Goal: Task Accomplishment & Management: Complete application form

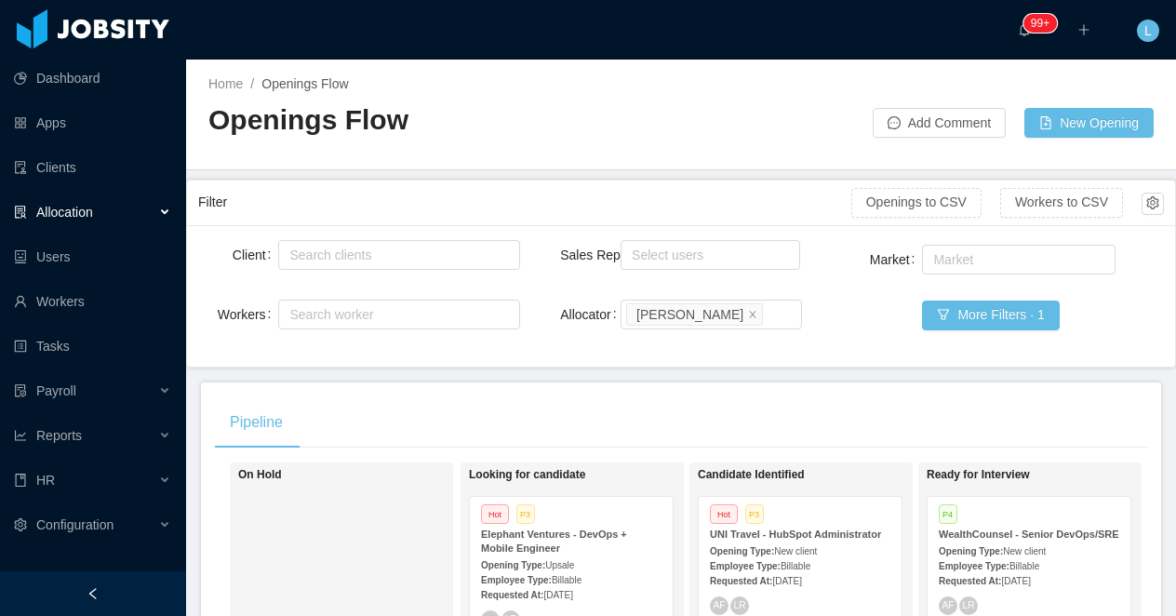
click at [281, 354] on div "Client Search clients Workers Search worker" at bounding box center [359, 295] width 322 height 119
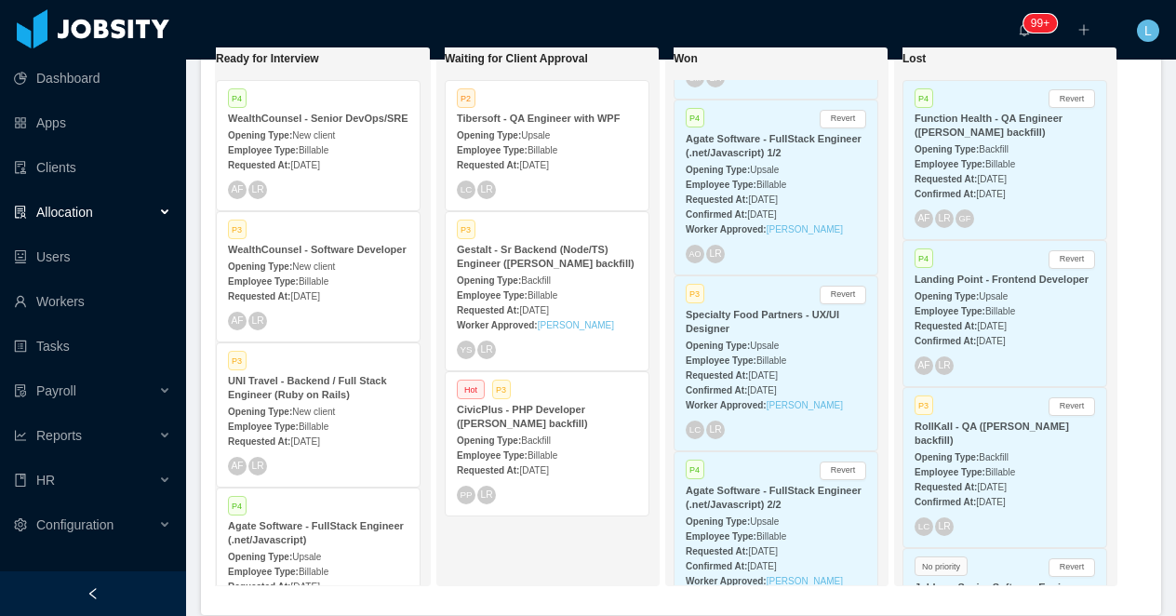
scroll to position [897, 0]
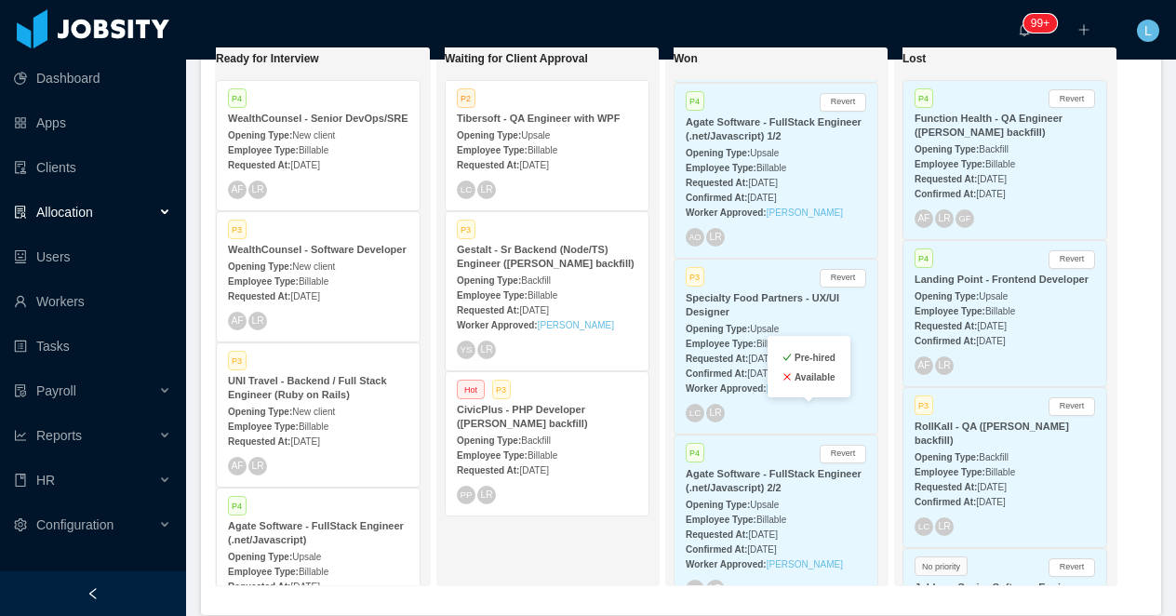
click at [789, 397] on div "Worker Approved: Leonardo Abreu" at bounding box center [776, 388] width 181 height 20
click at [783, 394] on link "Leonardo Abreu" at bounding box center [805, 388] width 76 height 10
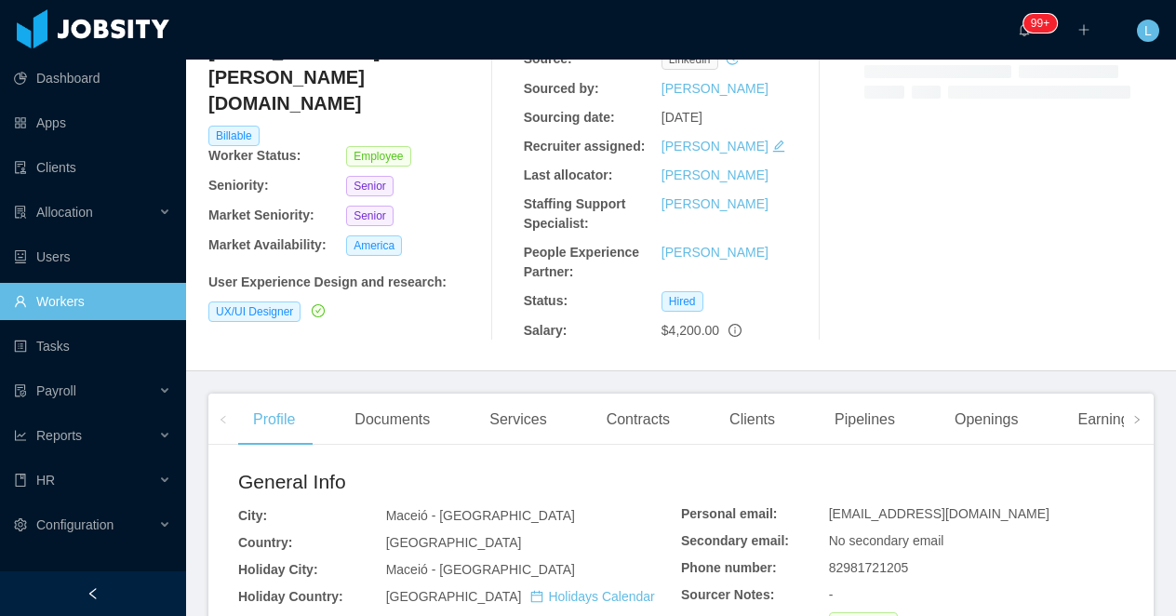
scroll to position [205, 0]
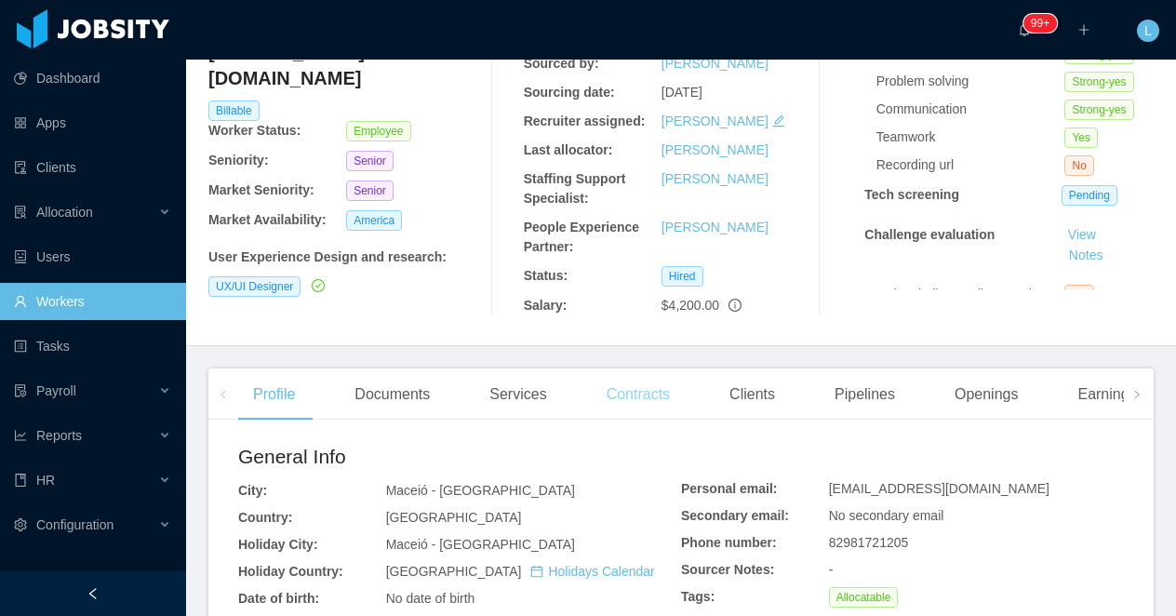
click at [649, 401] on div "Contracts" at bounding box center [638, 395] width 93 height 52
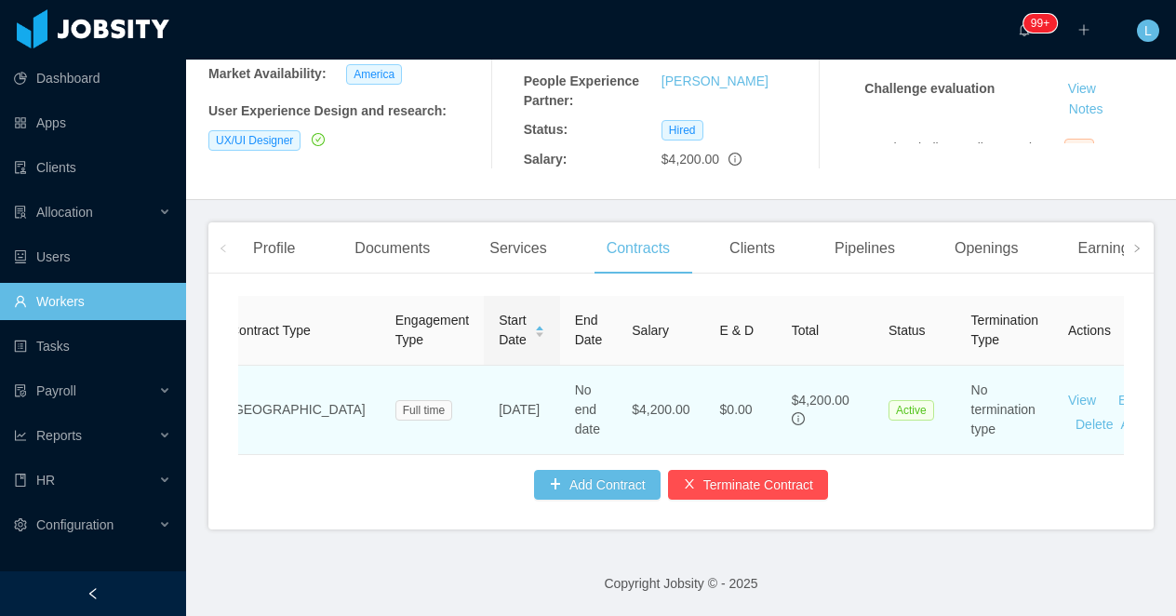
scroll to position [0, 12]
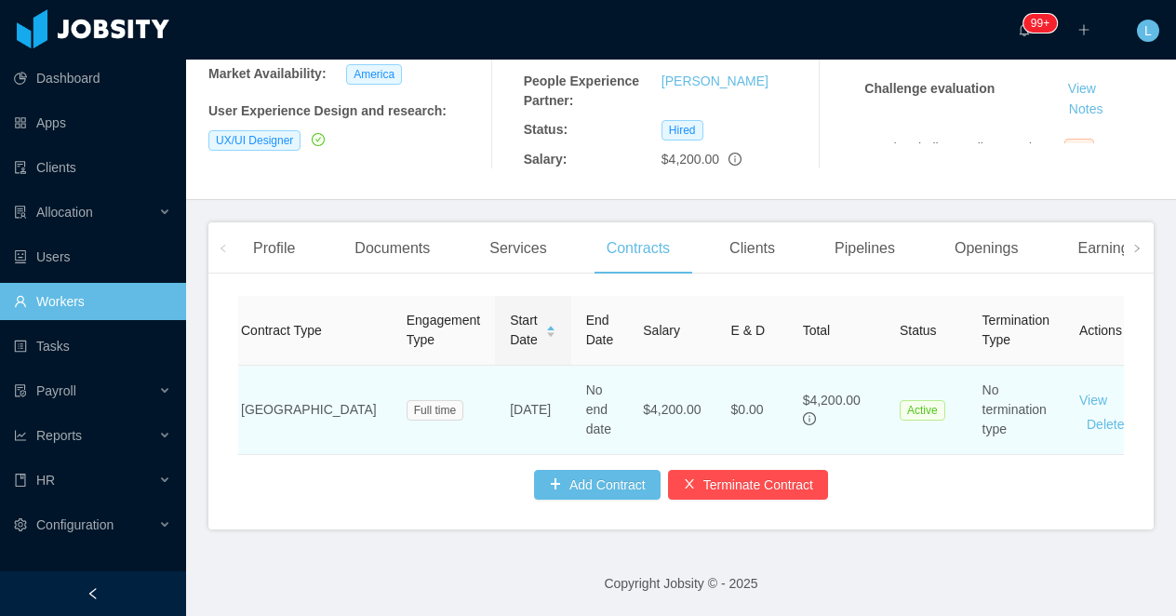
click at [1130, 398] on link "Edit" at bounding box center [1141, 400] width 22 height 15
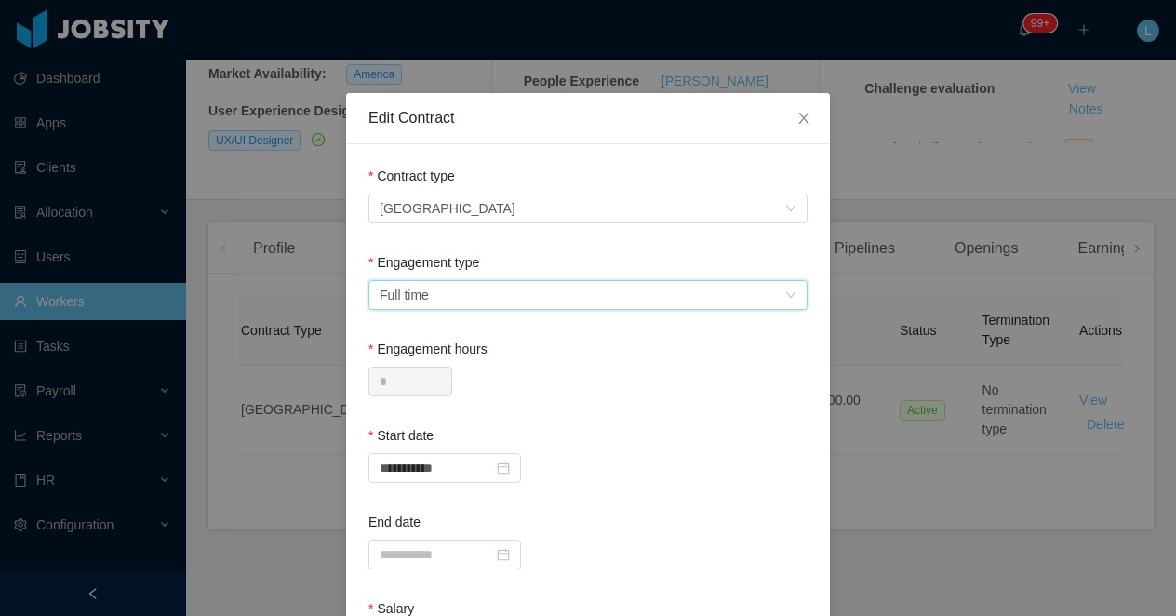
click at [580, 288] on div "Select engagement type Full time" at bounding box center [582, 295] width 405 height 28
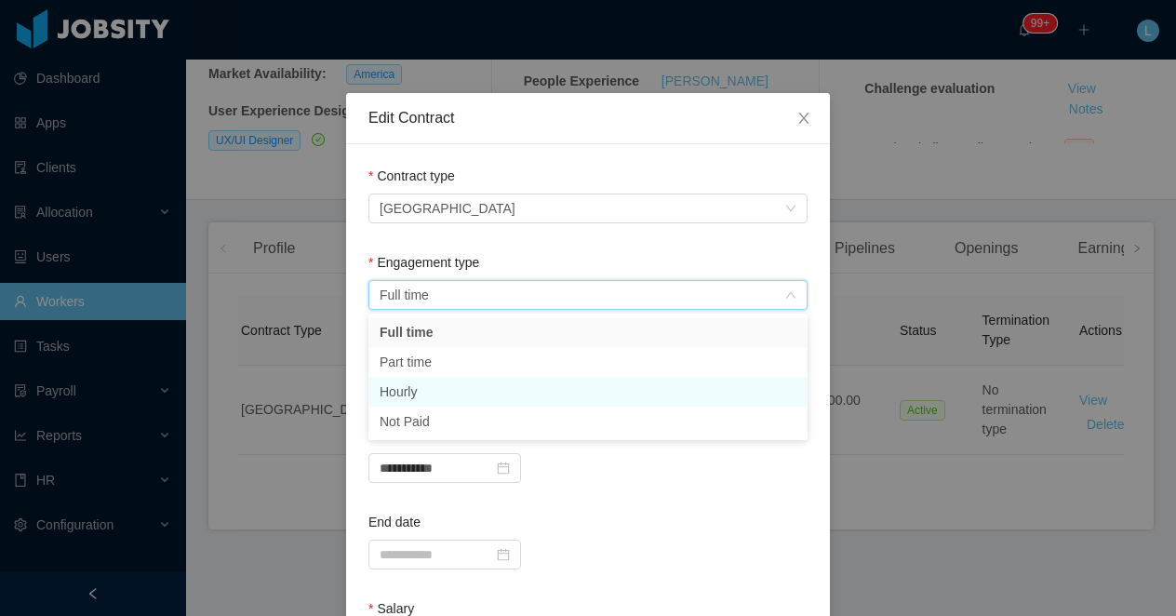
click at [487, 385] on li "Hourly" at bounding box center [588, 392] width 439 height 30
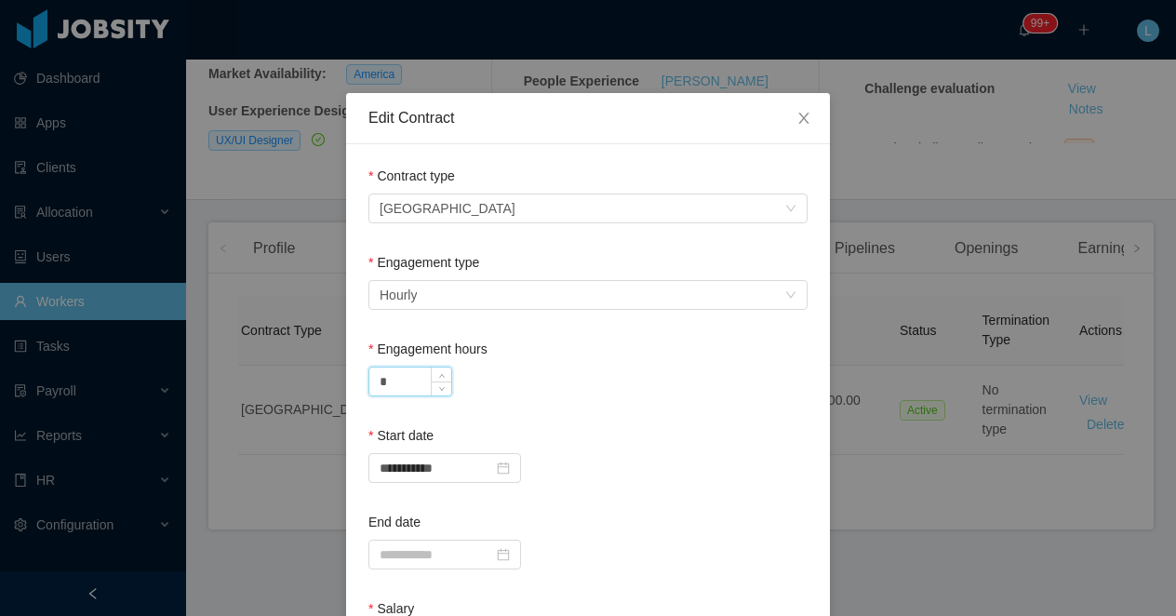
drag, startPoint x: 409, startPoint y: 387, endPoint x: 371, endPoint y: 387, distance: 37.2
click at [371, 387] on input "*" at bounding box center [410, 382] width 82 height 28
type input "*"
click at [558, 395] on div "*" at bounding box center [588, 382] width 439 height 30
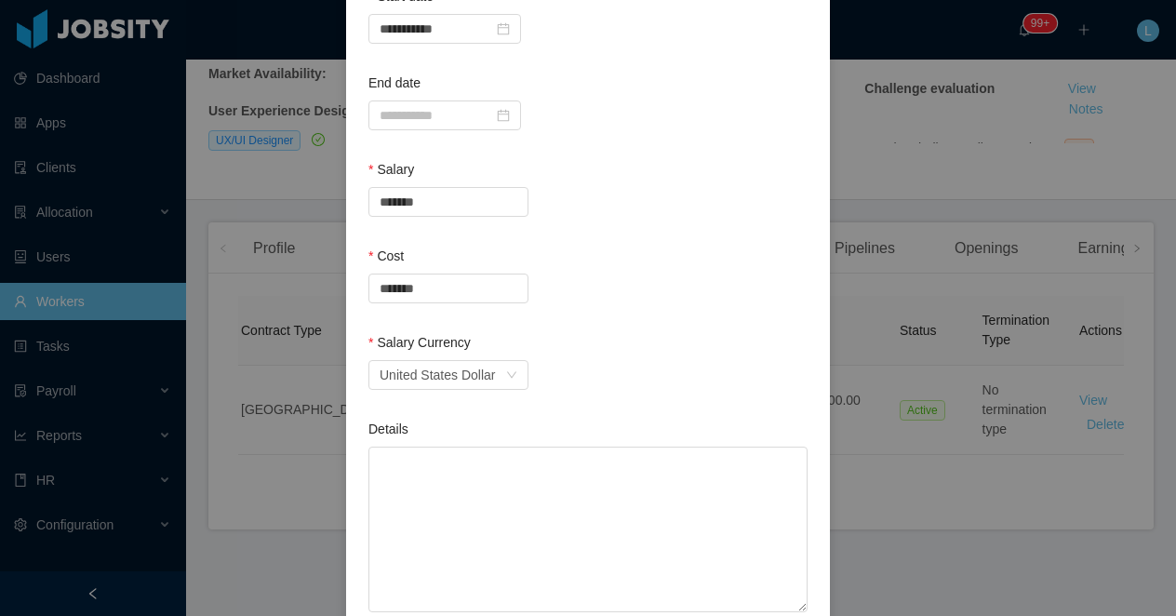
scroll to position [441, 0]
drag, startPoint x: 468, startPoint y: 204, endPoint x: 328, endPoint y: 204, distance: 139.6
click at [328, 204] on div "**********" at bounding box center [588, 308] width 1176 height 616
type input "*****"
drag, startPoint x: 453, startPoint y: 293, endPoint x: 332, endPoint y: 293, distance: 121.0
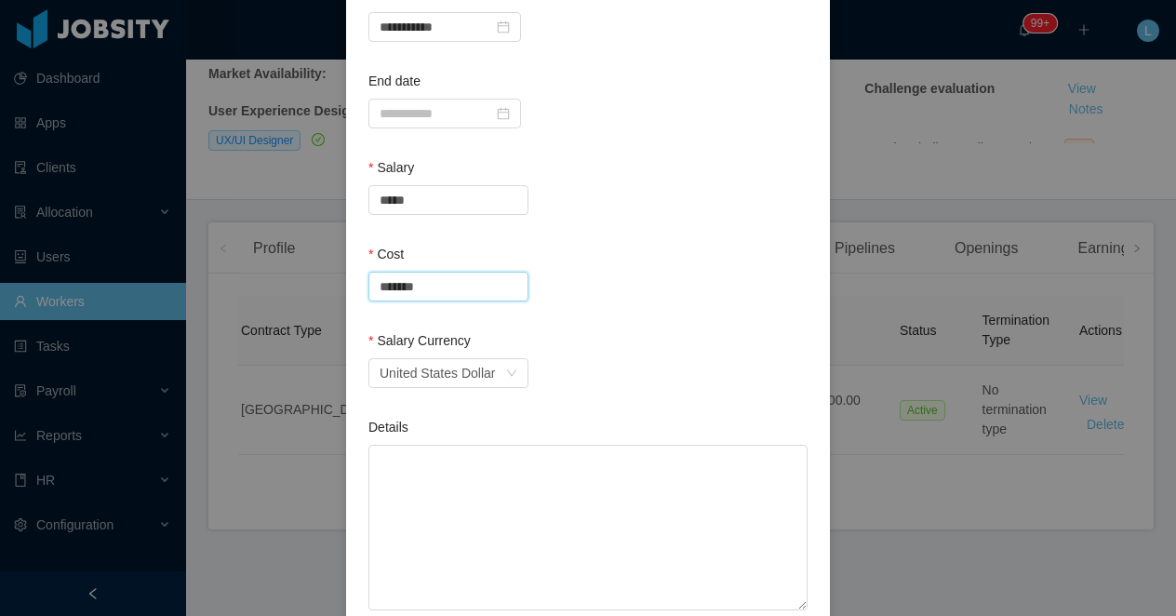
click at [332, 293] on div "**********" at bounding box center [588, 308] width 1176 height 616
type input "*****"
click at [615, 275] on div "*****" at bounding box center [588, 287] width 439 height 30
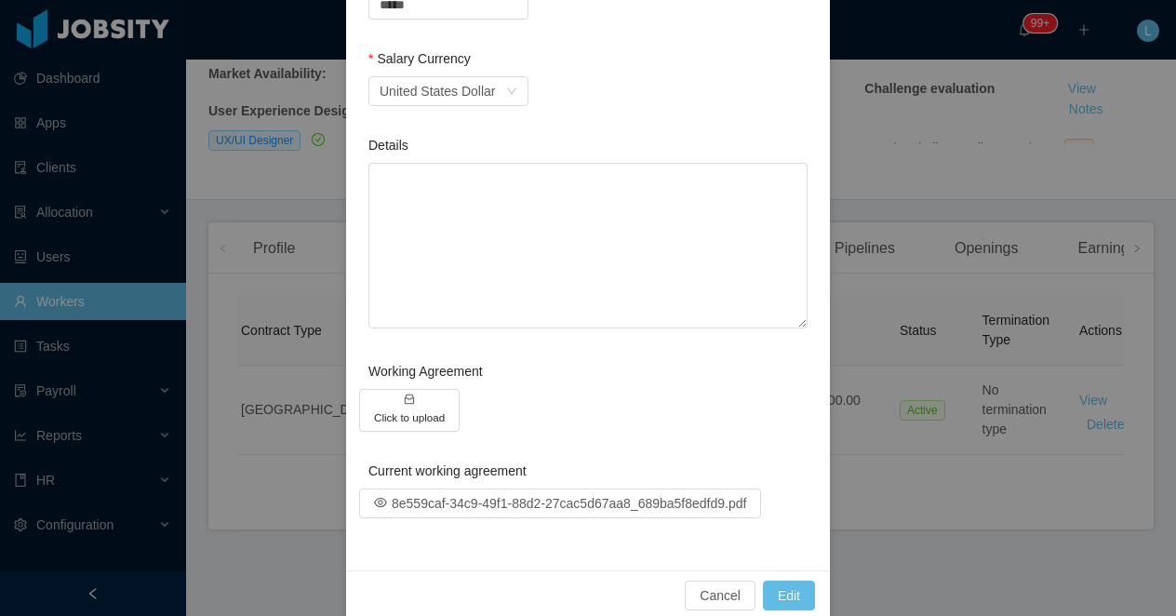
scroll to position [749, 0]
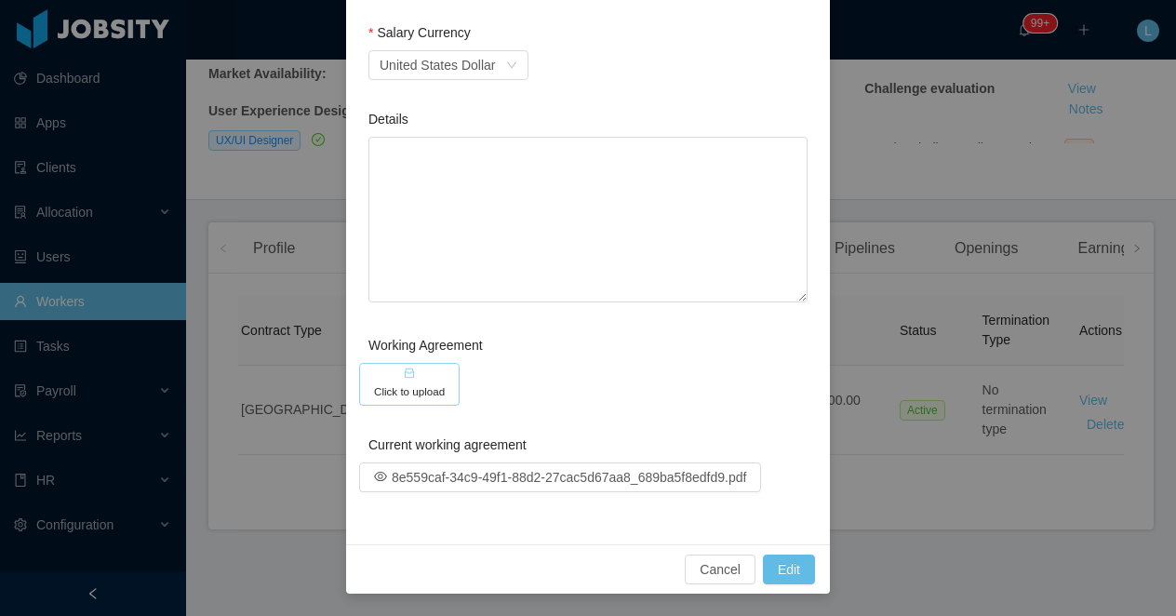
click at [397, 374] on button "Click to upload" at bounding box center [409, 384] width 101 height 43
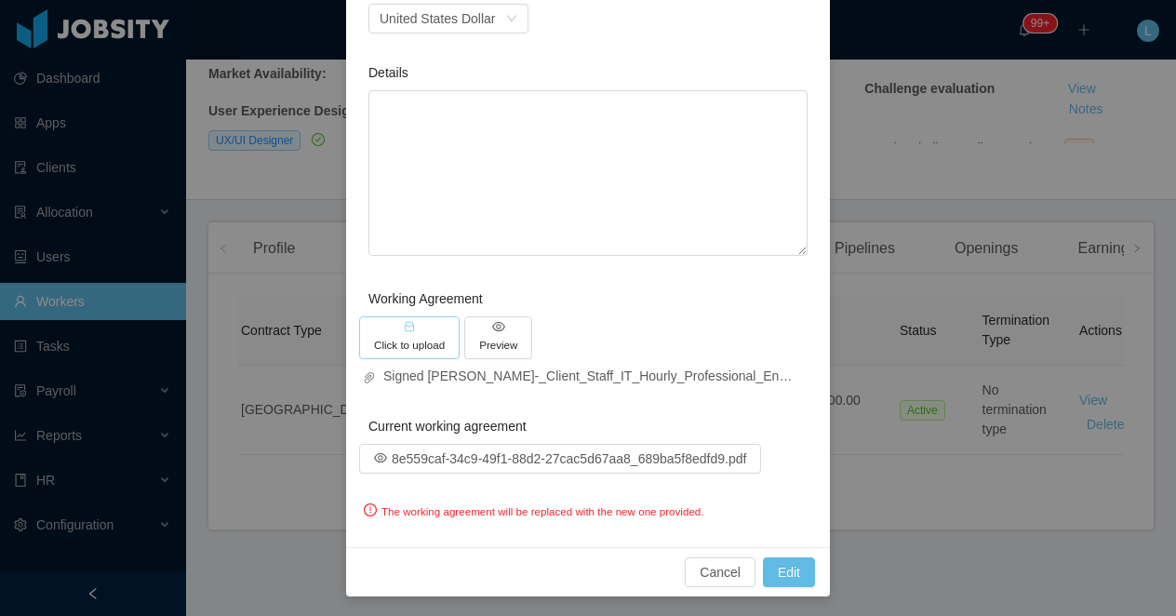
scroll to position [798, 0]
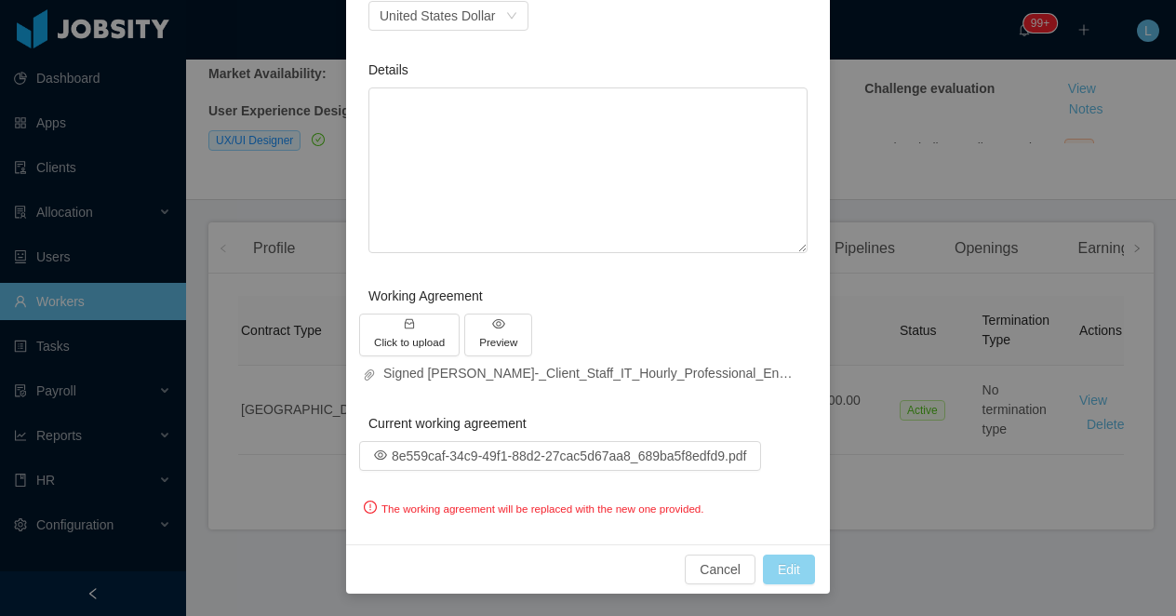
click at [782, 572] on button "Edit" at bounding box center [789, 570] width 52 height 30
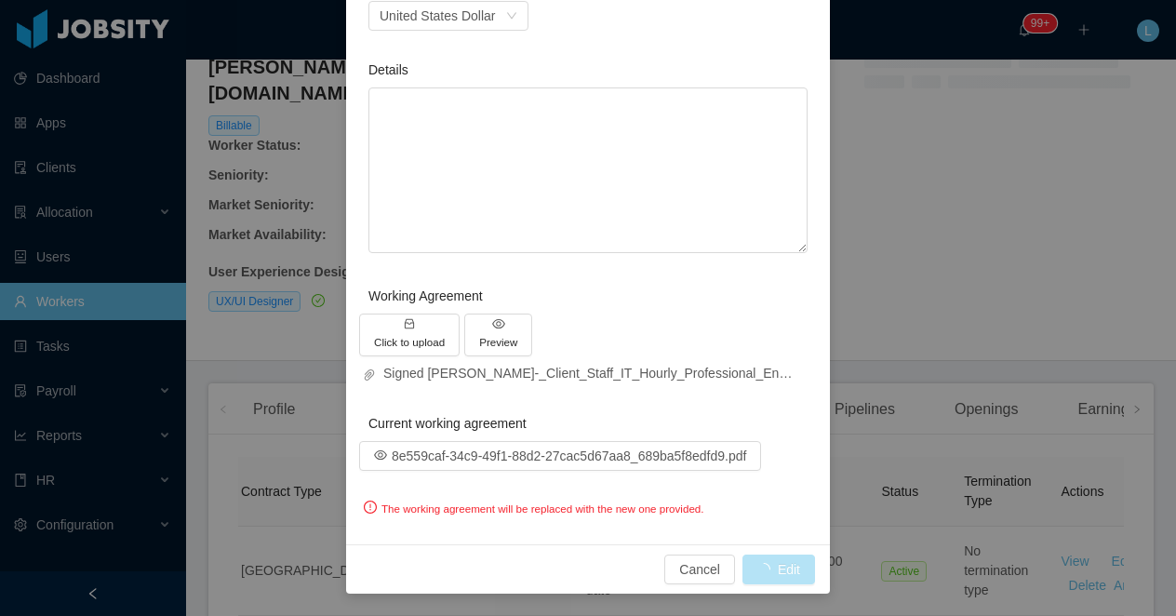
scroll to position [351, 0]
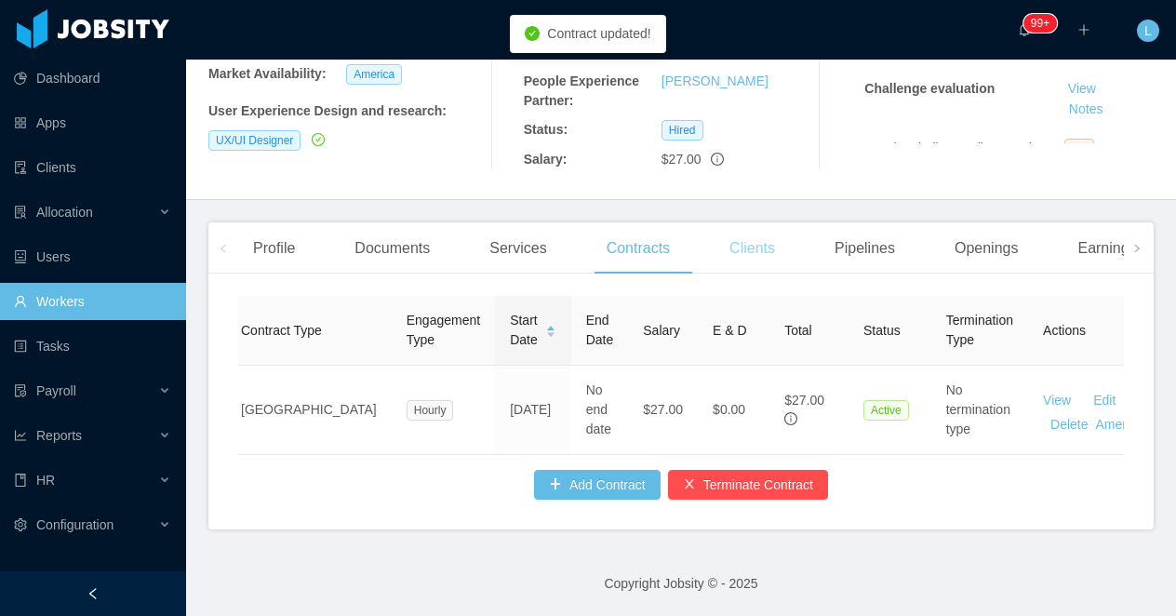
click at [761, 237] on div "Clients" at bounding box center [752, 248] width 75 height 52
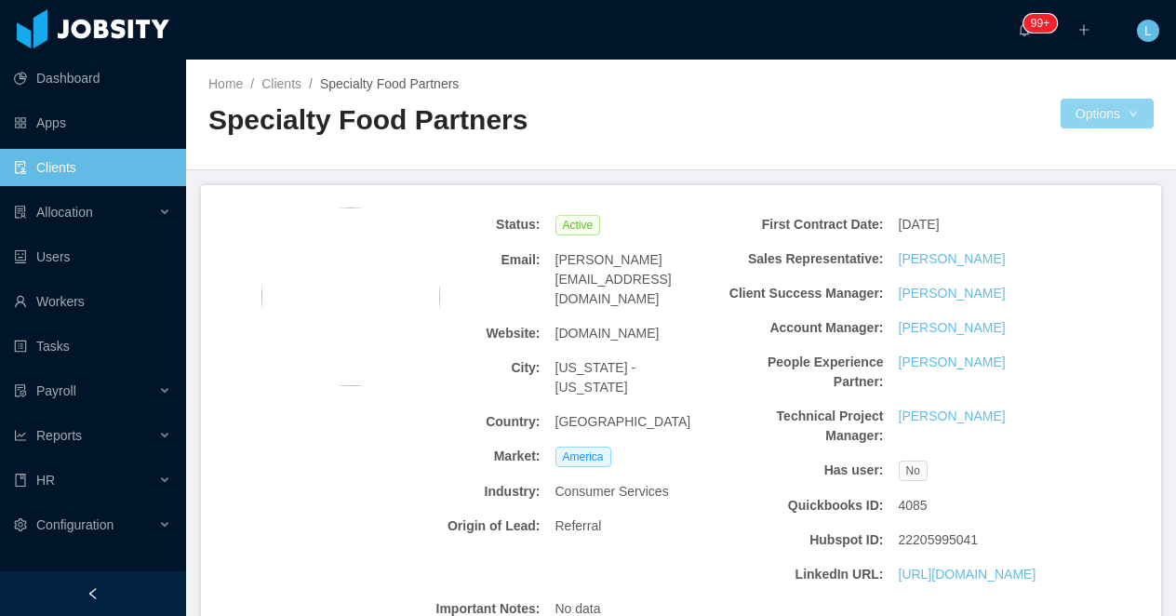
click at [1104, 118] on button "Options" at bounding box center [1107, 114] width 93 height 30
click at [1095, 118] on button "Options" at bounding box center [1107, 114] width 93 height 30
click at [1065, 198] on button "Documents" at bounding box center [1085, 195] width 96 height 30
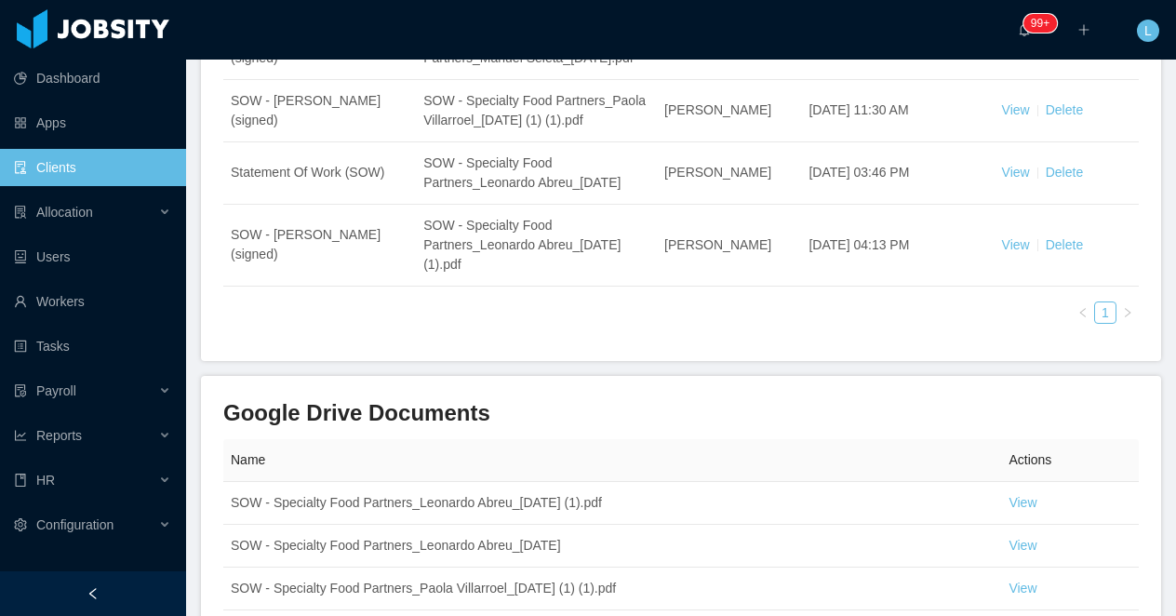
scroll to position [654, 0]
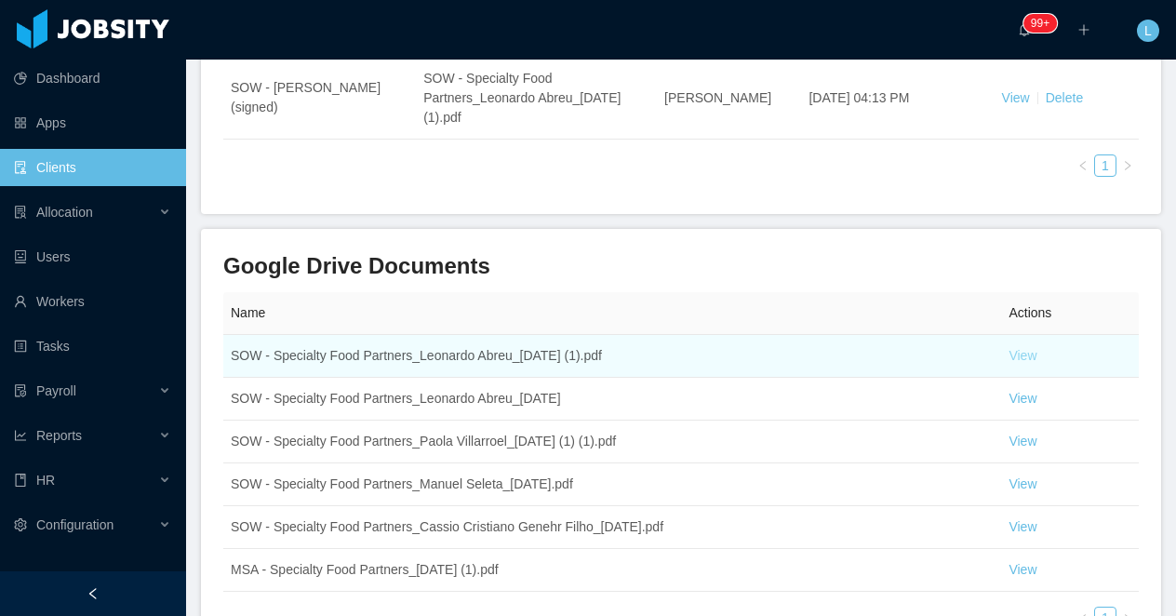
click at [1025, 363] on link "View" at bounding box center [1023, 355] width 28 height 15
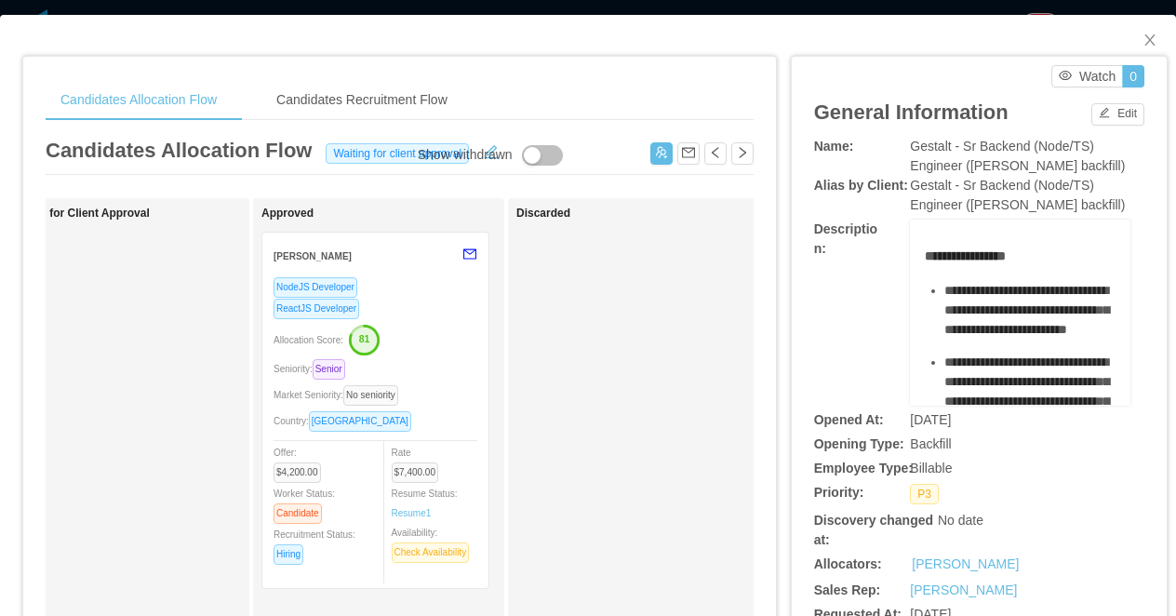
scroll to position [0, 846]
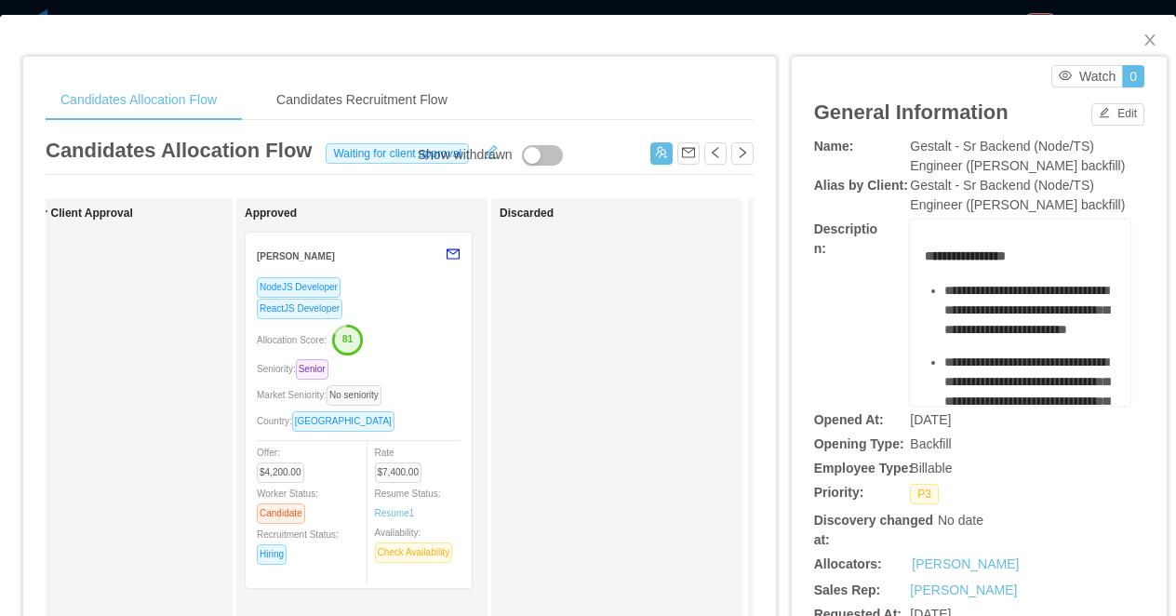
click at [688, 10] on div "Candidates Allocation Flow Candidates Recruitment Flow Candidates Allocation Fl…" at bounding box center [588, 308] width 1176 height 616
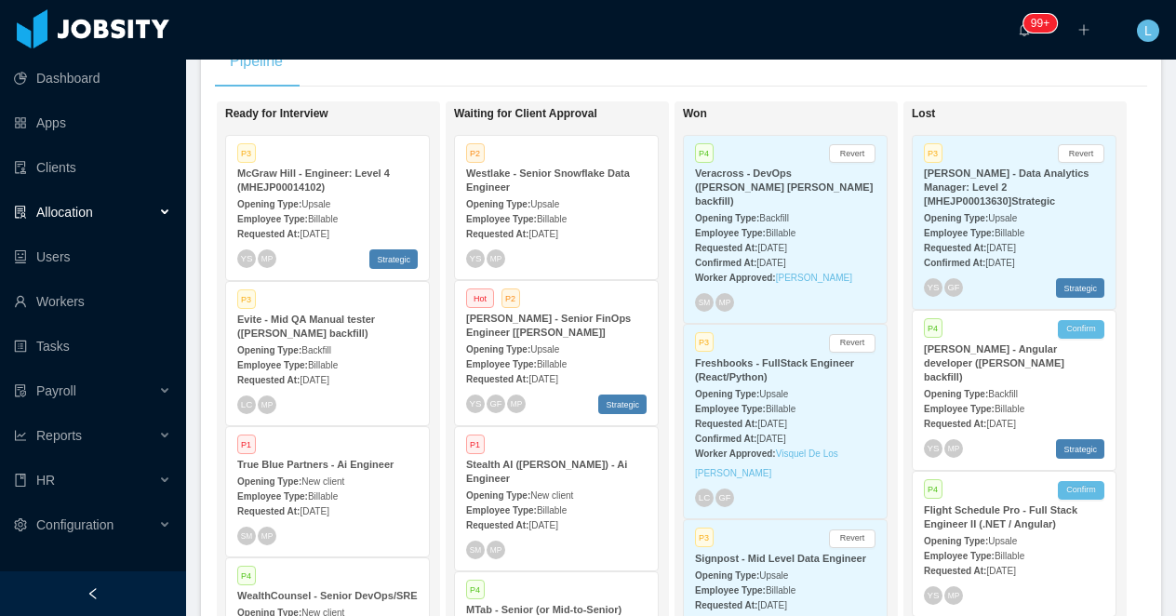
scroll to position [0, 711]
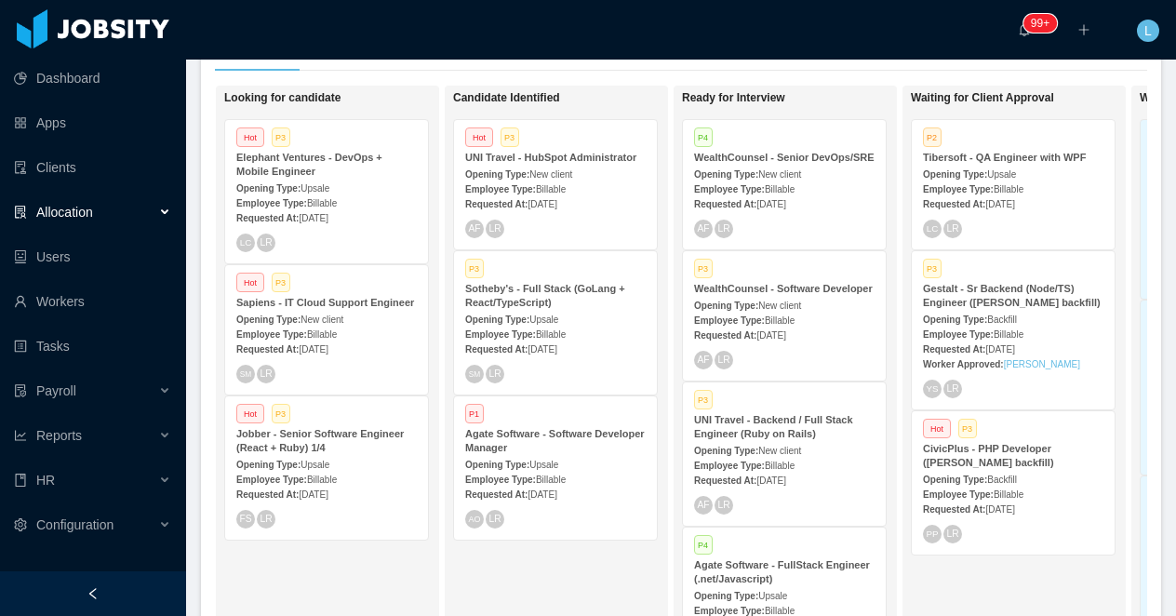
scroll to position [0, 377]
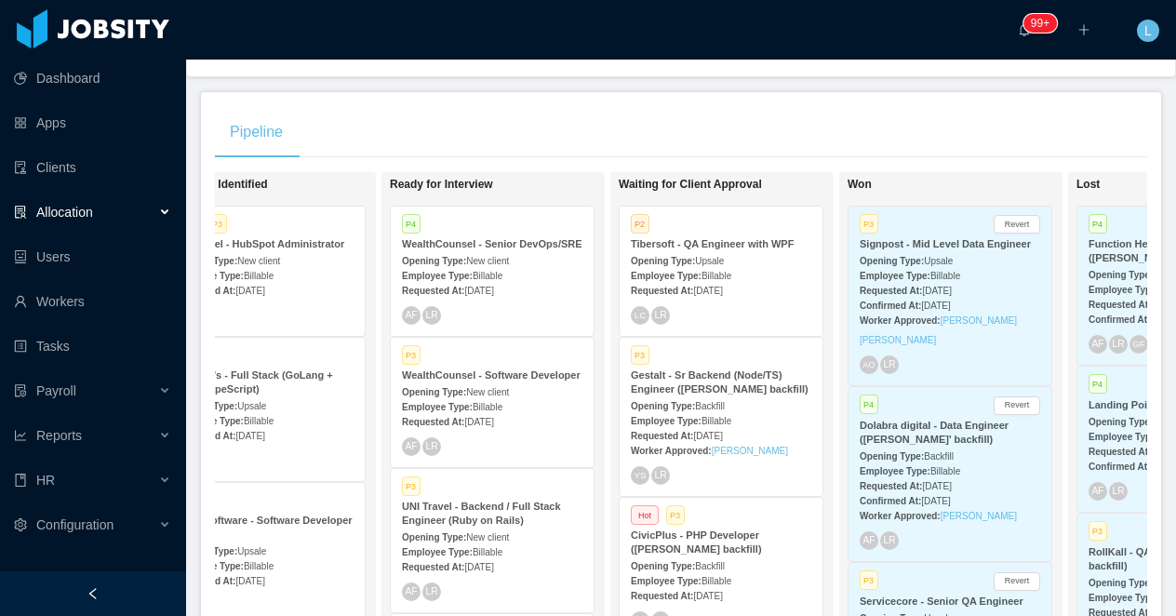
scroll to position [0, 541]
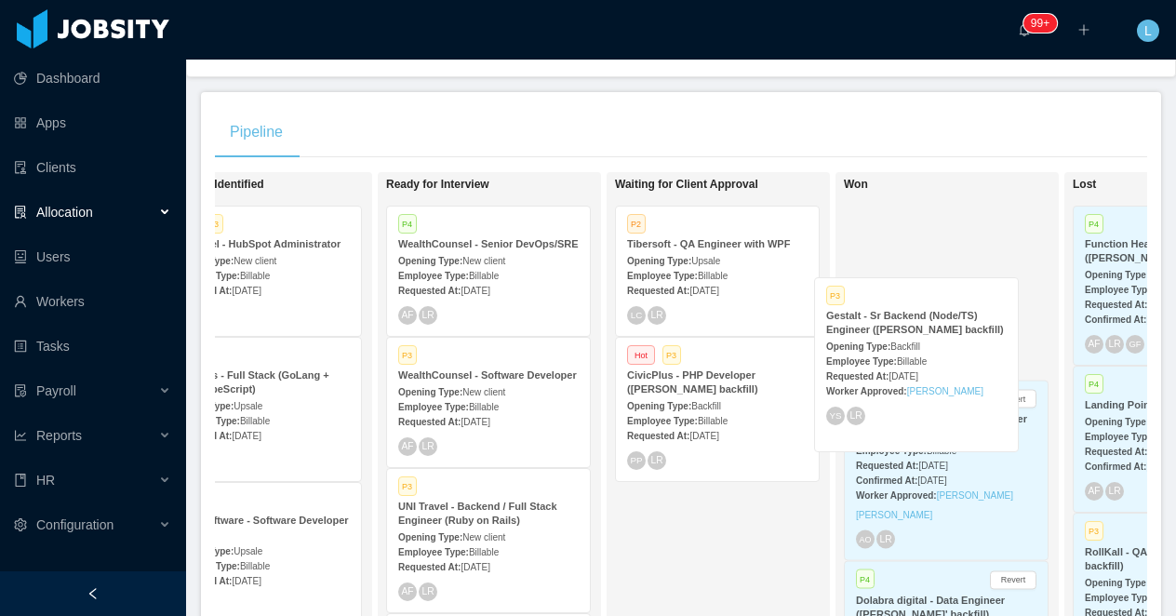
drag, startPoint x: 721, startPoint y: 383, endPoint x: 918, endPoint y: 324, distance: 205.2
click at [920, 324] on div "On Hold Looking for candidate Hot P3 Elephant Ventures - DevOps + Mobile Engine…" at bounding box center [681, 449] width 932 height 555
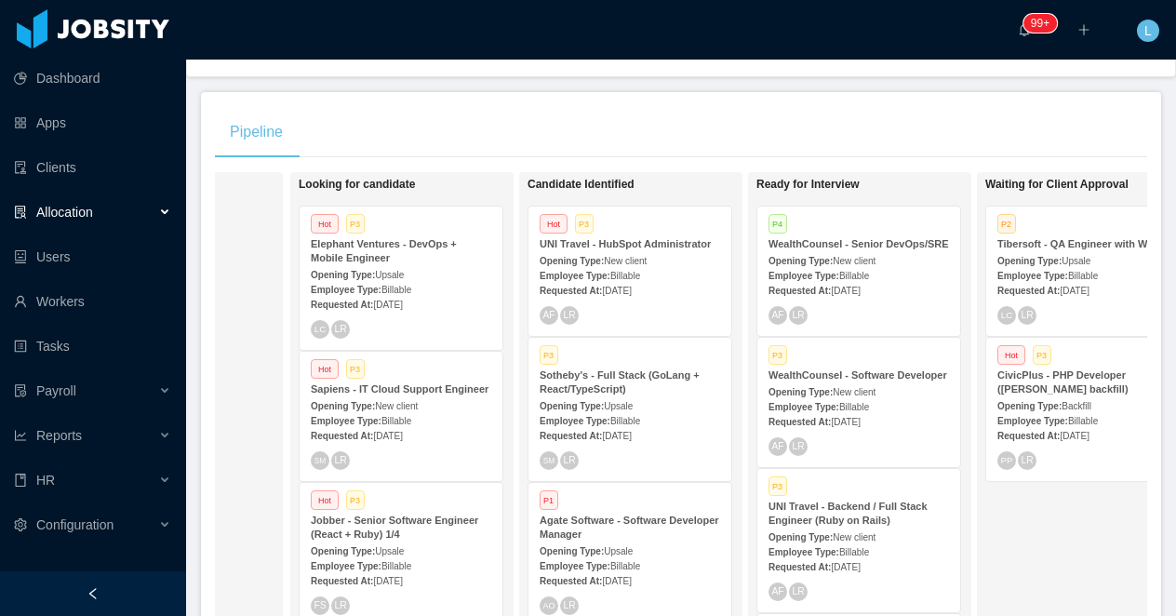
scroll to position [0, 157]
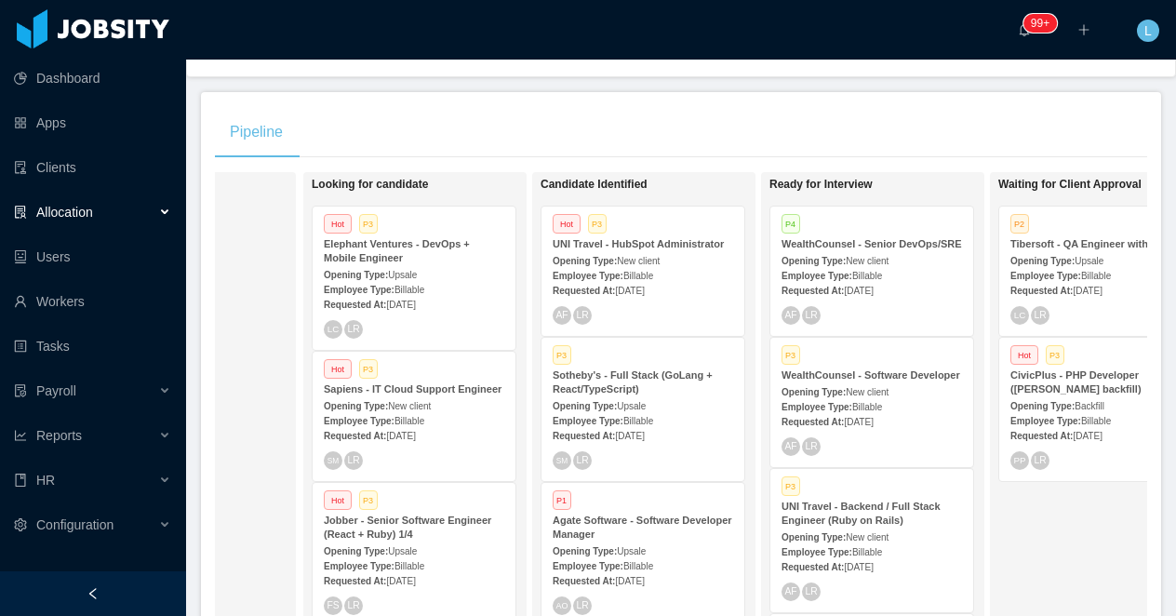
click at [616, 261] on strong "Opening Type:" at bounding box center [585, 261] width 64 height 10
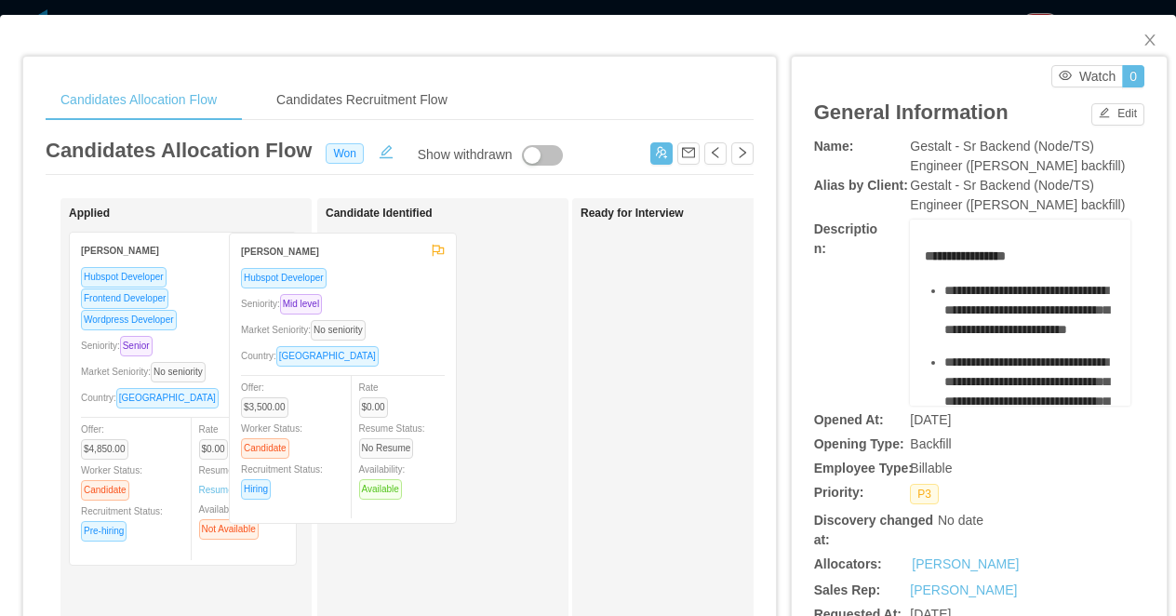
drag, startPoint x: 262, startPoint y: 294, endPoint x: 465, endPoint y: 302, distance: 203.0
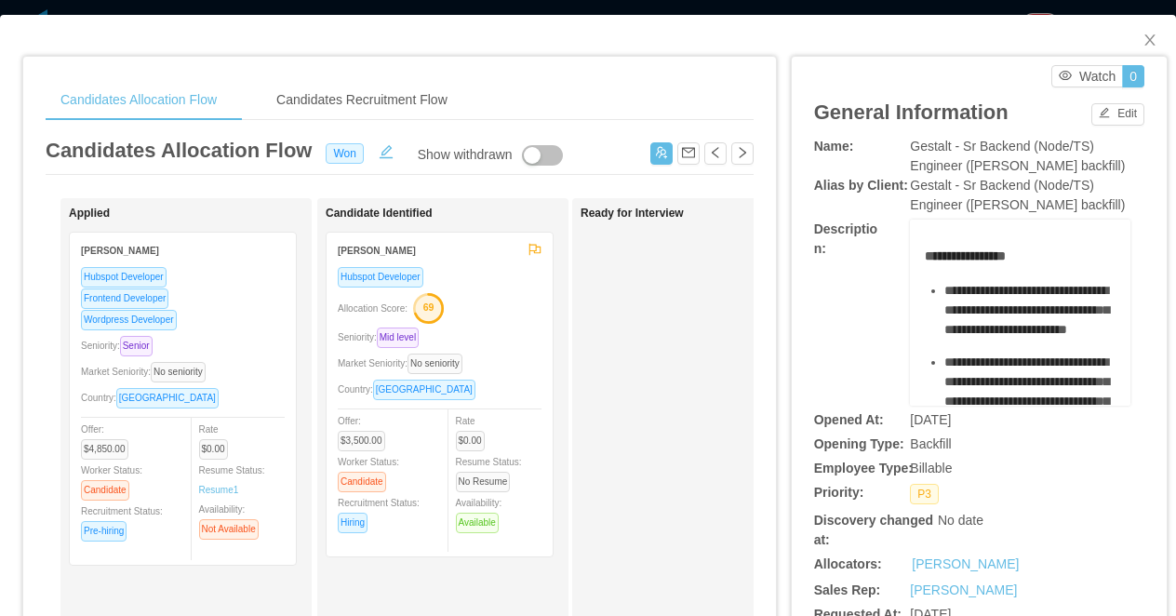
click at [133, 3] on div "**********" at bounding box center [588, 308] width 1176 height 616
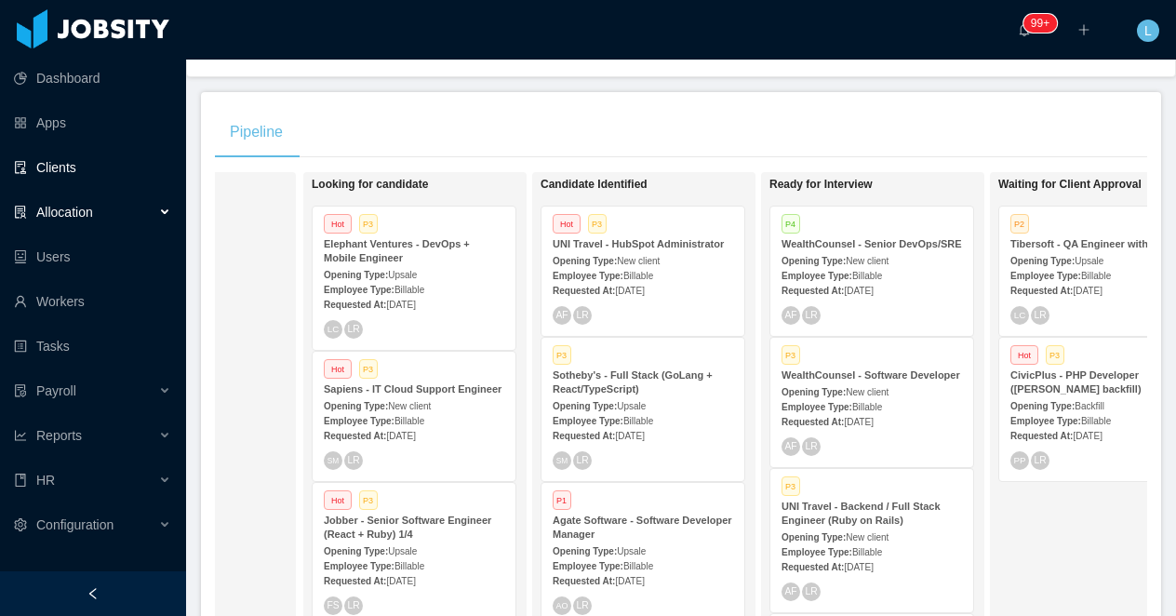
click at [46, 174] on link "Clients" at bounding box center [92, 167] width 157 height 37
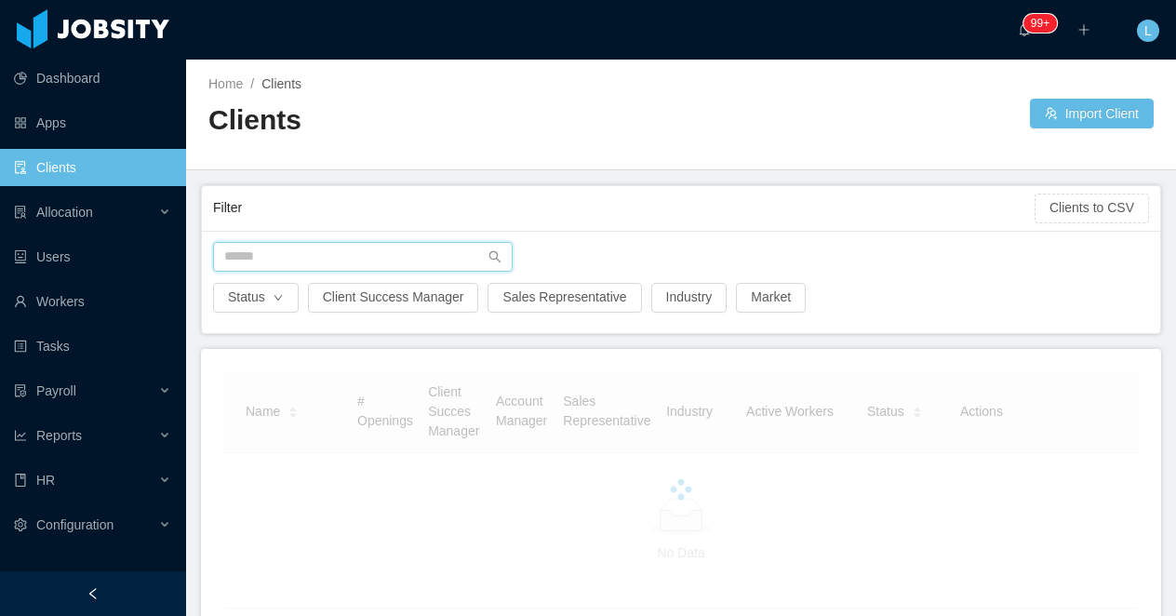
click at [276, 250] on input "text" at bounding box center [363, 257] width 300 height 30
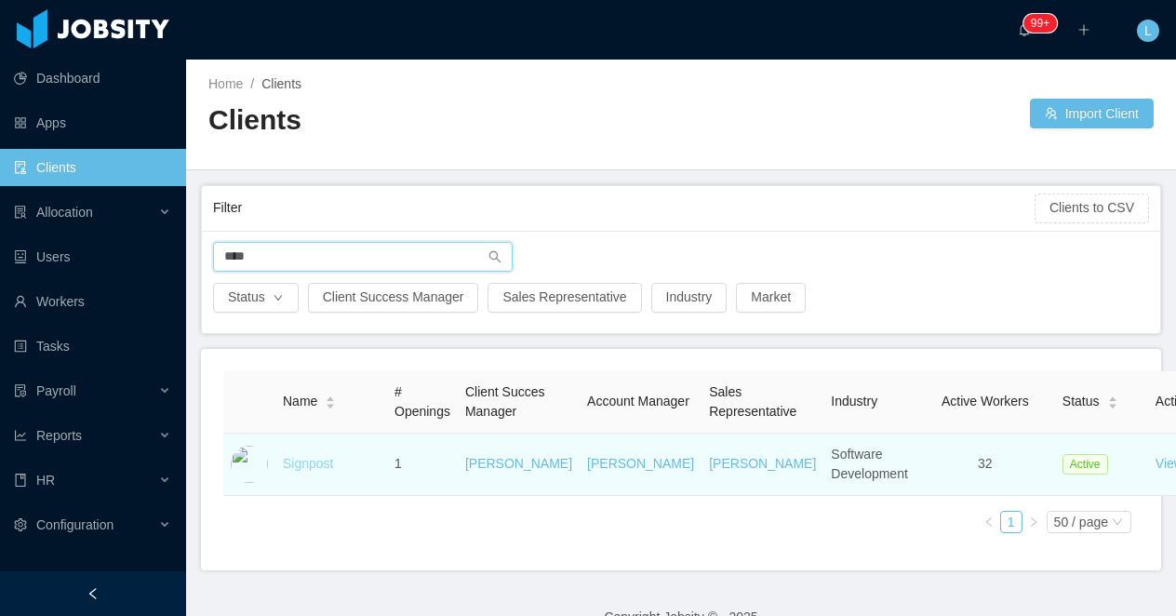
type input "****"
click at [290, 471] on link "Signpost" at bounding box center [308, 463] width 50 height 15
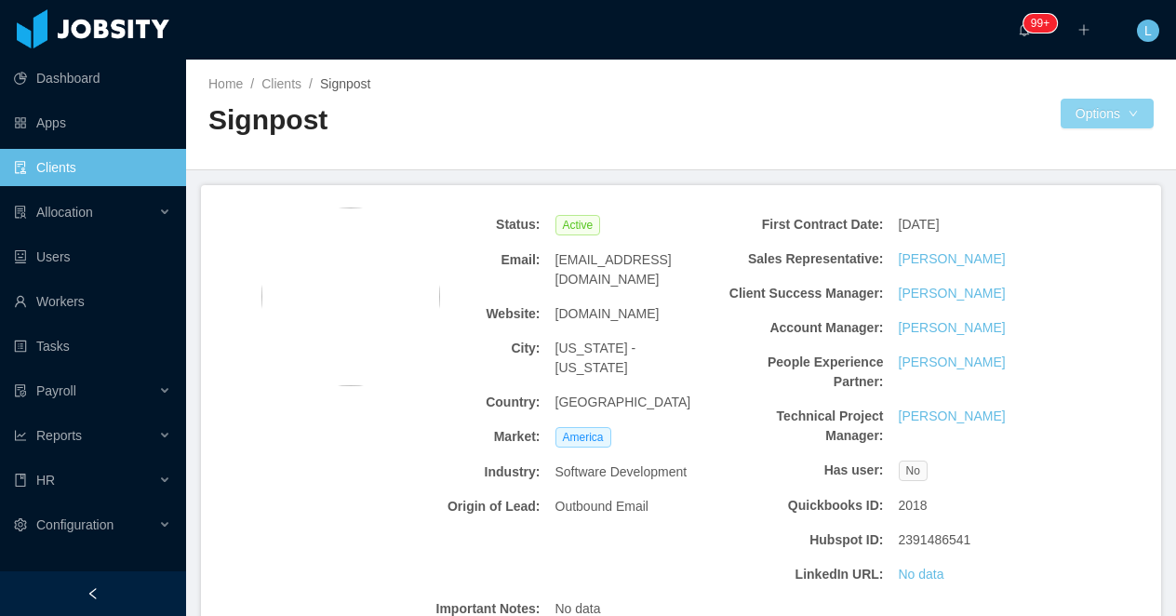
click at [1095, 114] on button "Options" at bounding box center [1107, 114] width 93 height 30
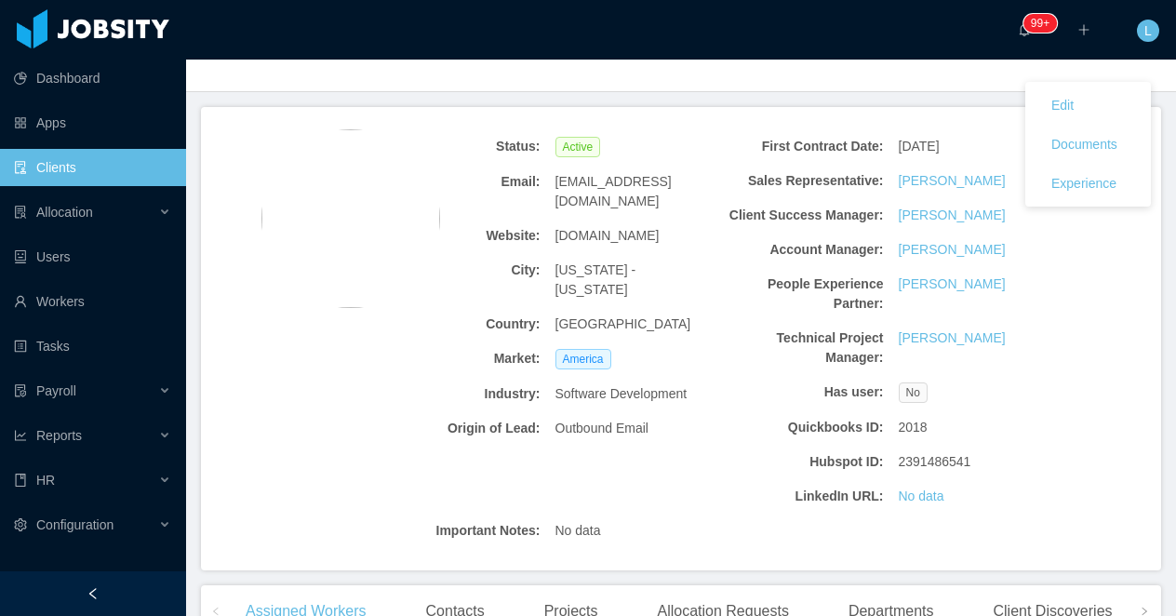
scroll to position [83, 0]
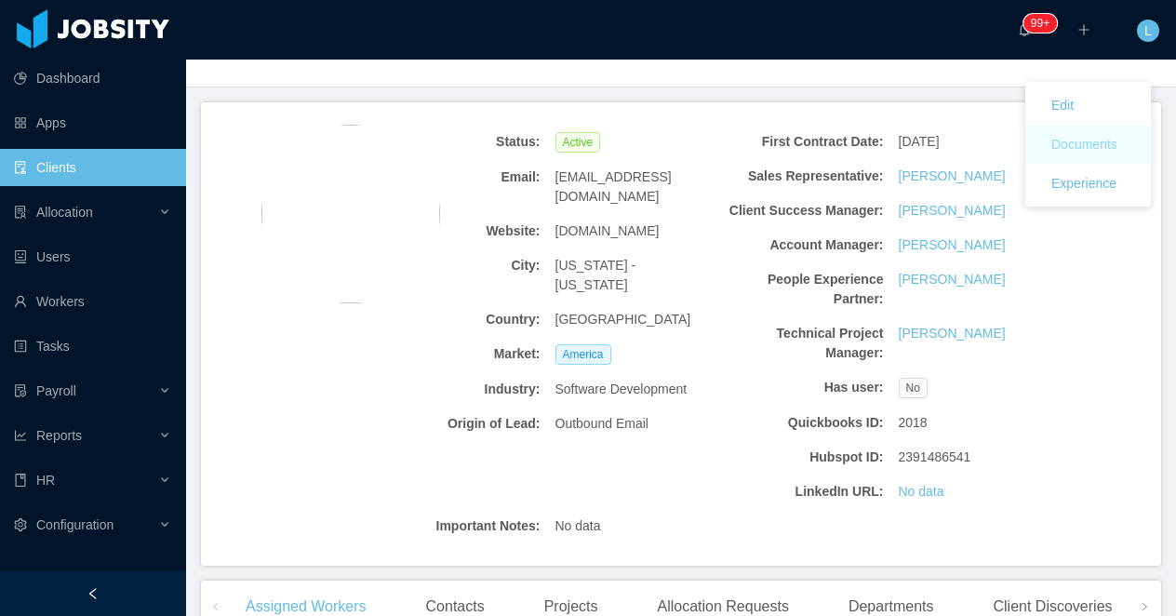
click at [1055, 137] on button "Documents" at bounding box center [1085, 144] width 96 height 30
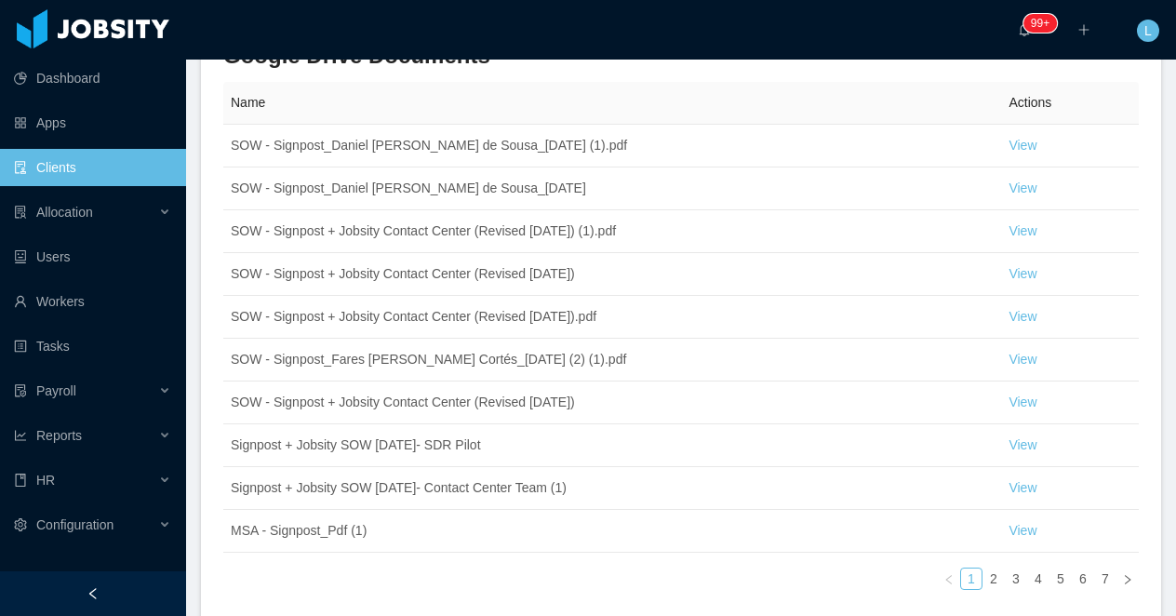
scroll to position [1079, 0]
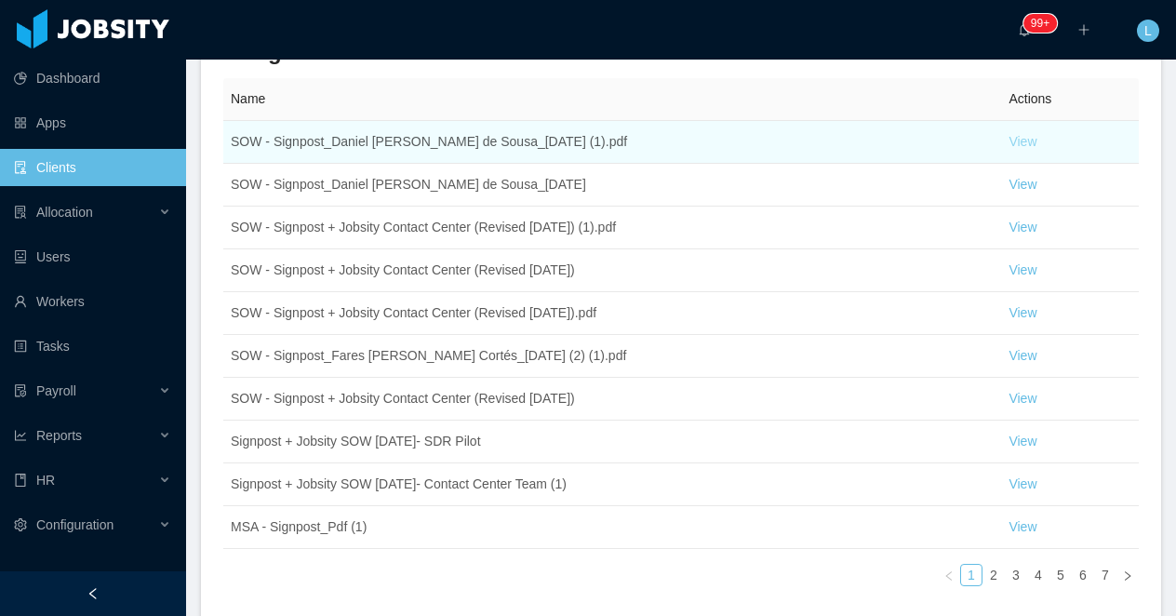
click at [1013, 134] on link "View" at bounding box center [1023, 141] width 28 height 15
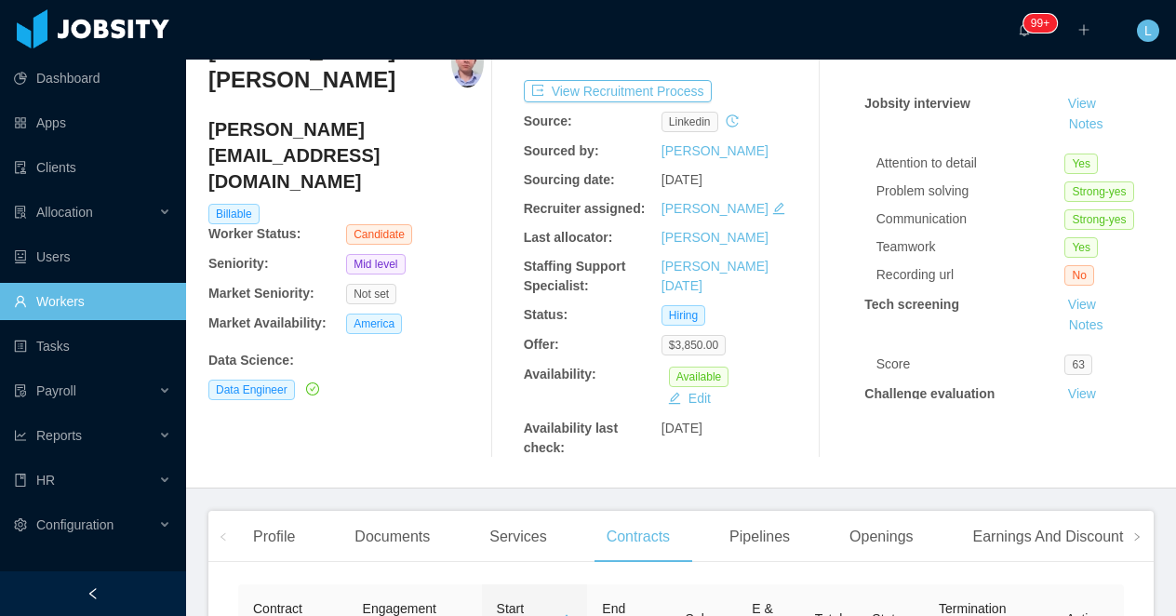
scroll to position [248, 0]
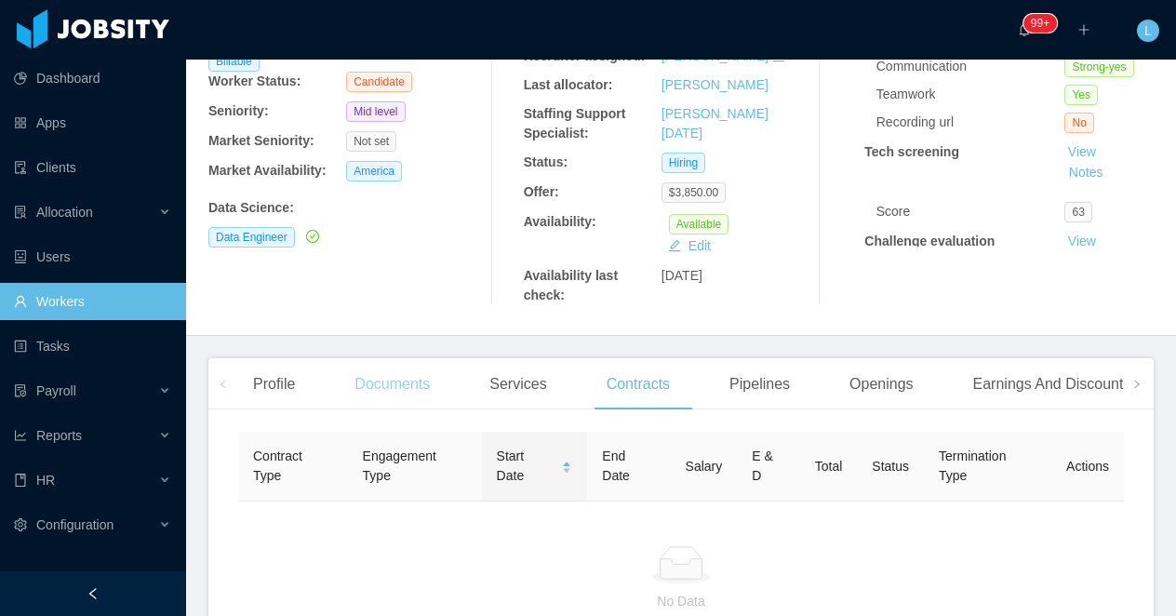
click at [389, 380] on div "Documents" at bounding box center [392, 384] width 105 height 52
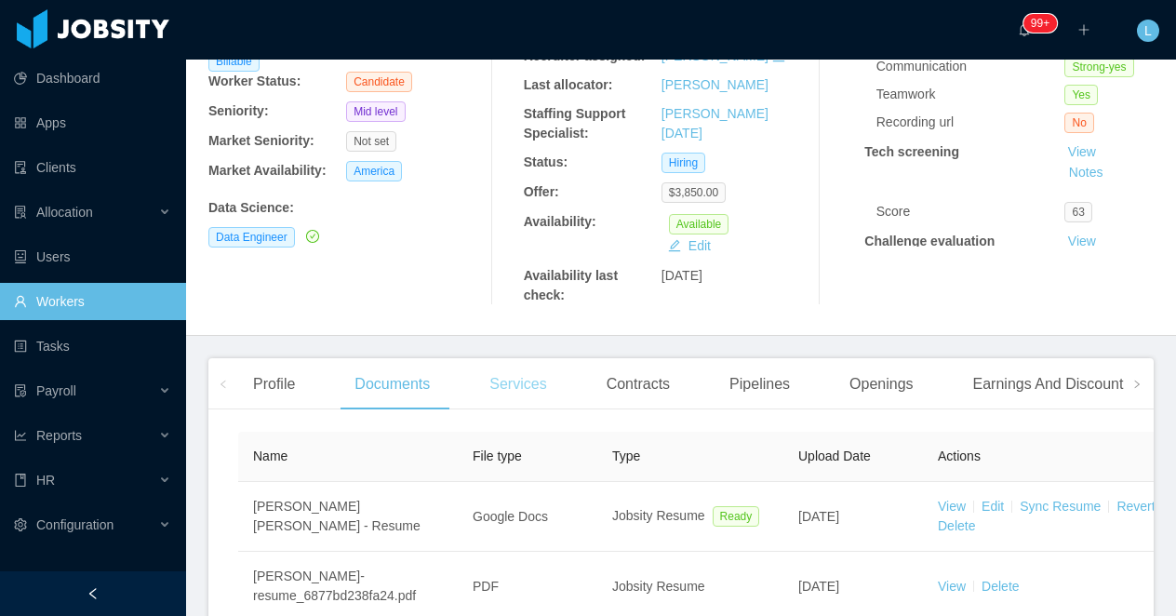
click at [515, 390] on div "Services" at bounding box center [518, 384] width 87 height 52
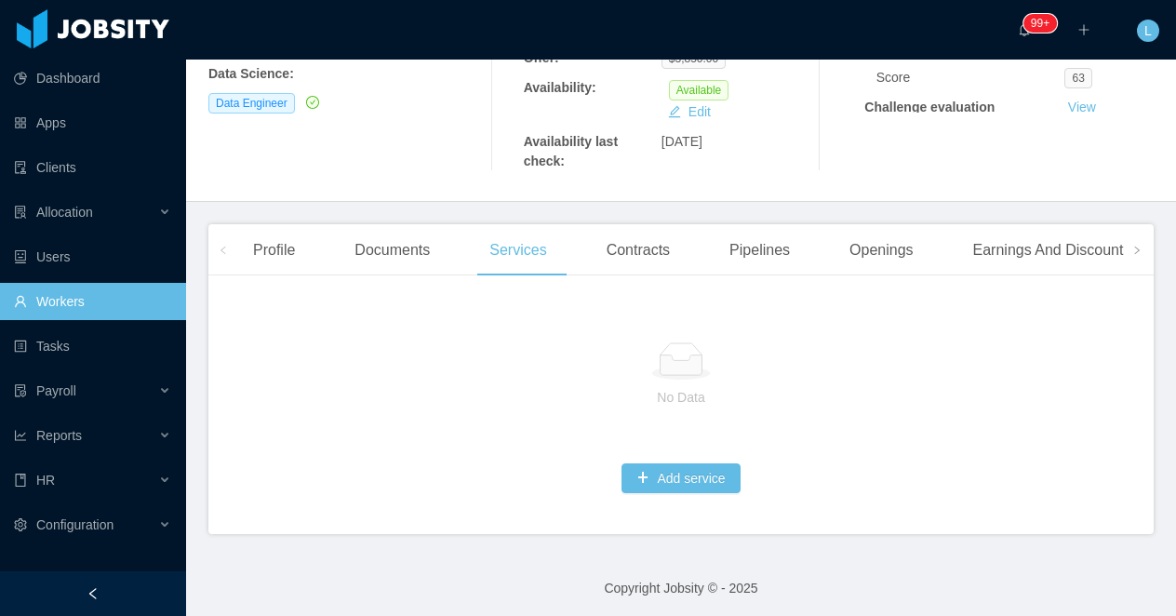
scroll to position [386, 0]
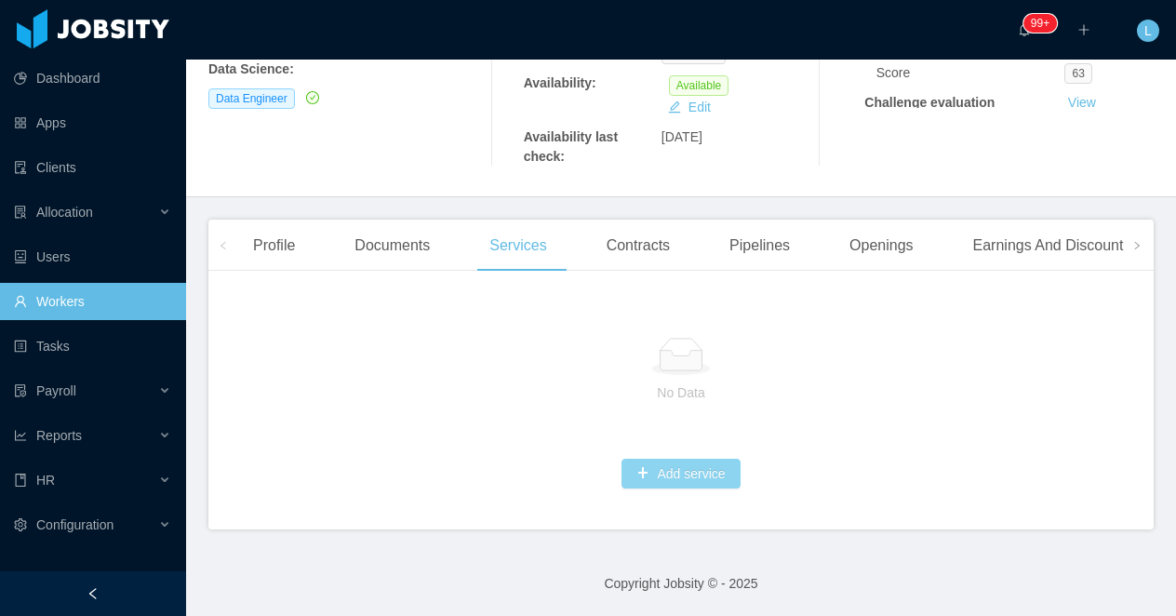
click at [691, 477] on button "Add service" at bounding box center [681, 474] width 118 height 30
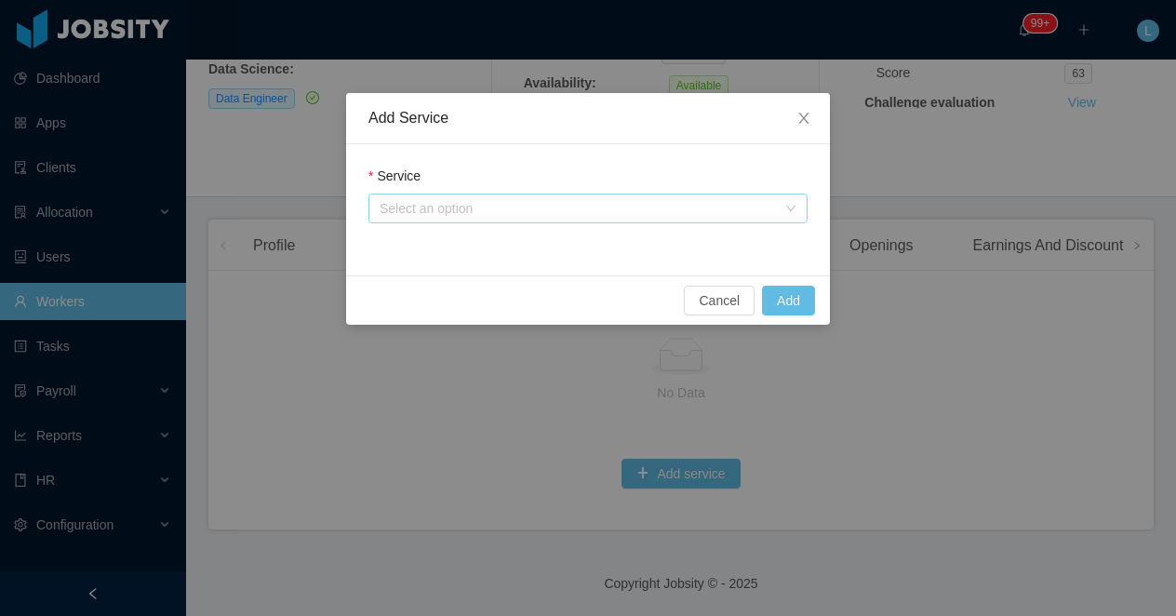
click at [480, 210] on div "Select an option" at bounding box center [578, 208] width 396 height 19
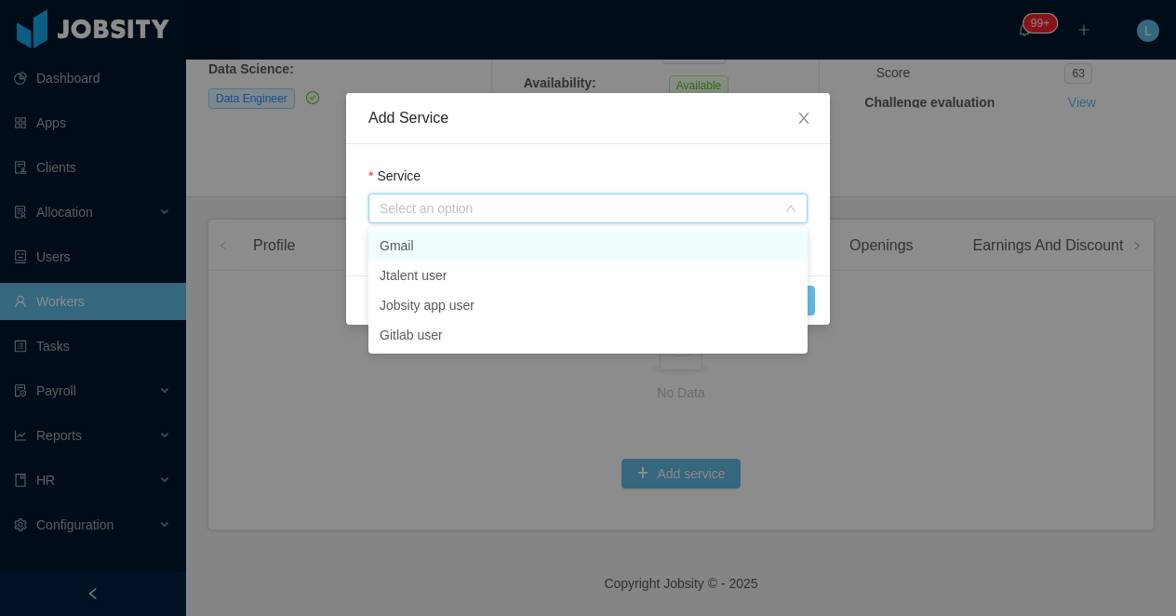
click at [428, 249] on li "Gmail" at bounding box center [588, 246] width 439 height 30
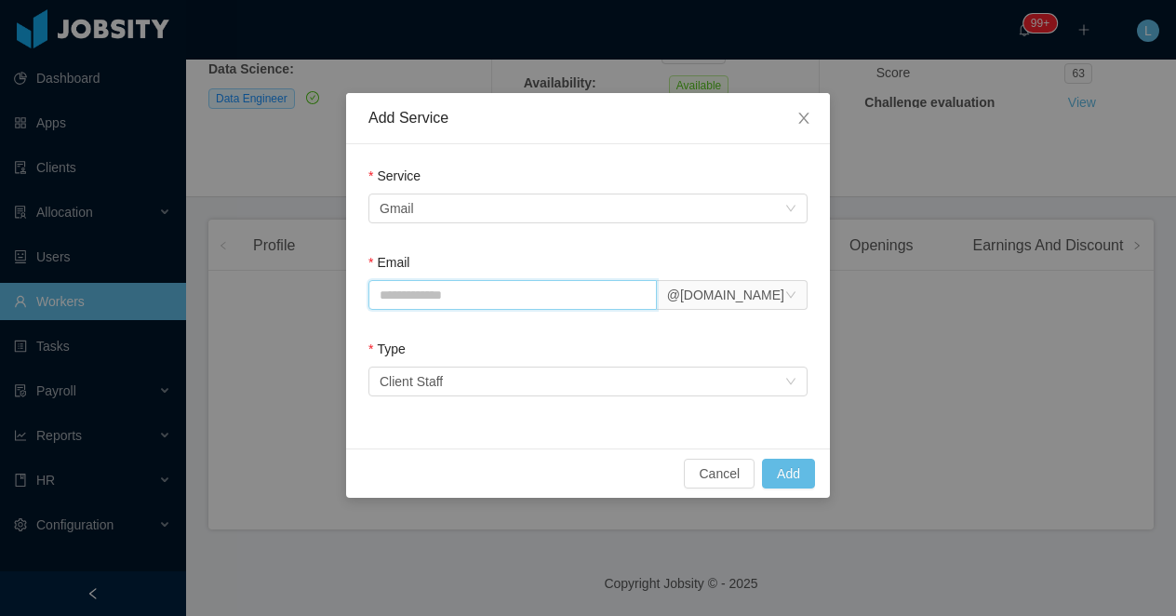
click at [412, 297] on input "Email" at bounding box center [513, 295] width 288 height 30
paste input "**********"
type input "**********"
click at [782, 476] on button "Add" at bounding box center [788, 474] width 53 height 30
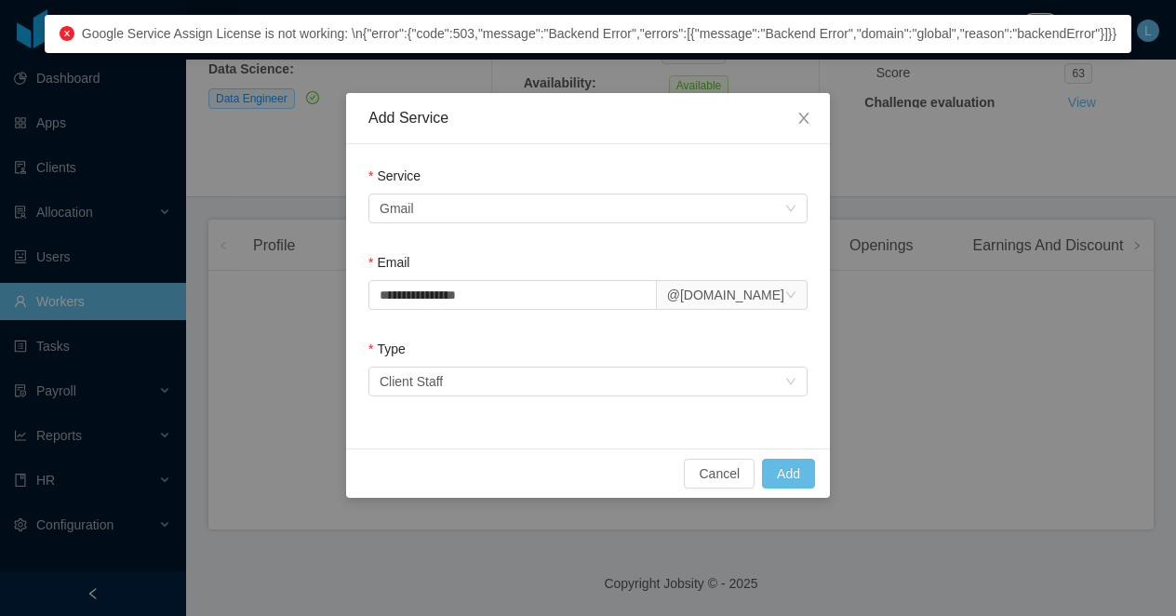
click at [734, 31] on span "Google Service Assign License is not working: \n{"error":{"code":503,"message":…" at bounding box center [599, 33] width 1035 height 15
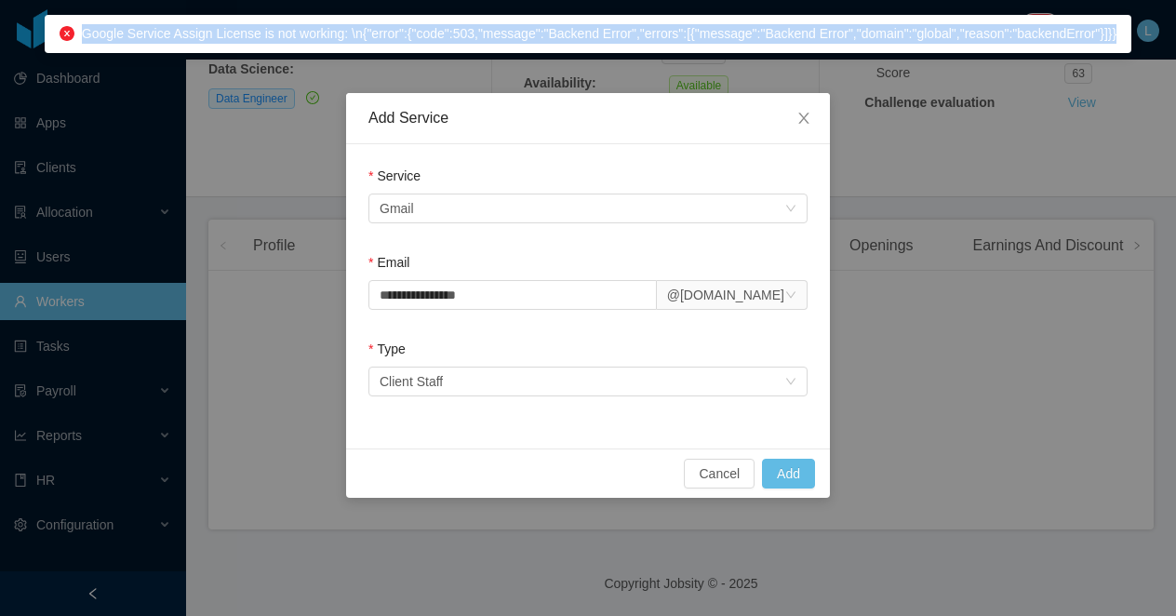
click at [734, 31] on span "Google Service Assign License is not working: \n{"error":{"code":503,"message":…" at bounding box center [599, 33] width 1035 height 15
copy span "Google Service Assign License is not working: \n{"error":{"code":503,"message":…"
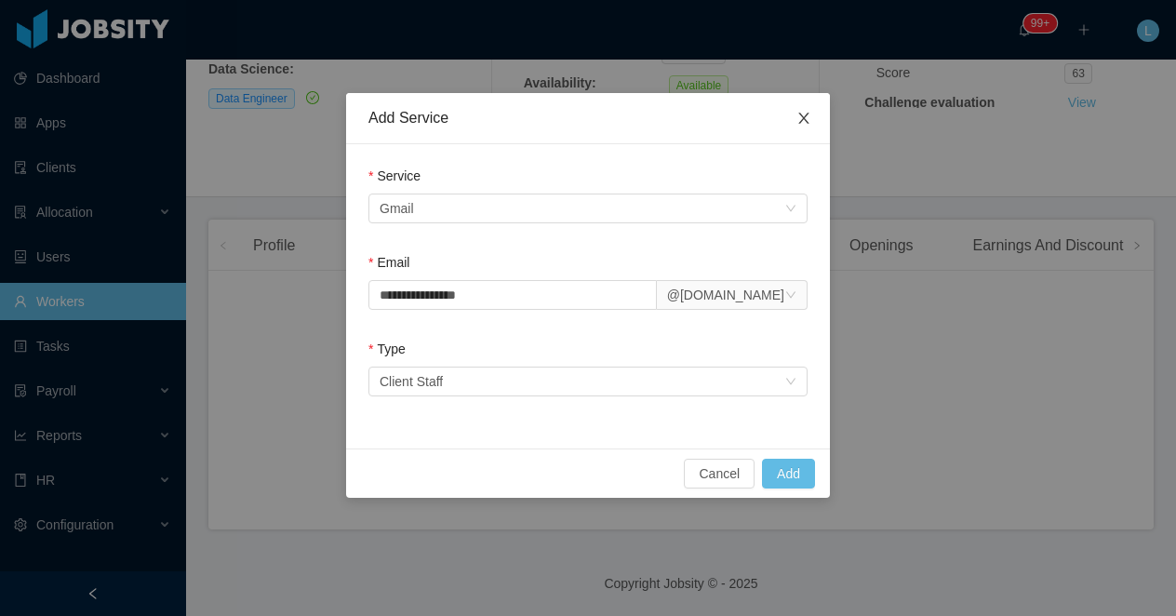
click at [804, 113] on icon "icon: close" at bounding box center [804, 118] width 15 height 15
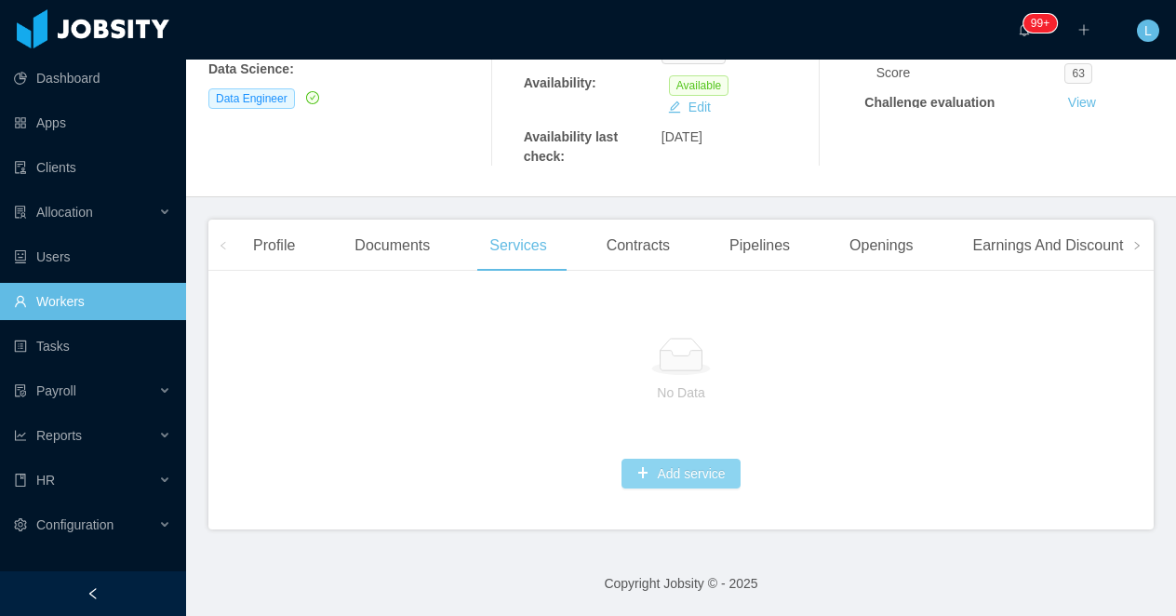
scroll to position [0, 0]
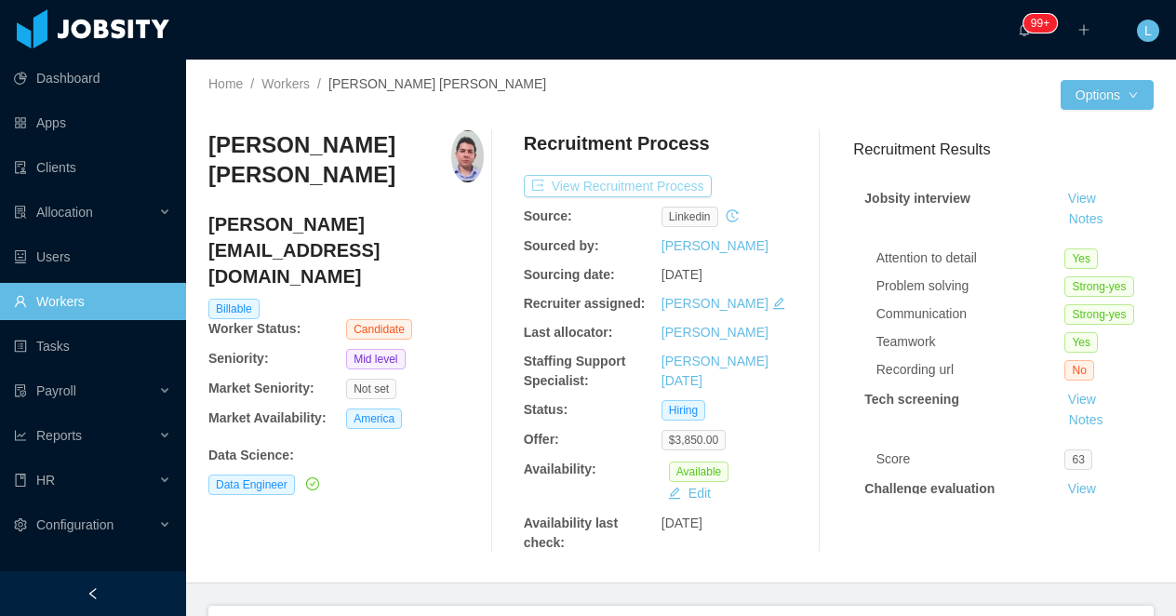
click at [596, 176] on button "View Recruitment Process" at bounding box center [618, 186] width 188 height 22
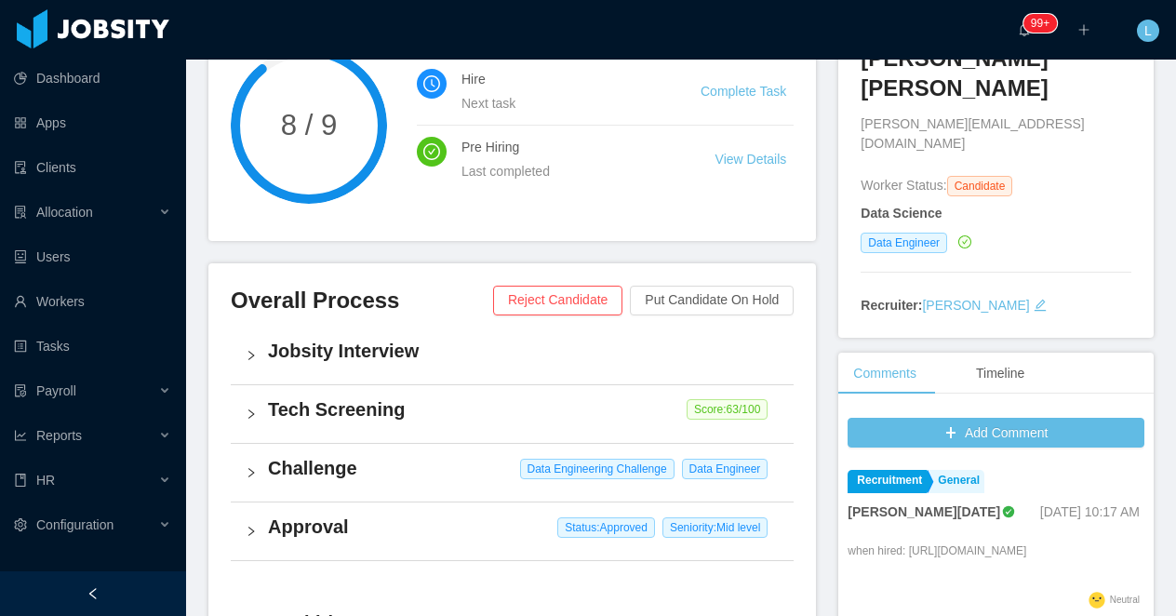
scroll to position [677, 0]
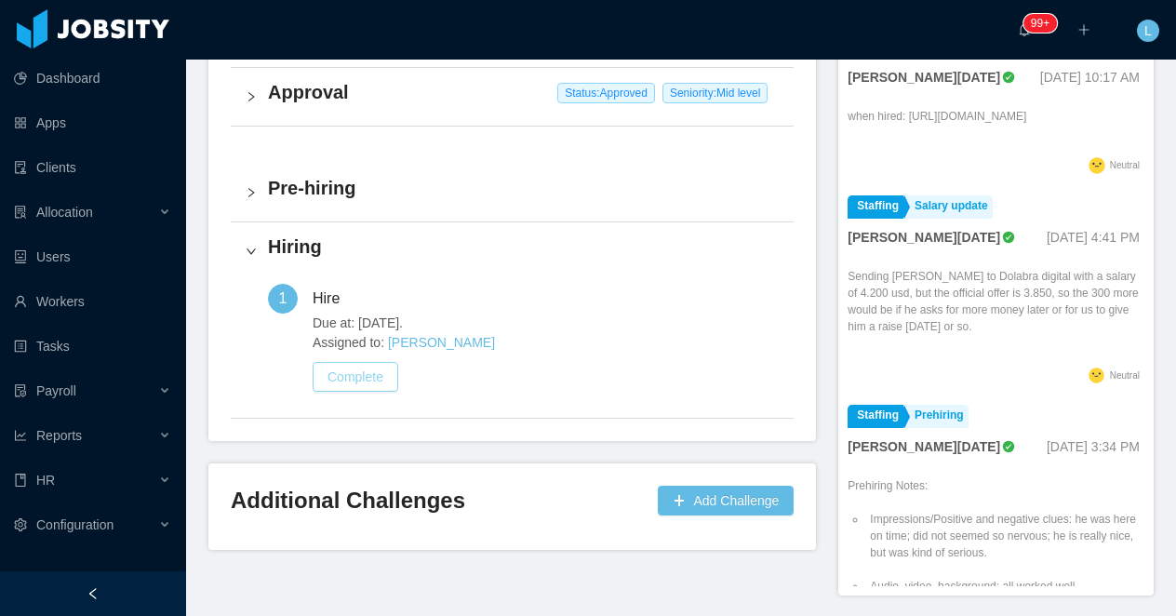
click at [353, 362] on button "Complete" at bounding box center [356, 377] width 86 height 30
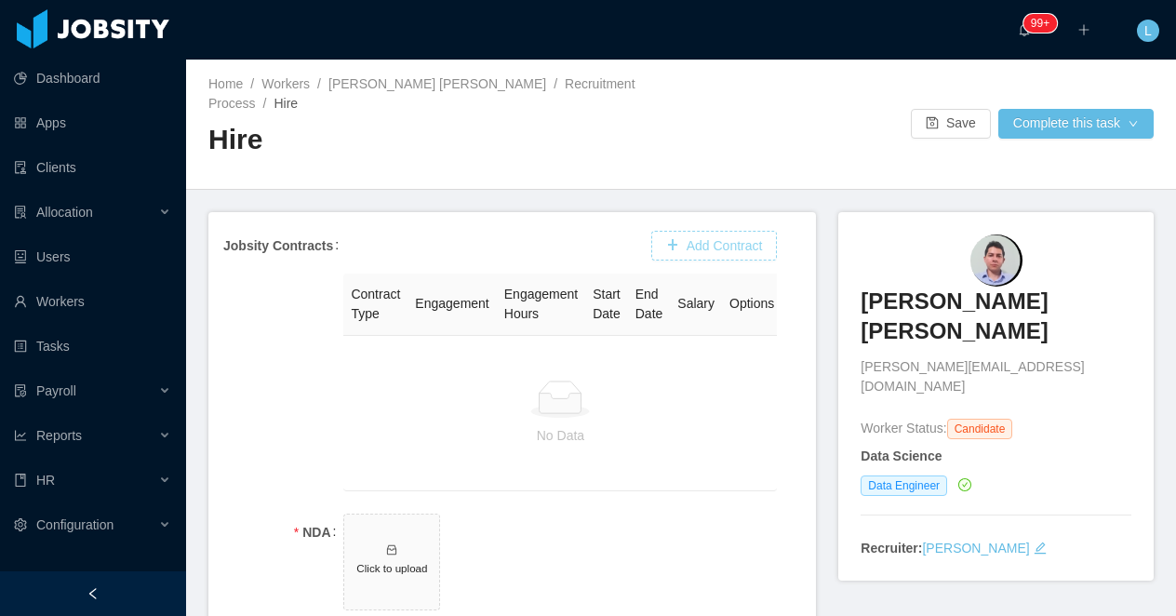
click at [722, 232] on button "Add Contract" at bounding box center [714, 246] width 127 height 30
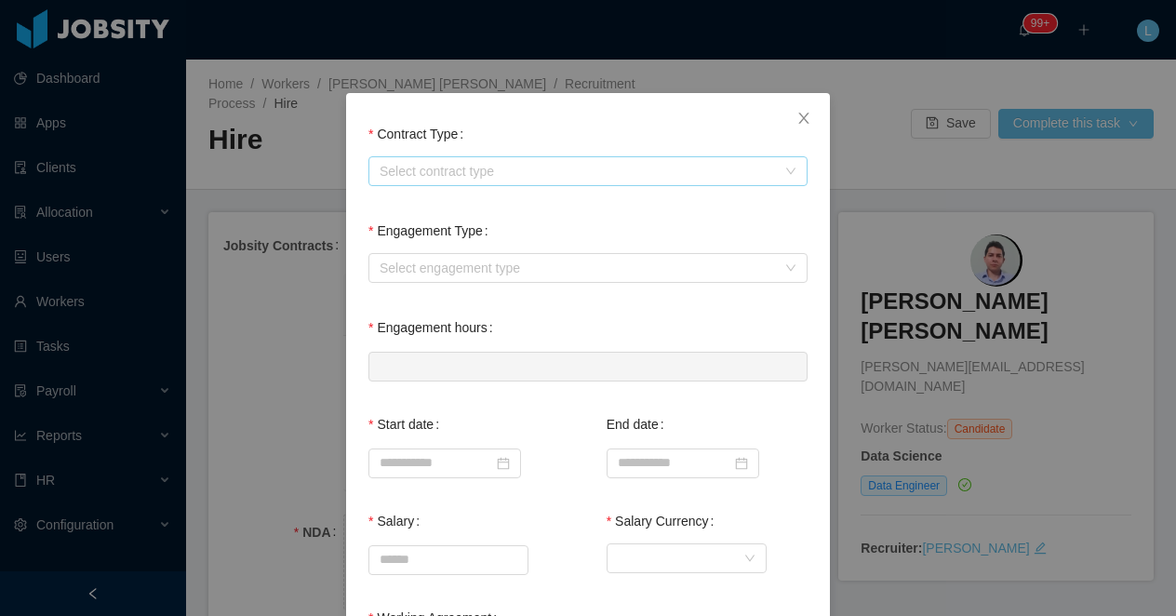
click at [469, 174] on div "Select contract type" at bounding box center [578, 171] width 396 height 19
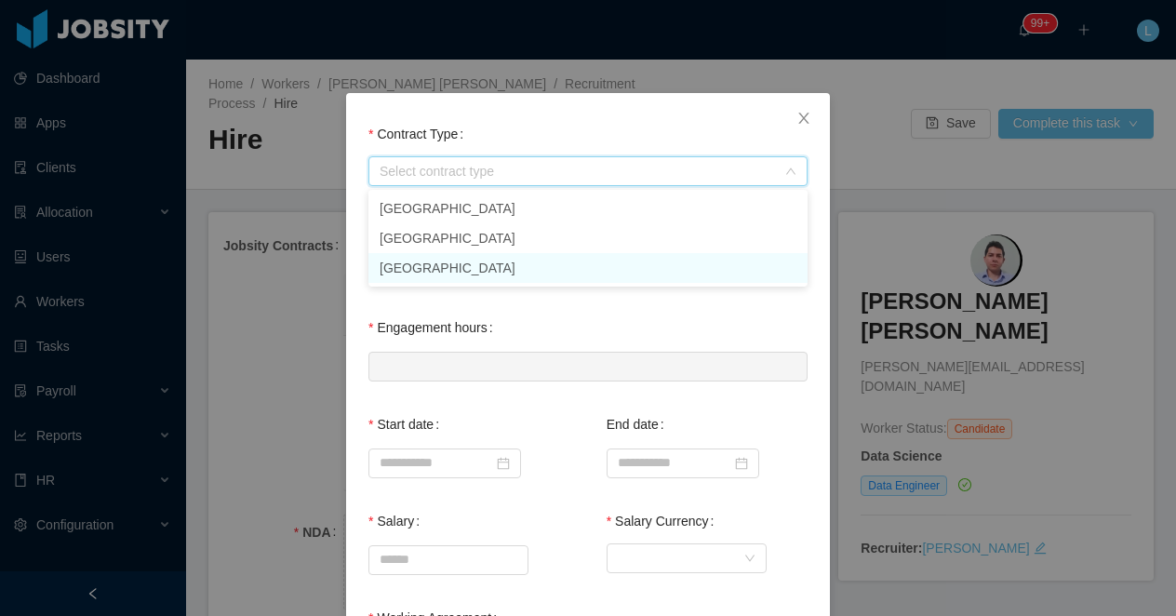
click at [410, 266] on li "[GEOGRAPHIC_DATA]" at bounding box center [588, 268] width 439 height 30
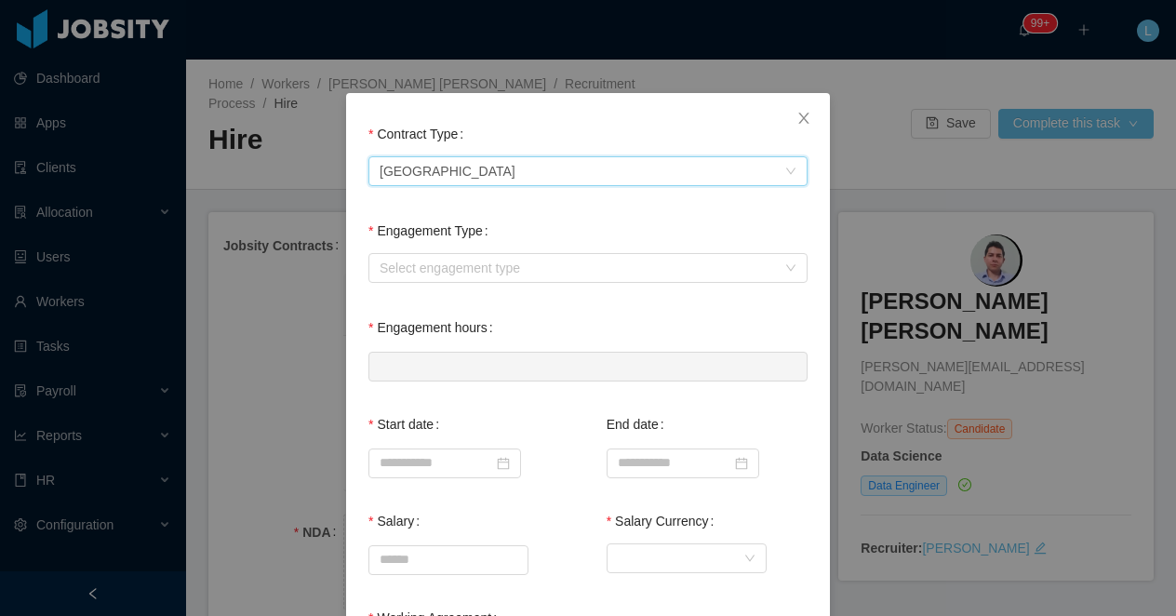
click at [461, 251] on div "Select engagement type" at bounding box center [588, 267] width 439 height 37
click at [426, 267] on div "Select engagement type" at bounding box center [578, 268] width 396 height 19
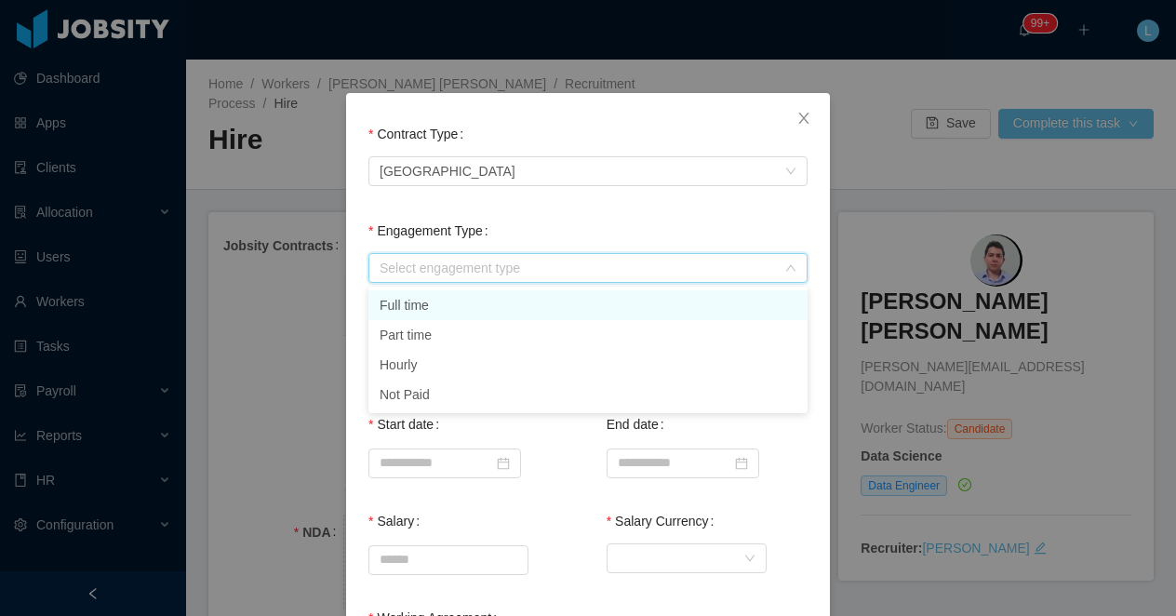
click at [423, 299] on li "Full time" at bounding box center [588, 305] width 439 height 30
type input "*"
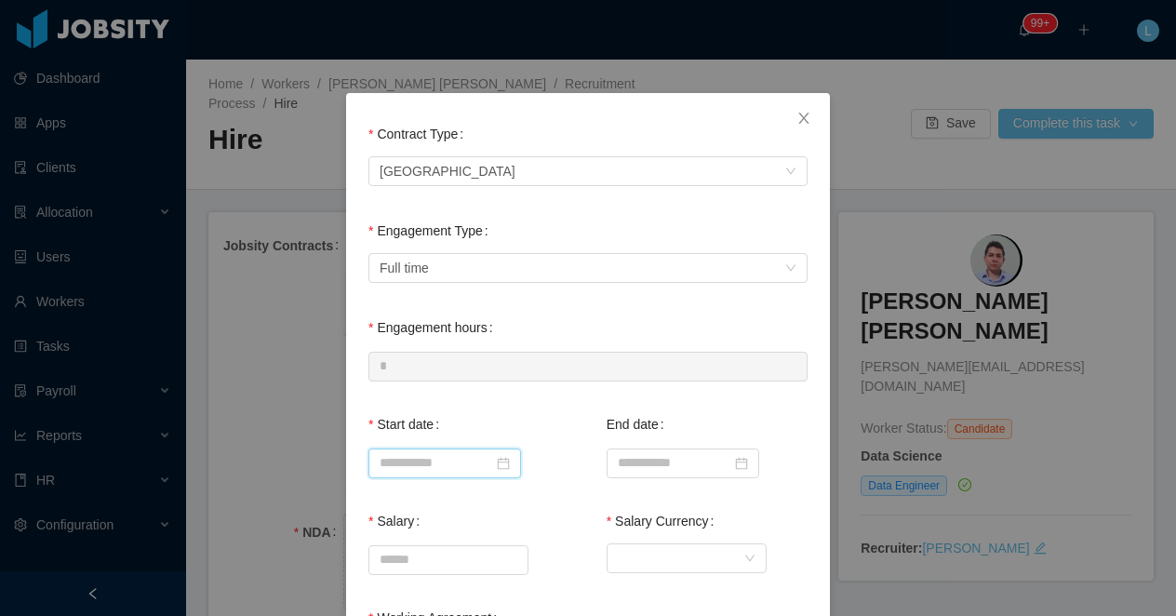
click at [417, 453] on input at bounding box center [445, 464] width 153 height 30
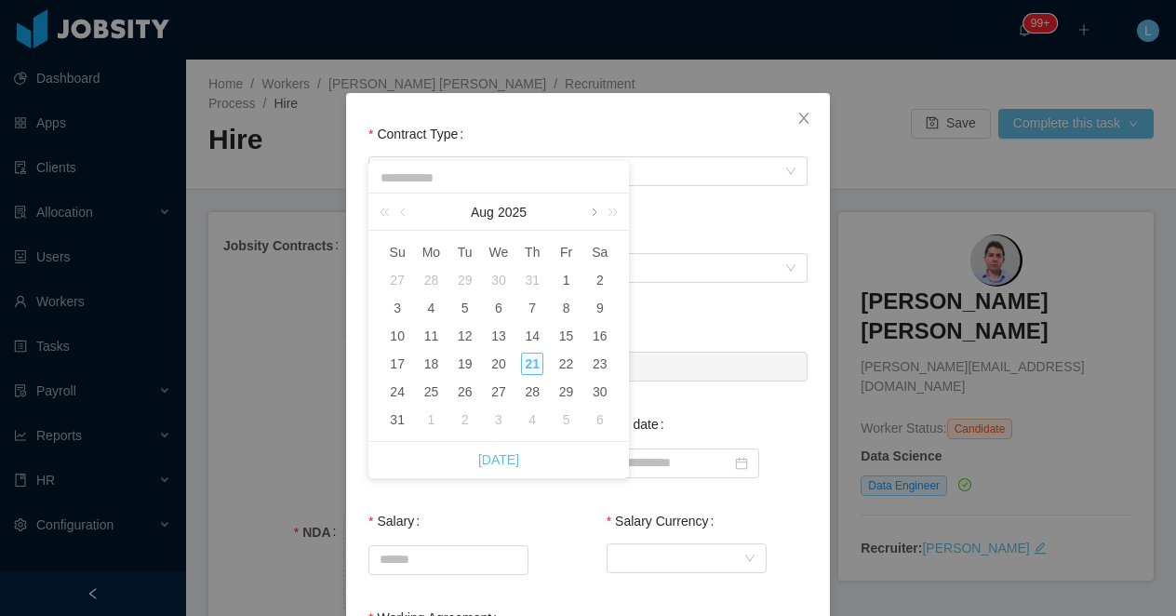
click at [594, 218] on link at bounding box center [592, 212] width 17 height 37
click at [561, 283] on div "5" at bounding box center [567, 280] width 22 height 22
type input "**********"
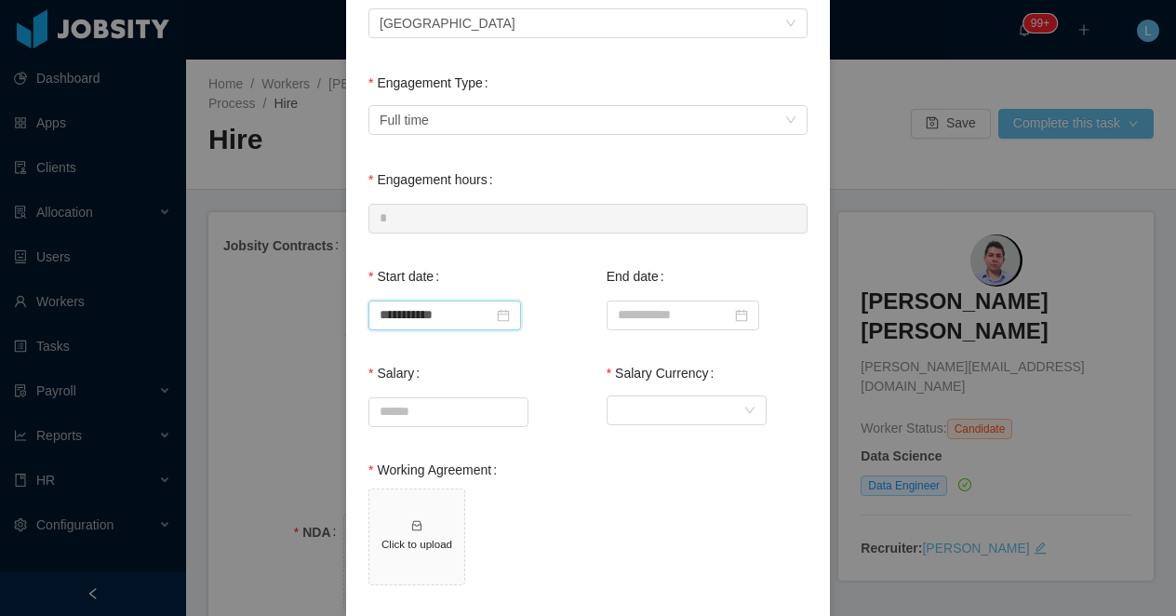
scroll to position [255, 0]
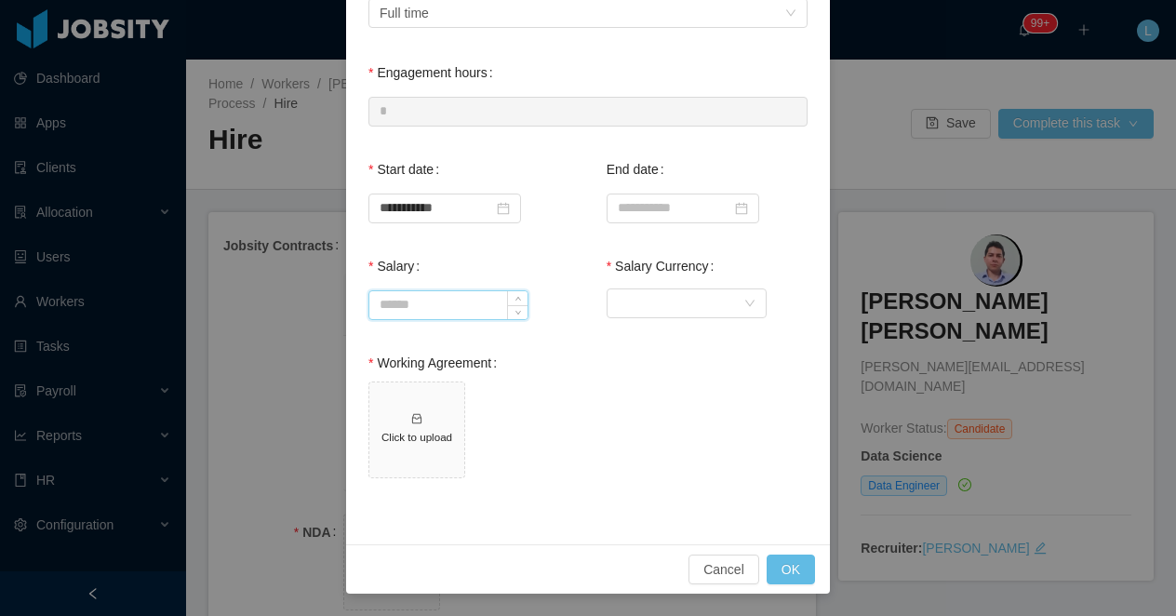
click at [433, 299] on input "Salary" at bounding box center [448, 305] width 158 height 28
type input "*******"
click at [652, 299] on div "Currency" at bounding box center [681, 303] width 126 height 28
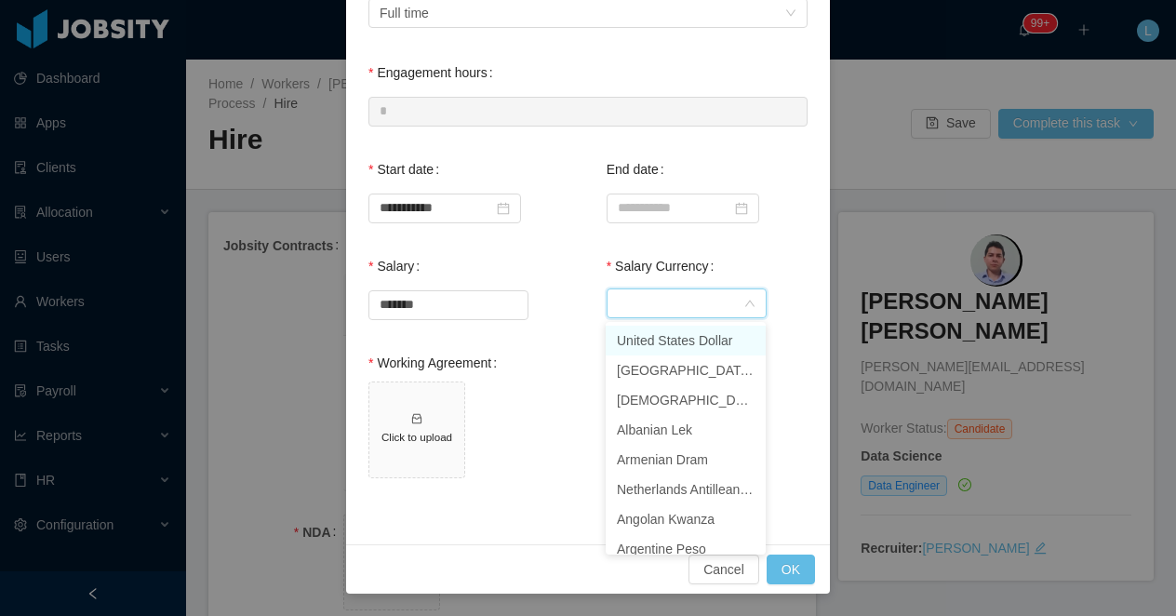
click at [648, 335] on li "United States Dollar" at bounding box center [686, 341] width 160 height 30
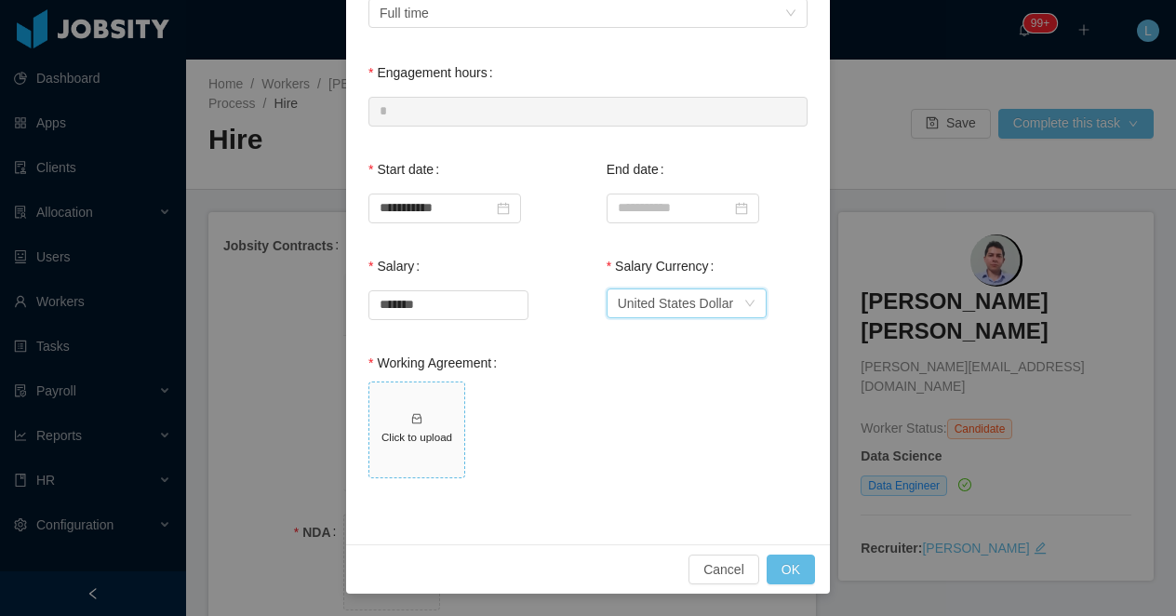
click at [411, 432] on h5 "Click to upload" at bounding box center [417, 437] width 80 height 16
click at [783, 565] on button "OK" at bounding box center [791, 570] width 48 height 30
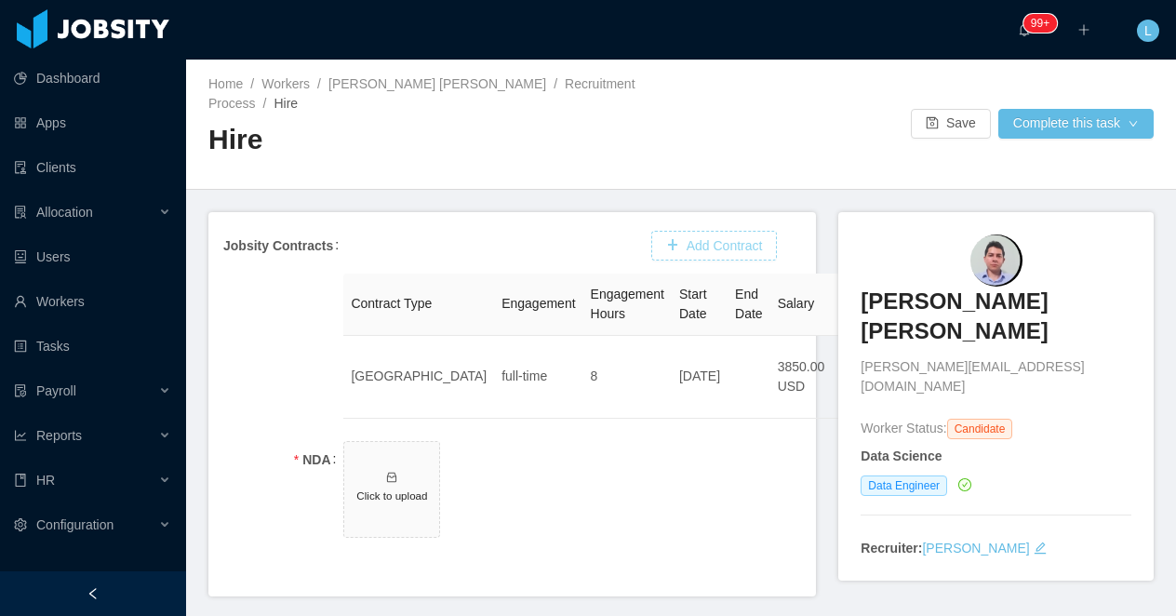
scroll to position [162, 0]
click at [393, 473] on icon "icon: inbox" at bounding box center [391, 477] width 9 height 9
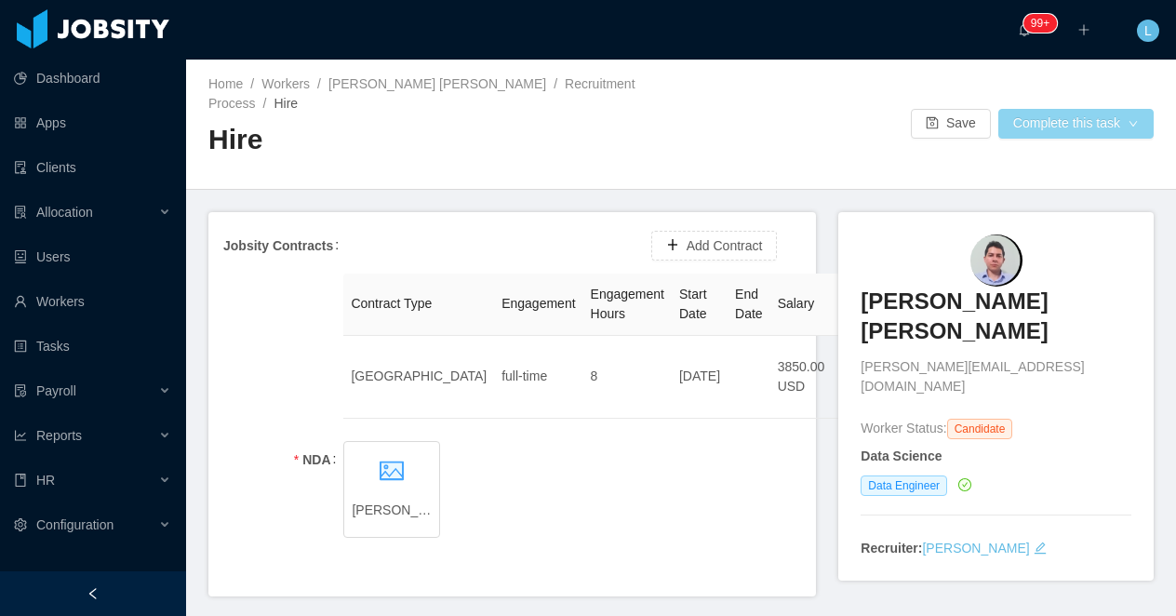
click at [1042, 119] on button "Complete this task" at bounding box center [1076, 124] width 155 height 30
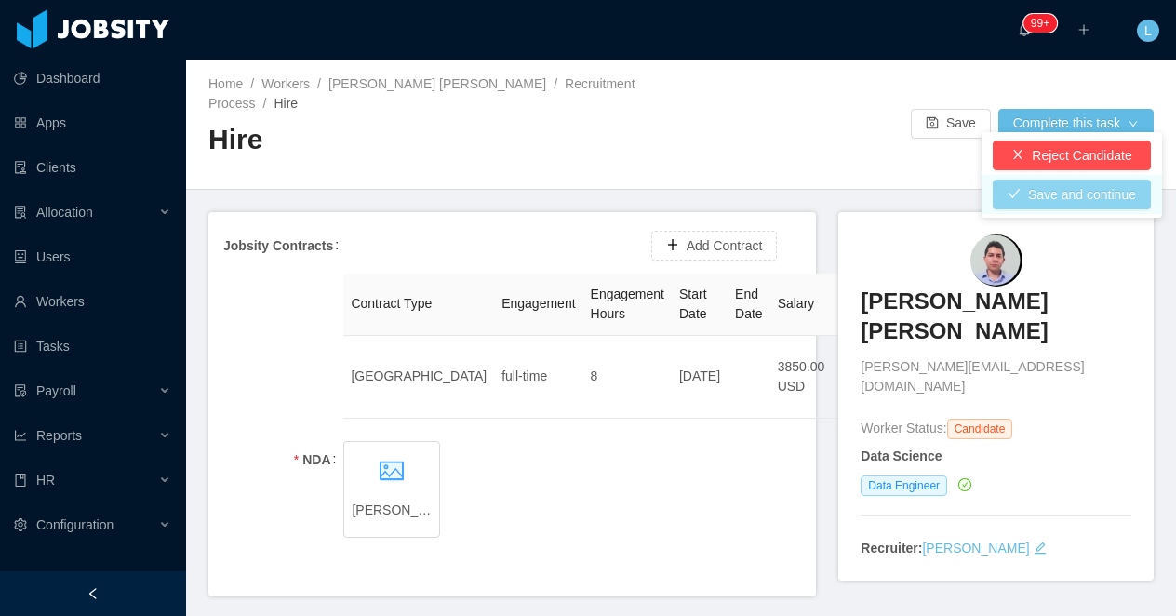
click at [1024, 202] on button "Save and continue" at bounding box center [1072, 195] width 158 height 30
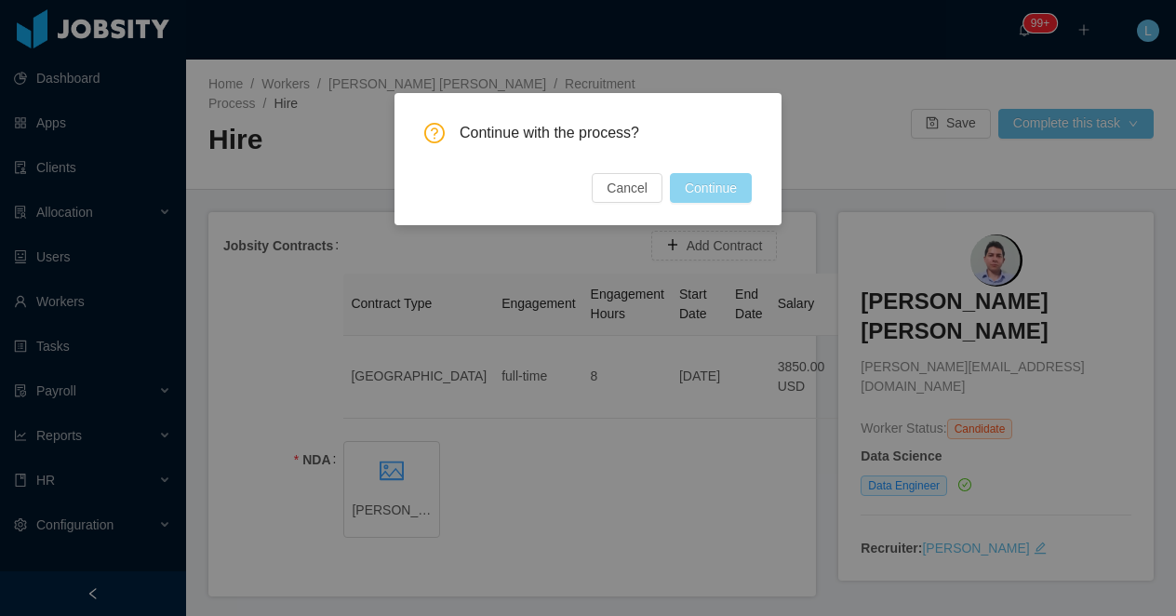
click at [714, 182] on button "Continue" at bounding box center [711, 188] width 82 height 30
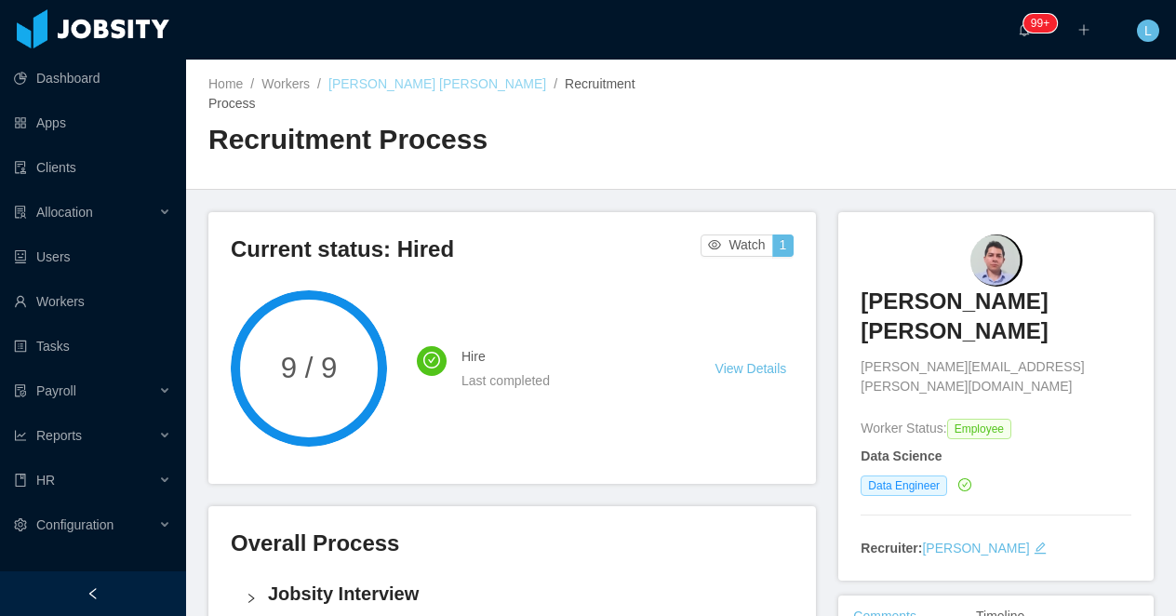
click at [412, 78] on link "[PERSON_NAME] [PERSON_NAME]" at bounding box center [437, 83] width 218 height 15
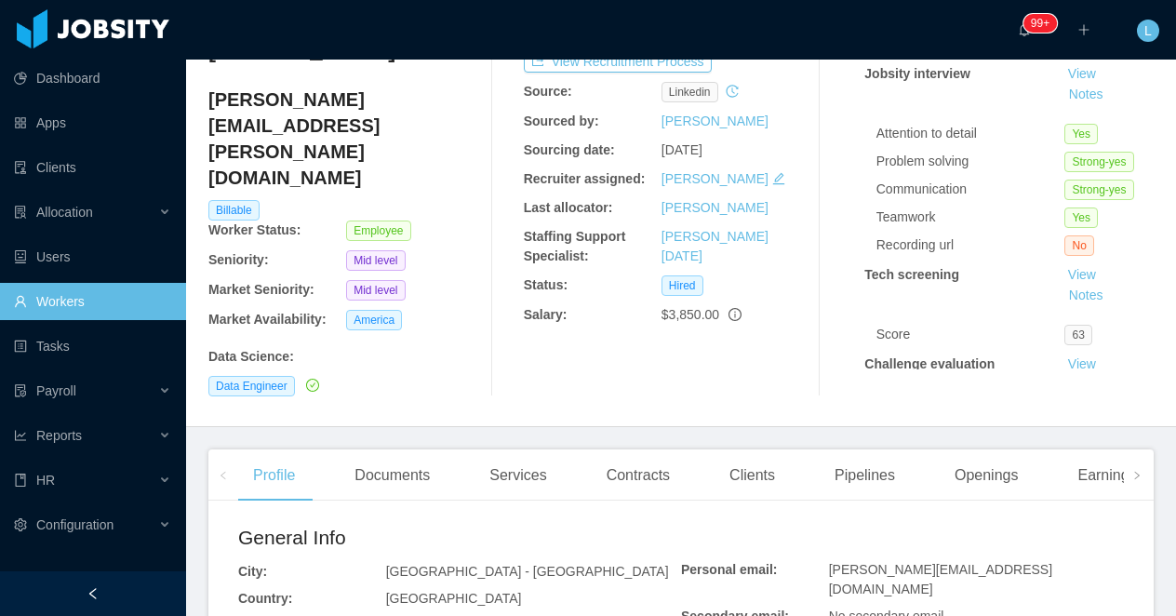
scroll to position [179, 0]
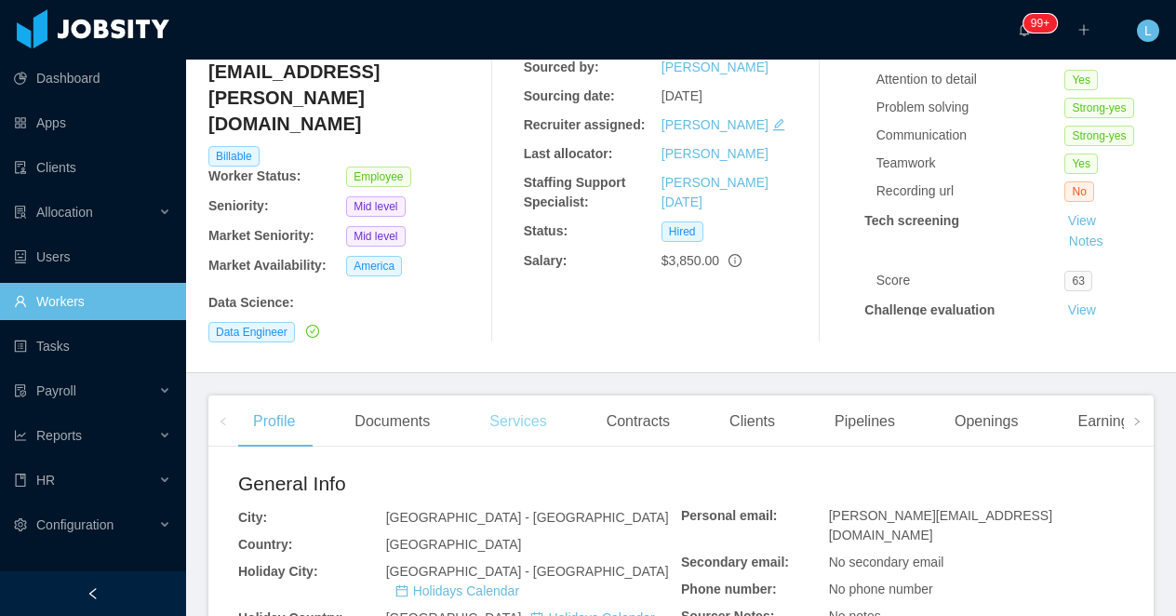
click at [502, 399] on div "Services" at bounding box center [518, 421] width 87 height 52
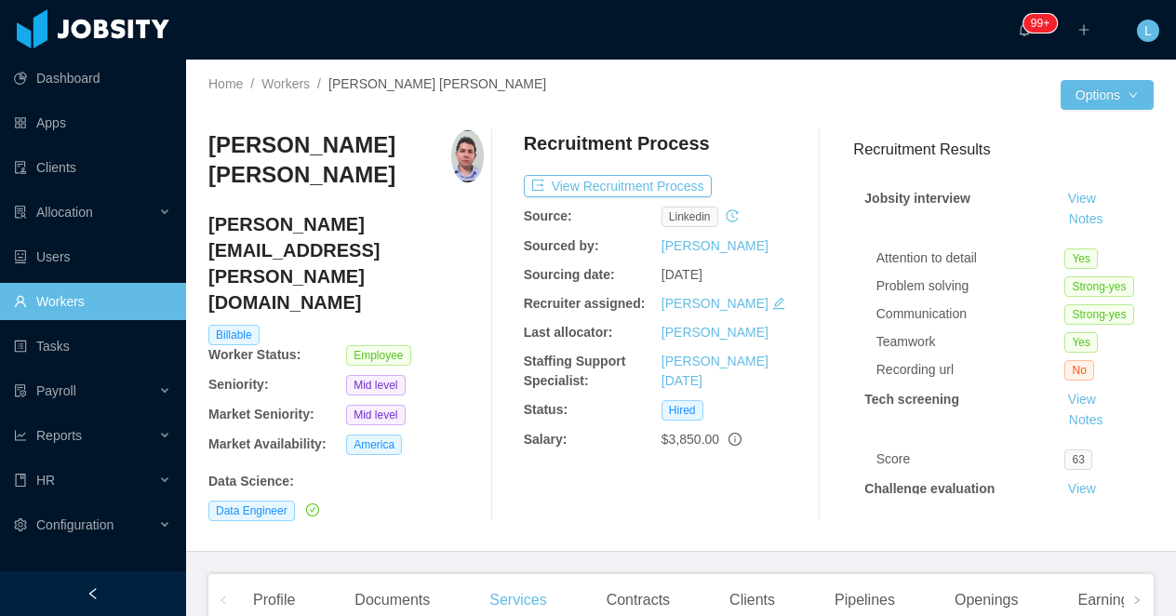
click at [411, 226] on h4 "daniel.rodrigues@jobsity.com" at bounding box center [345, 263] width 275 height 104
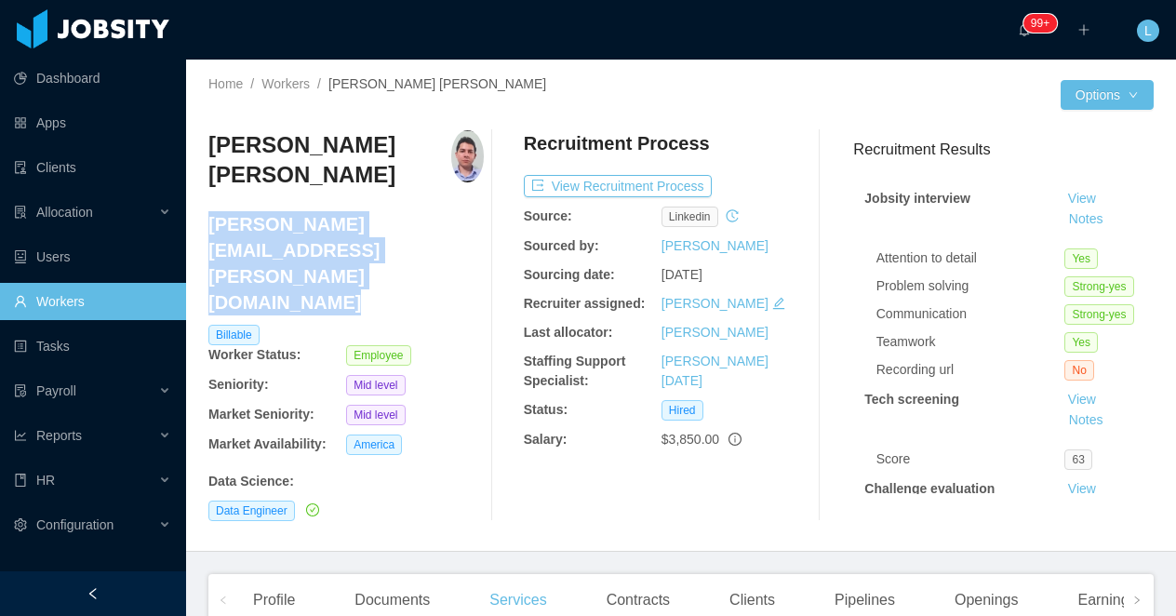
click at [411, 226] on h4 "daniel.rodrigues@jobsity.com" at bounding box center [345, 263] width 275 height 104
copy h4 "daniel.rodrigues@jobsity.com"
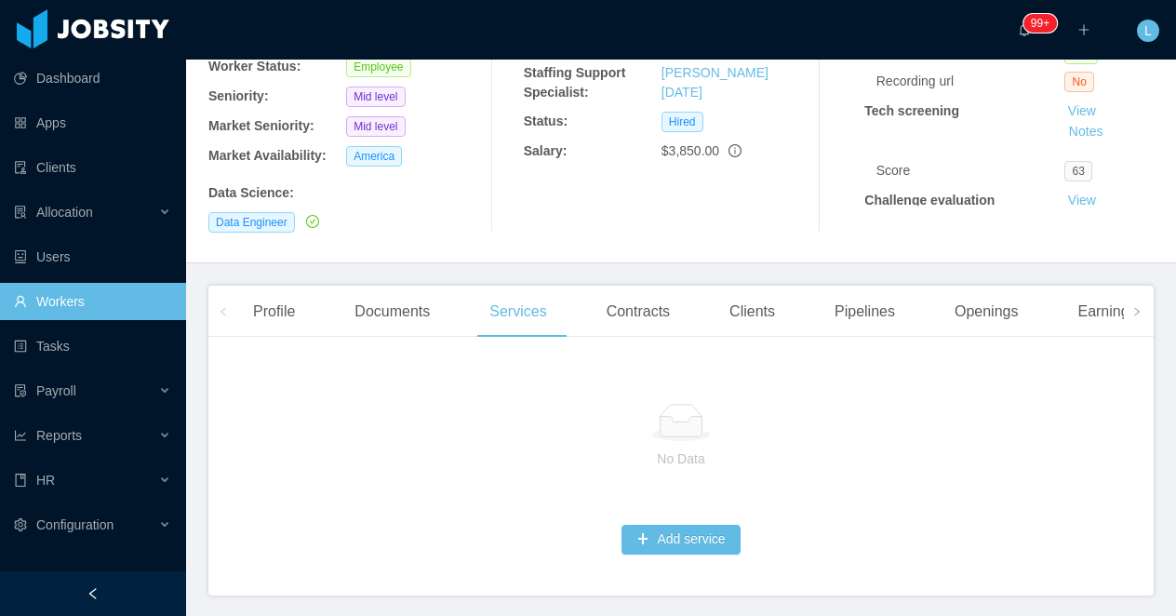
scroll to position [328, 0]
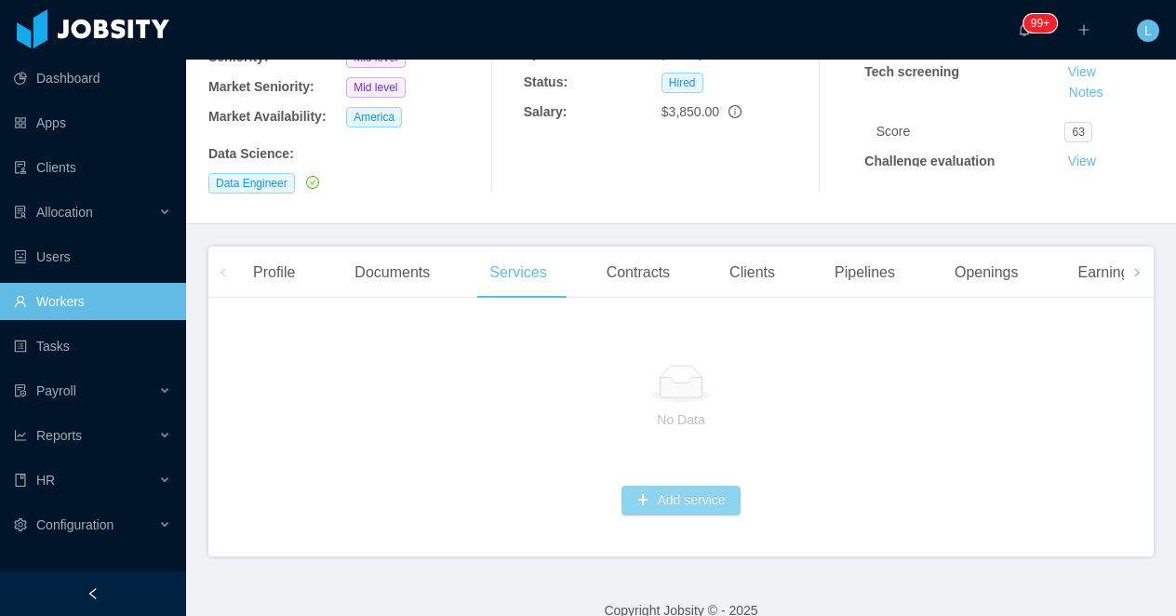
click at [653, 486] on button "Add service" at bounding box center [681, 501] width 118 height 30
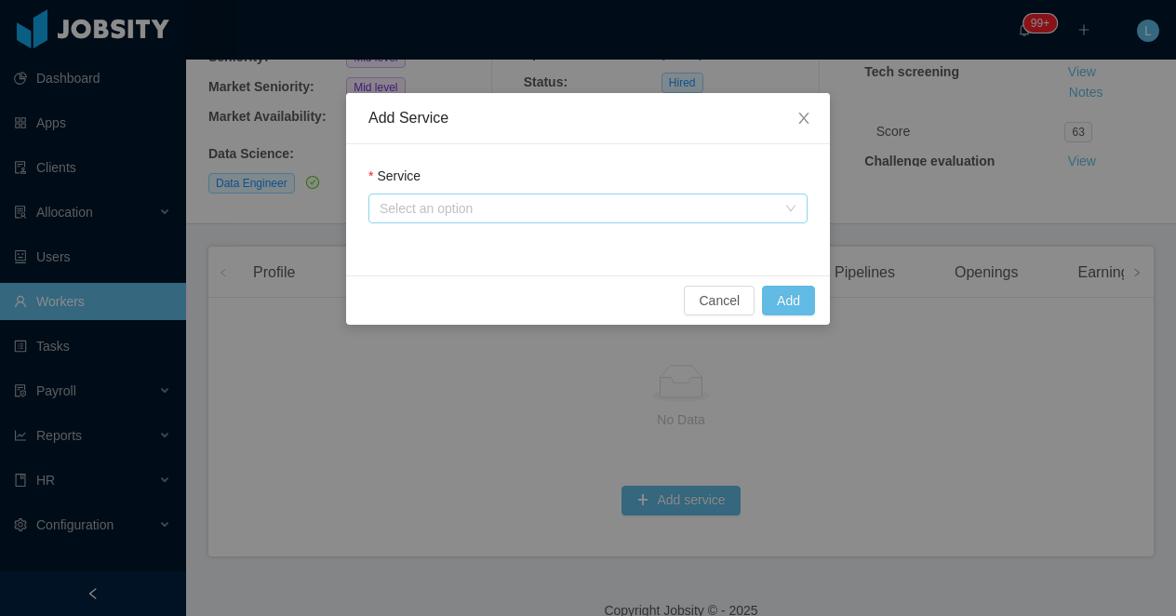
click at [448, 199] on div "Select an option" at bounding box center [578, 208] width 396 height 19
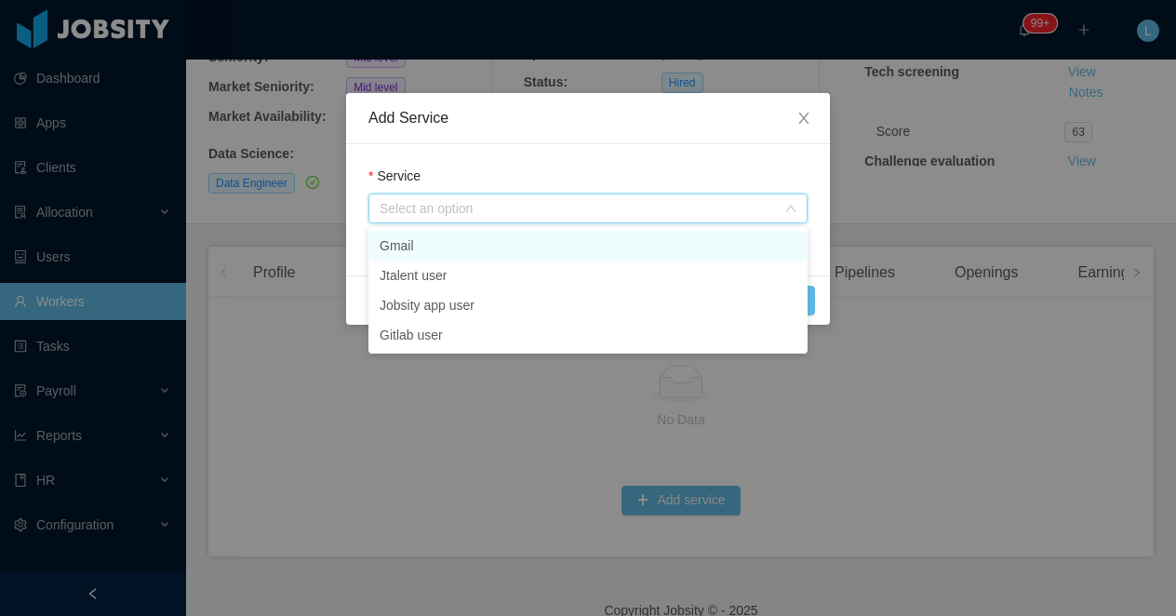
click at [437, 235] on li "Gmail" at bounding box center [588, 246] width 439 height 30
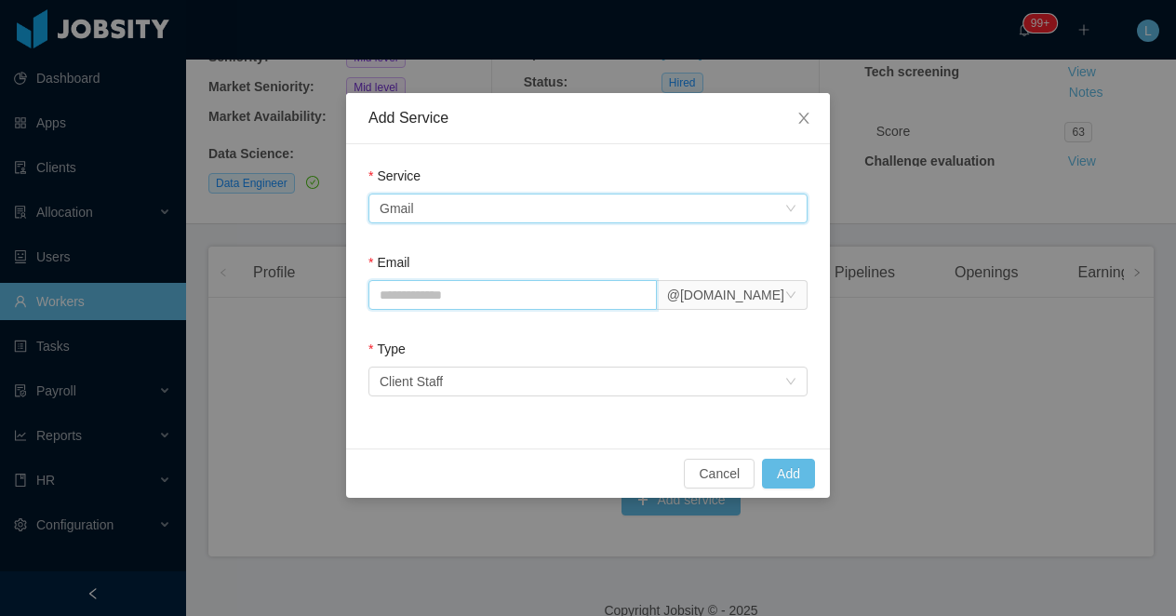
click at [441, 293] on input "Email" at bounding box center [513, 295] width 288 height 30
type input "**********"
click at [801, 469] on button "Add" at bounding box center [788, 474] width 53 height 30
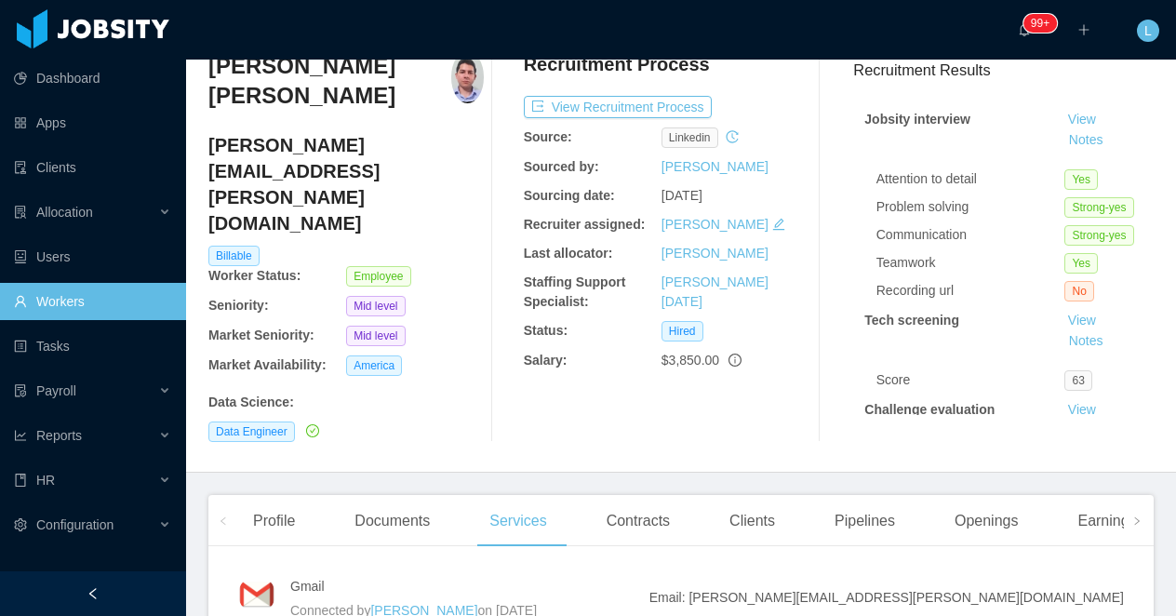
scroll to position [0, 0]
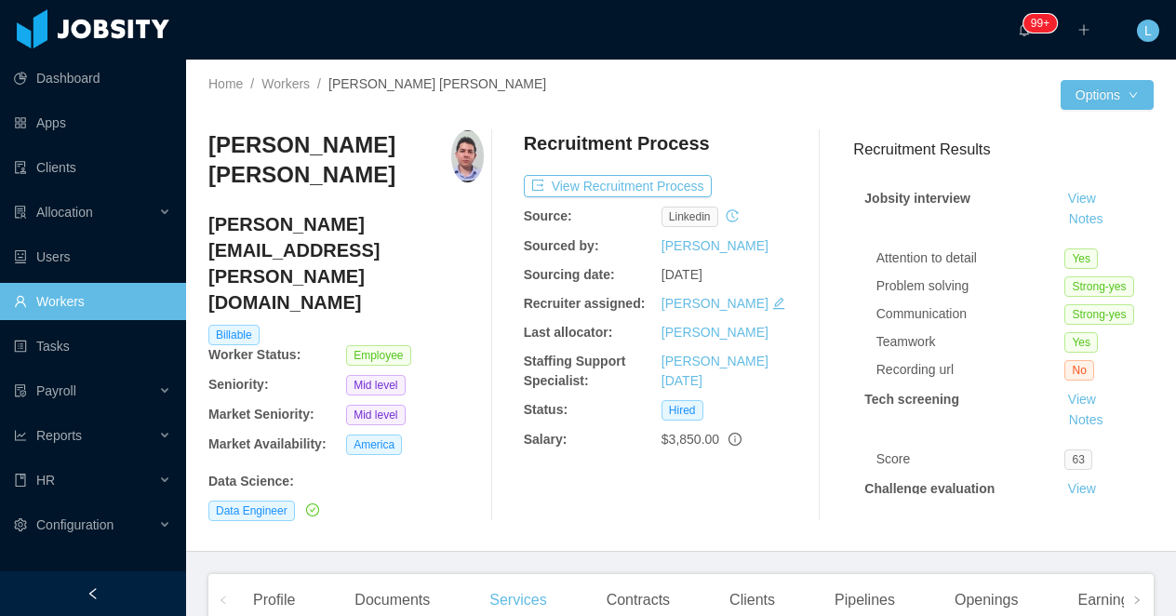
click at [272, 223] on h4 "daniel.rodrigues@jobsity.com" at bounding box center [345, 263] width 275 height 104
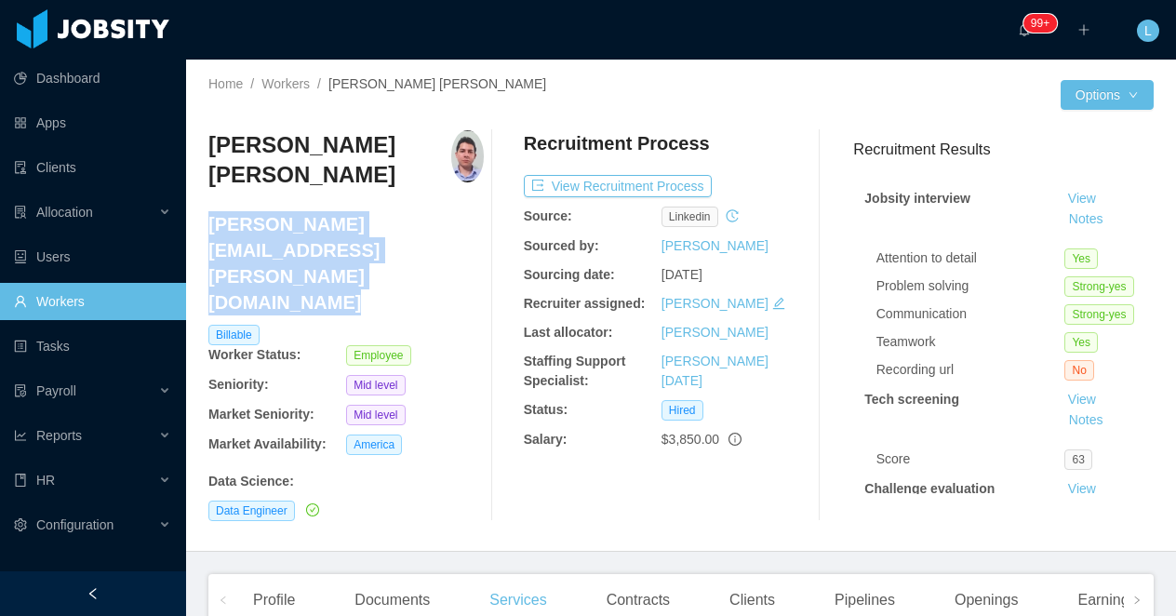
click at [272, 223] on h4 "daniel.rodrigues@jobsity.com" at bounding box center [345, 263] width 275 height 104
copy h4 "daniel.rodrigues@jobsity.com"
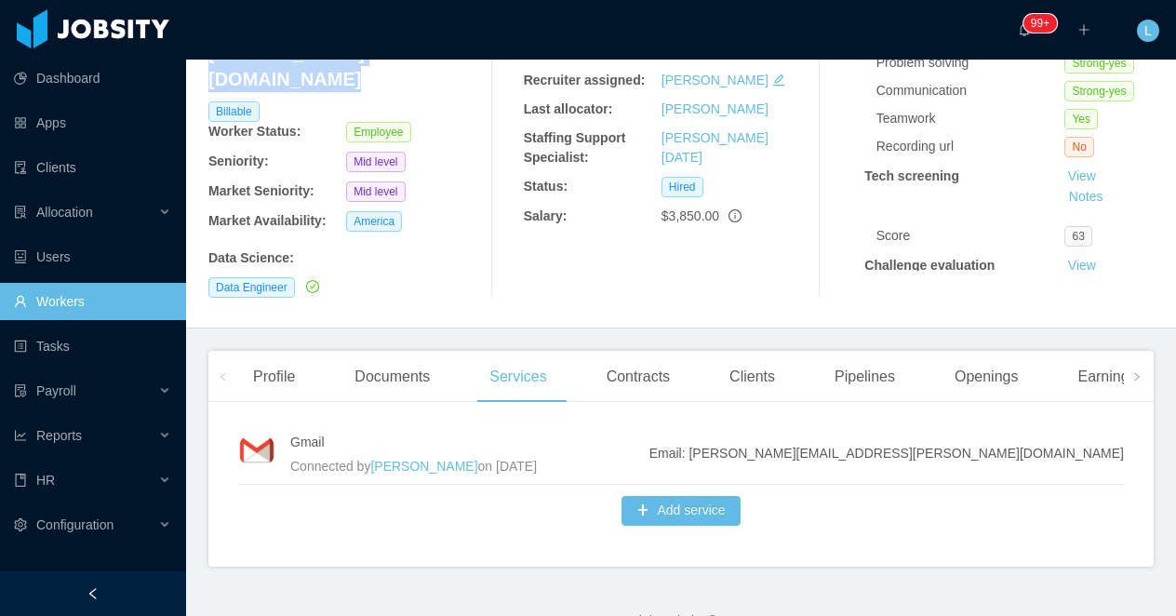
scroll to position [234, 0]
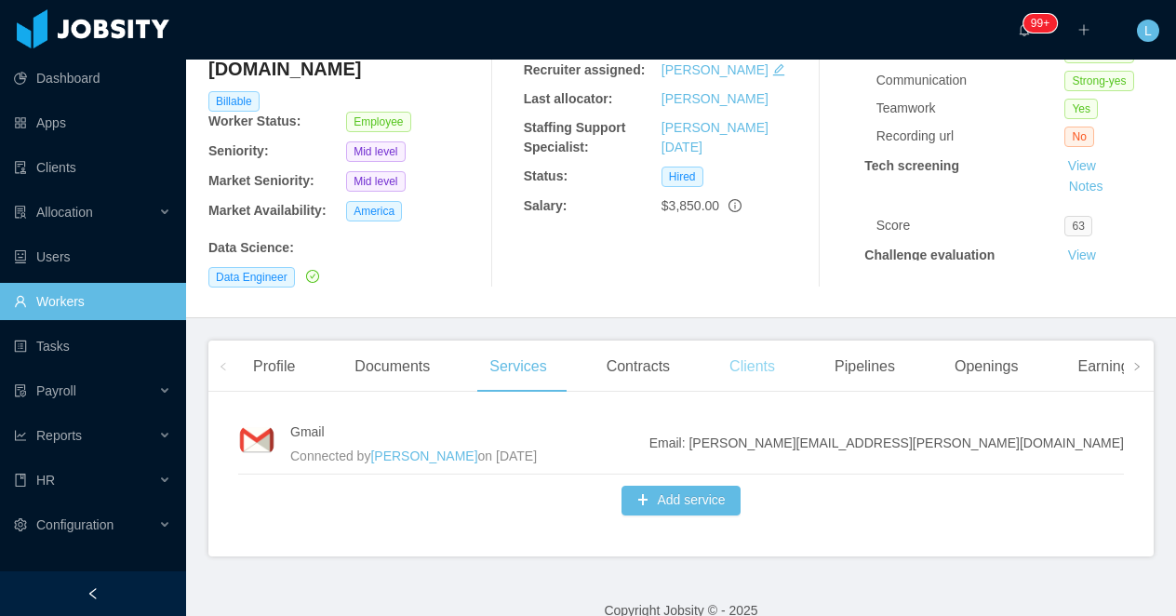
click at [758, 346] on div "Clients" at bounding box center [752, 367] width 75 height 52
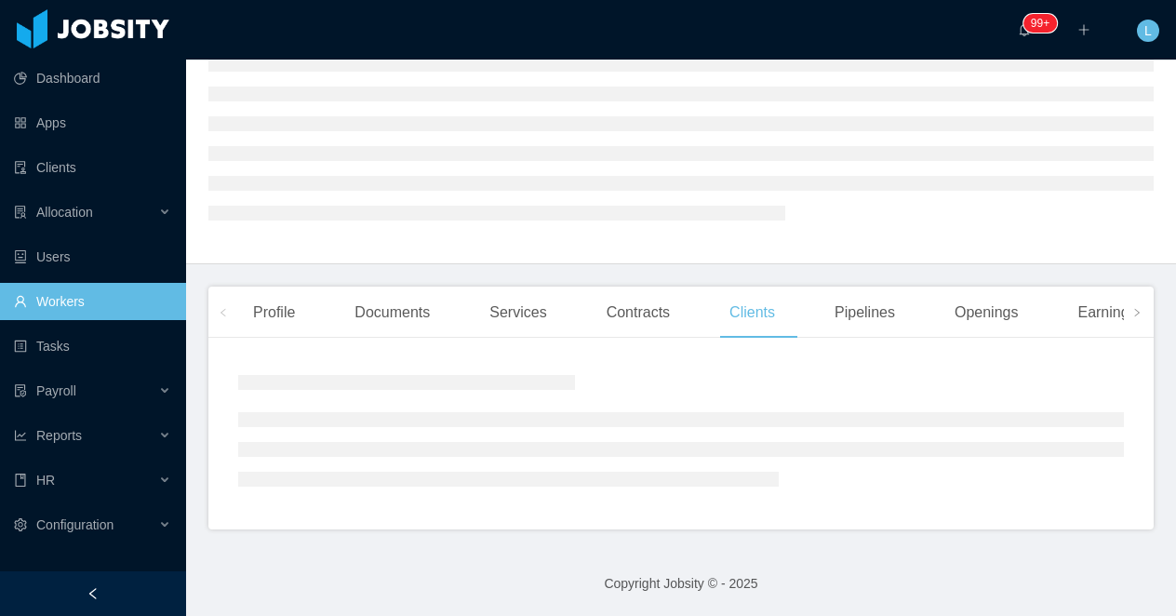
scroll to position [234, 0]
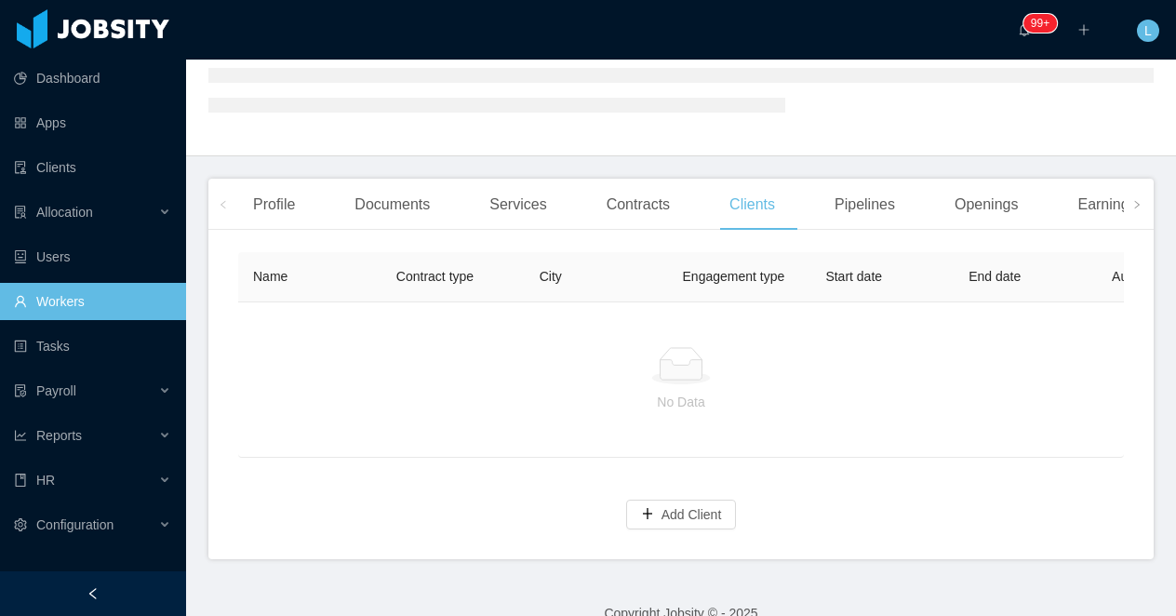
click at [661, 458] on div "No Data" at bounding box center [681, 380] width 886 height 156
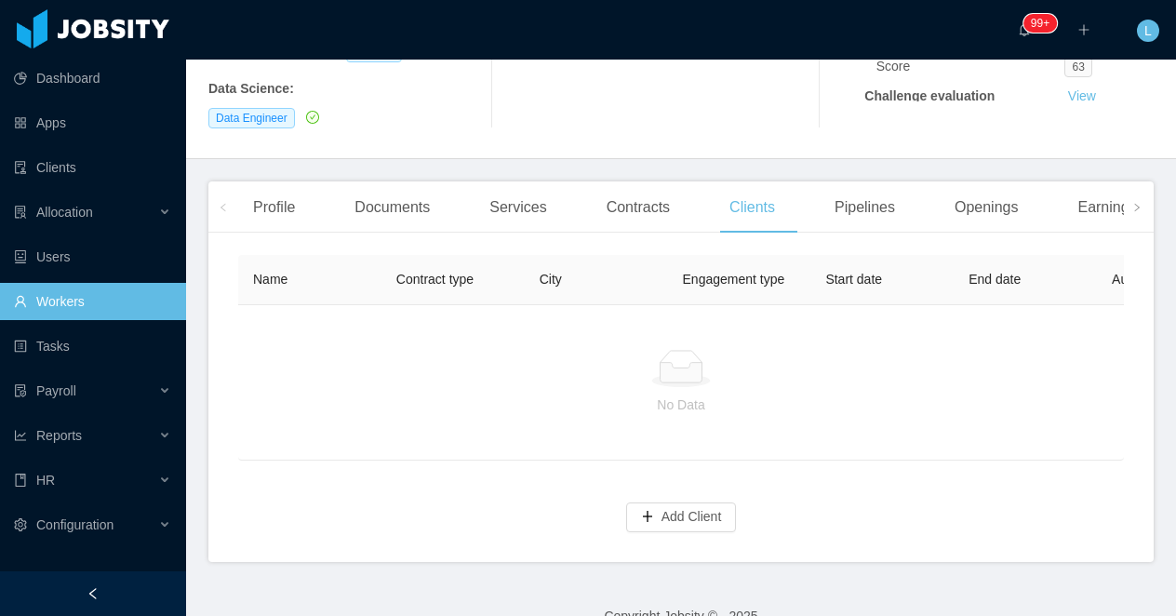
scroll to position [398, 0]
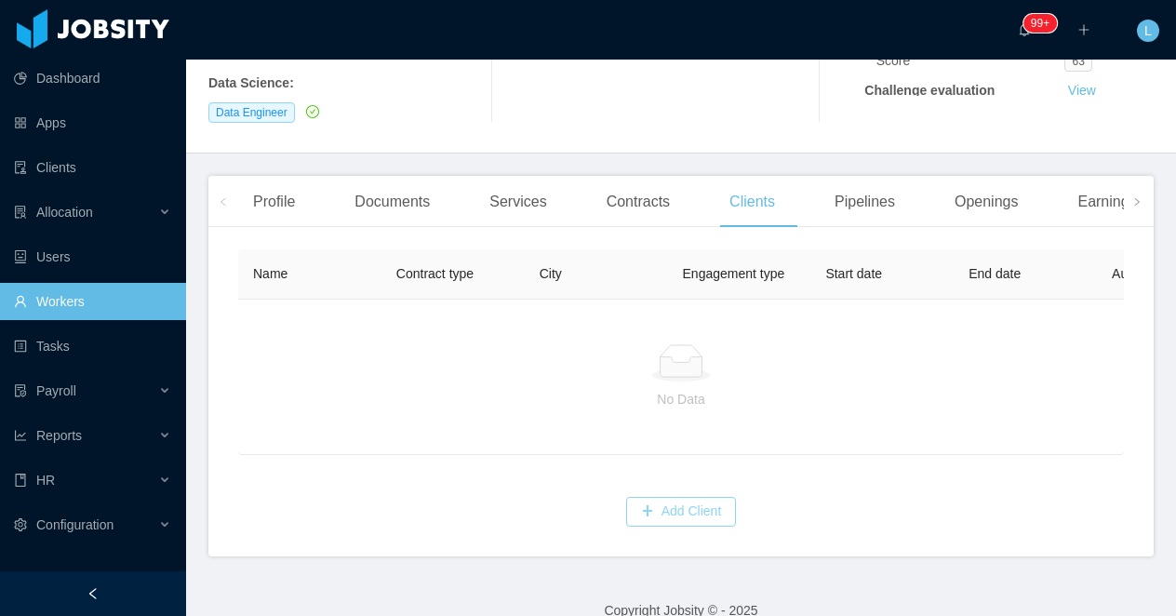
click at [650, 497] on button "Add Client" at bounding box center [681, 512] width 111 height 30
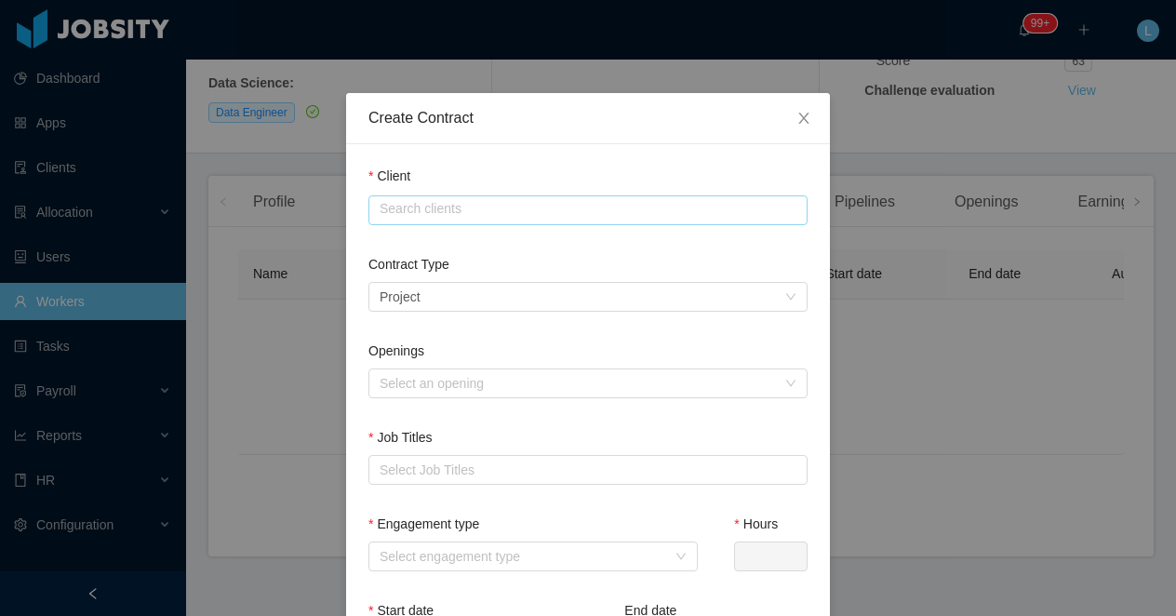
click at [501, 208] on input "text" at bounding box center [588, 210] width 439 height 30
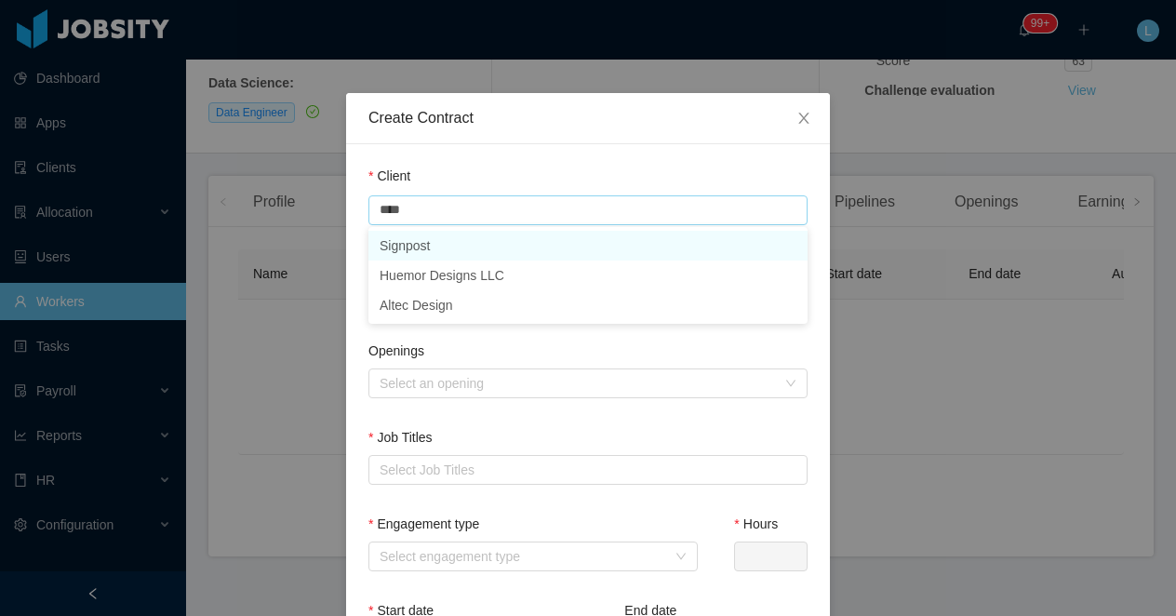
click at [456, 247] on li "Signpost" at bounding box center [588, 246] width 439 height 30
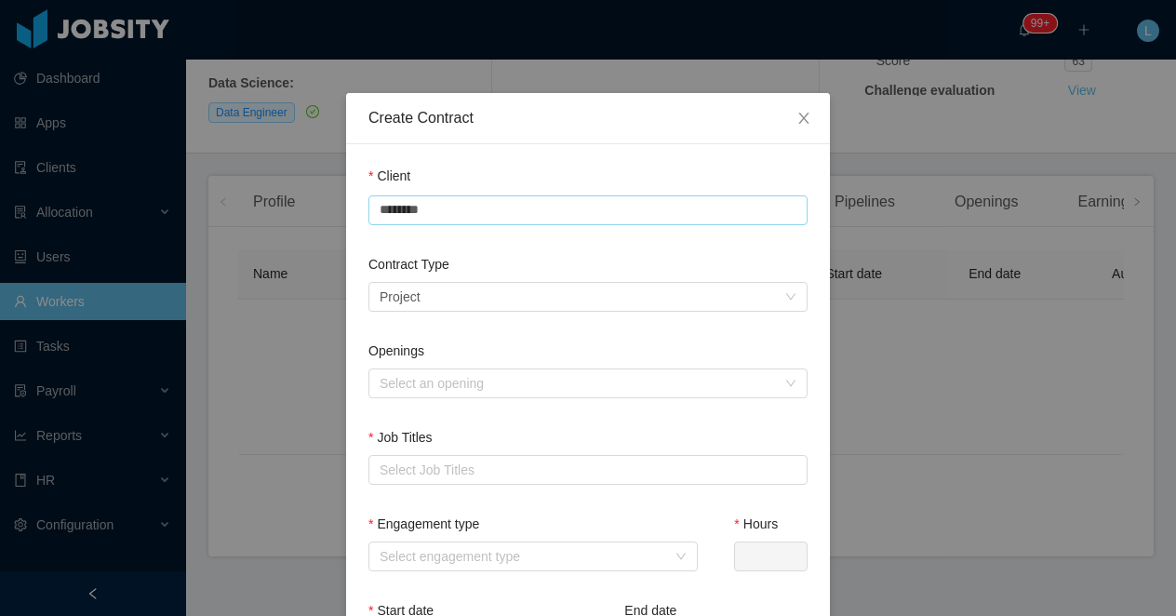
type input "********"
click at [478, 169] on div "Client" at bounding box center [588, 180] width 439 height 27
click at [424, 301] on div "Select a contract type Project" at bounding box center [582, 297] width 405 height 28
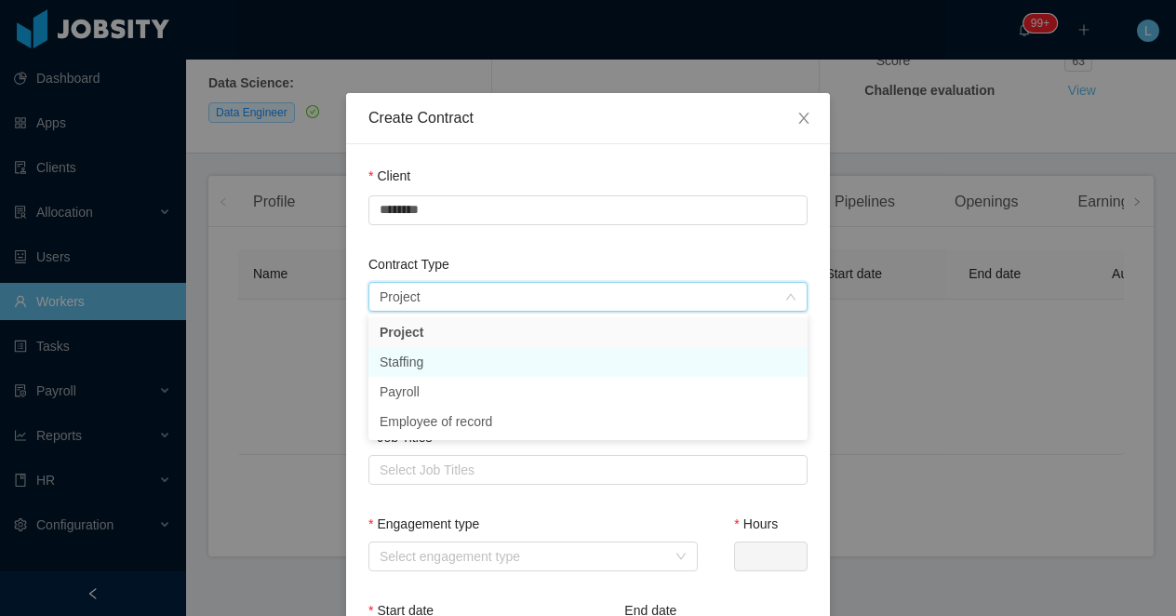
click at [430, 364] on li "Staffing" at bounding box center [588, 362] width 439 height 30
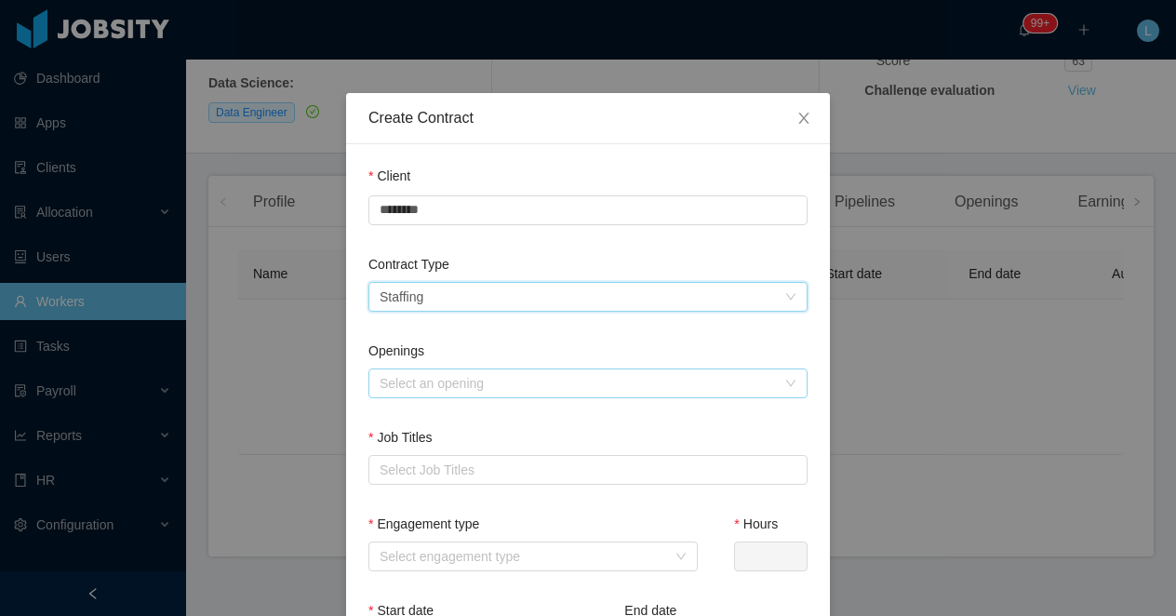
click at [440, 379] on div "Select an opening" at bounding box center [578, 383] width 396 height 19
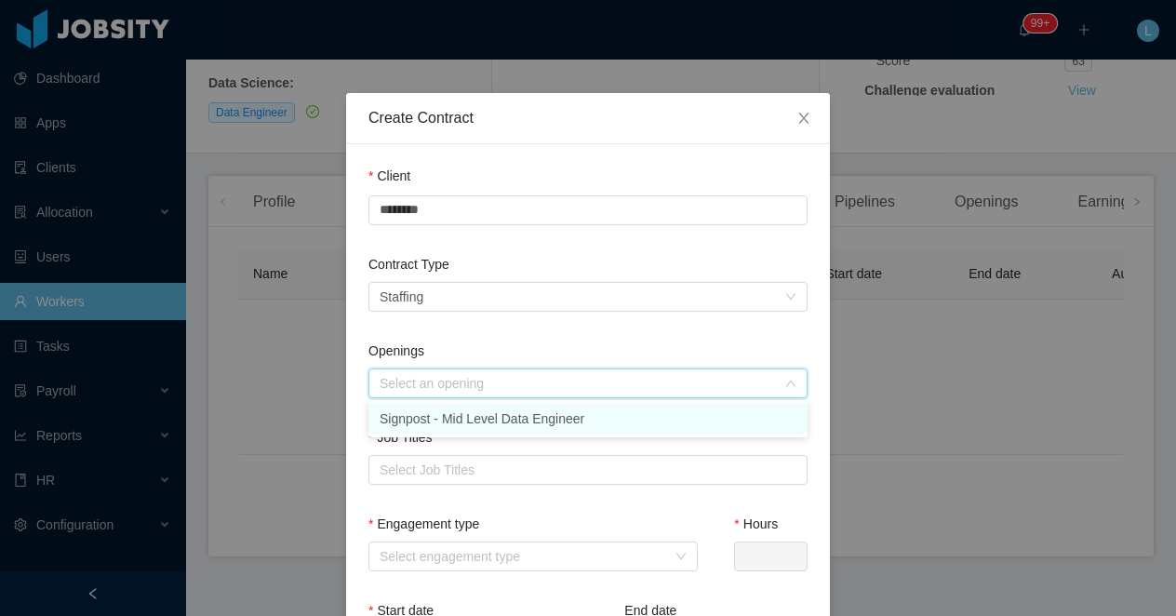
click at [436, 416] on li "Signpost - Mid Level Data Engineer" at bounding box center [588, 419] width 439 height 30
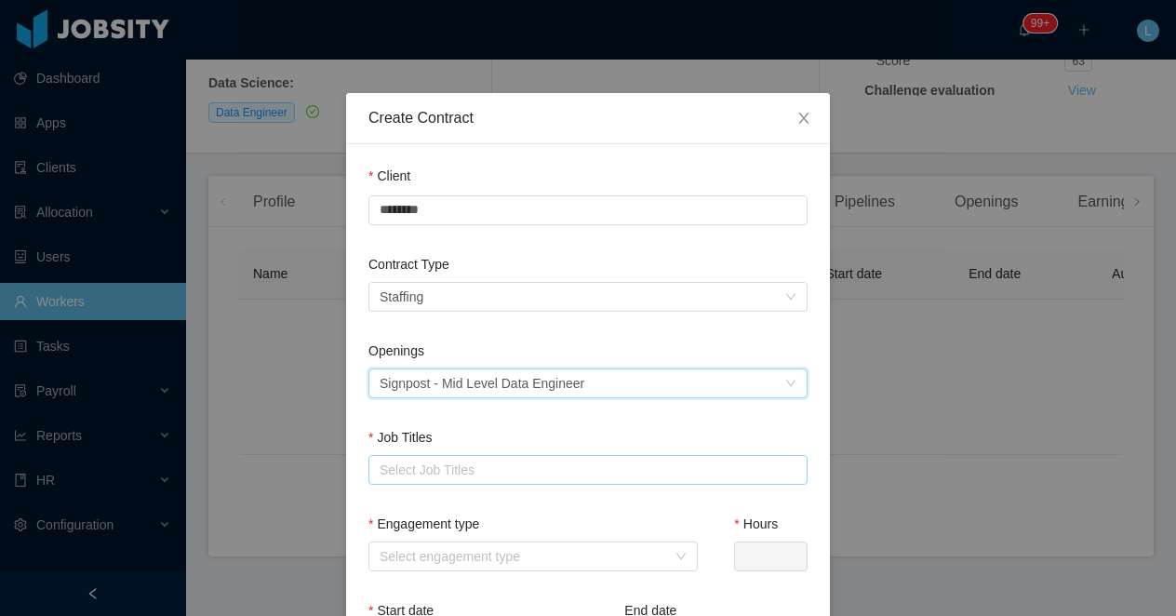
click at [427, 476] on div "Select Job Titles" at bounding box center [584, 470] width 409 height 19
type input "*******"
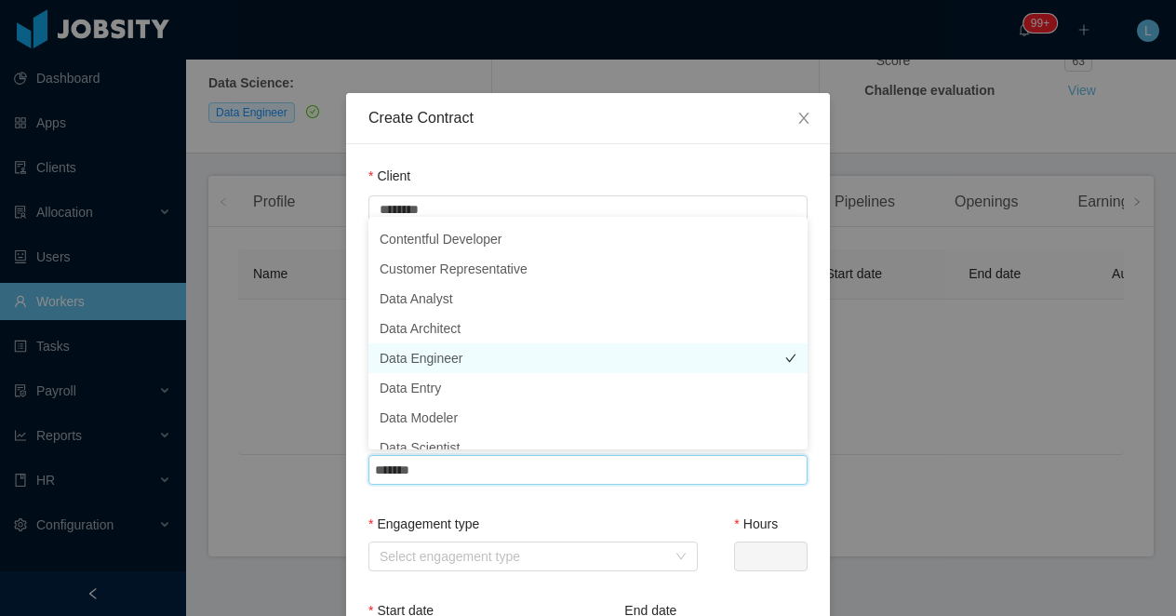
click at [440, 351] on li "Data Engineer" at bounding box center [588, 358] width 439 height 30
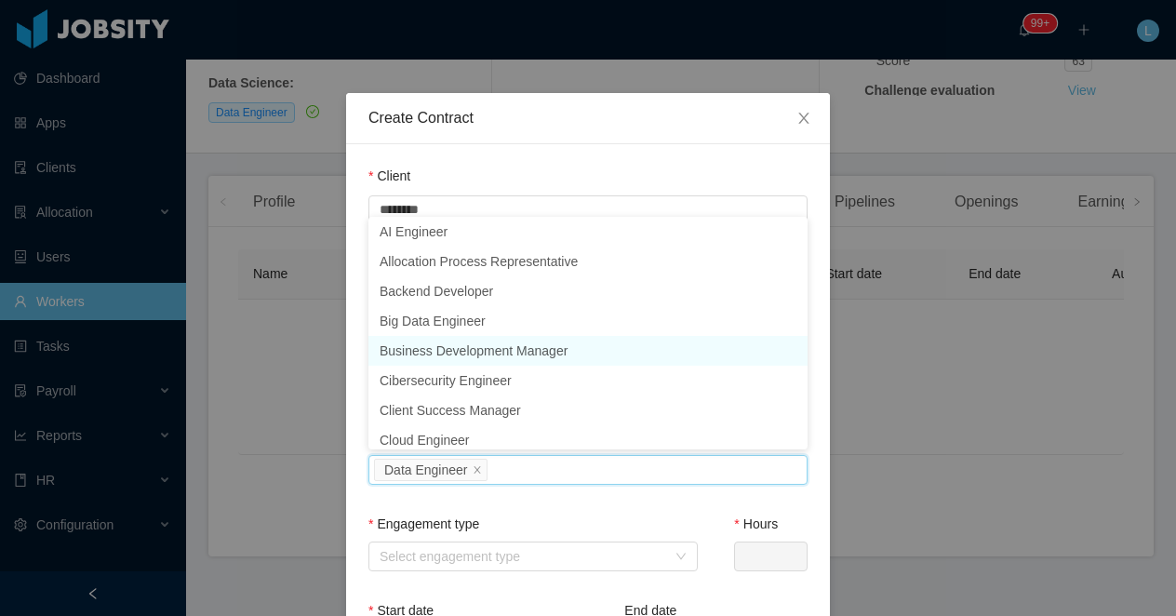
scroll to position [9, 0]
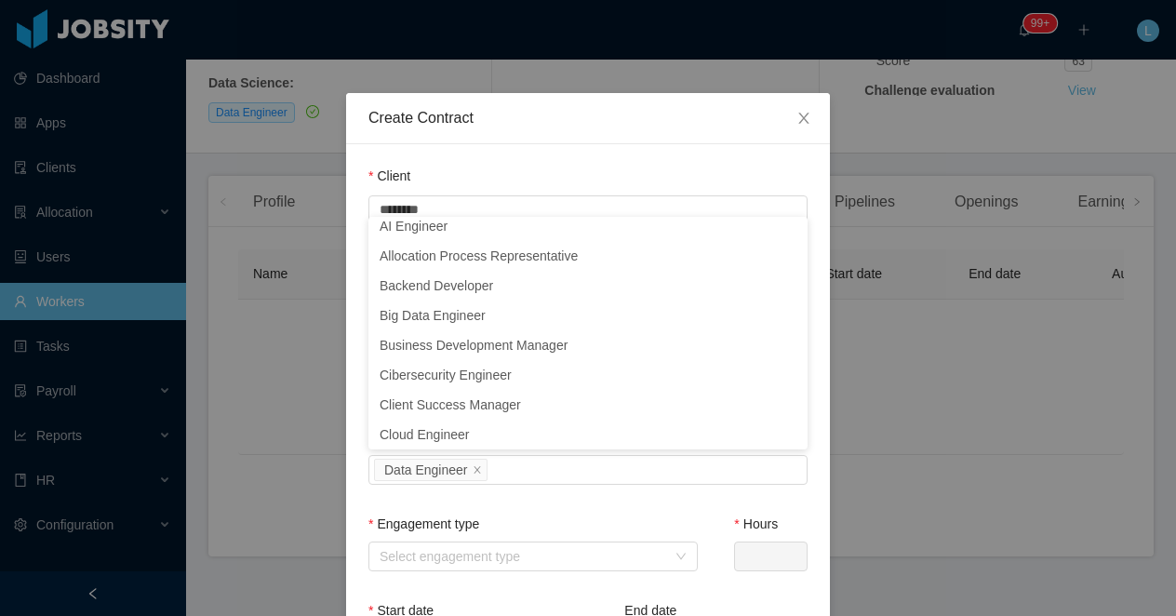
click at [478, 503] on div "Job Titles Select Job Titles Data Engineer" at bounding box center [588, 471] width 439 height 87
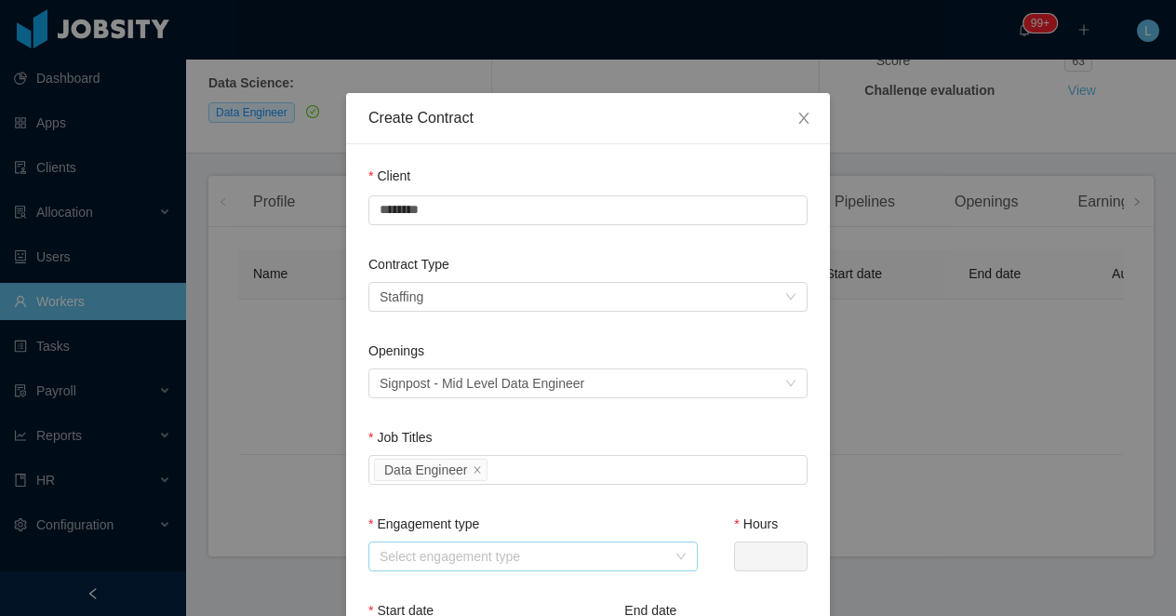
click at [449, 548] on div "Select engagement type" at bounding box center [523, 556] width 287 height 19
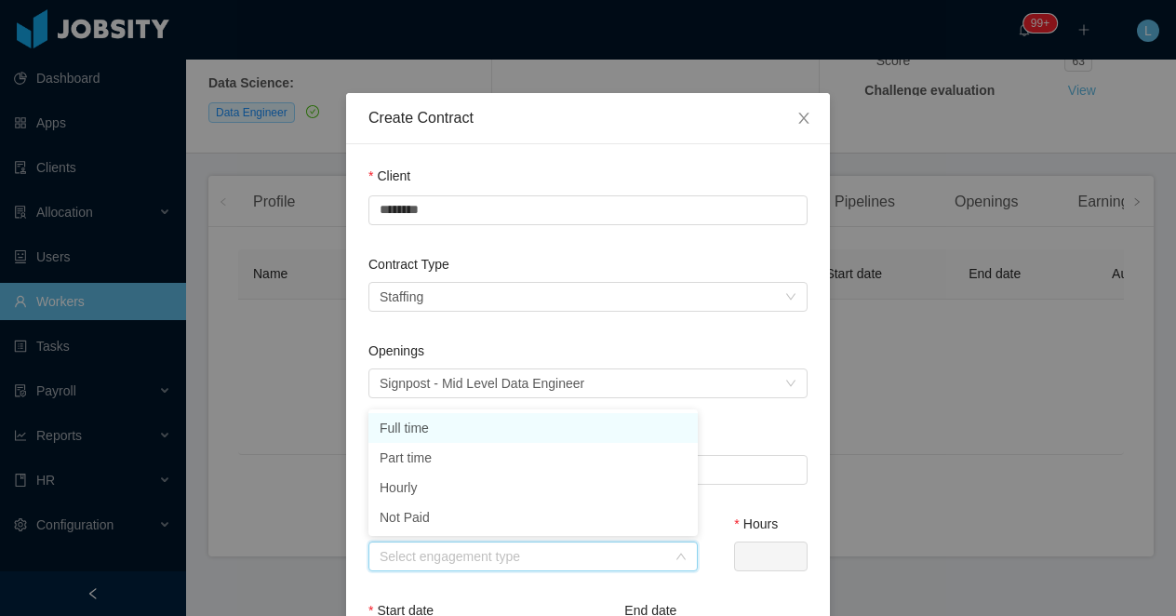
click at [409, 429] on li "Full time" at bounding box center [533, 428] width 329 height 30
type input "*"
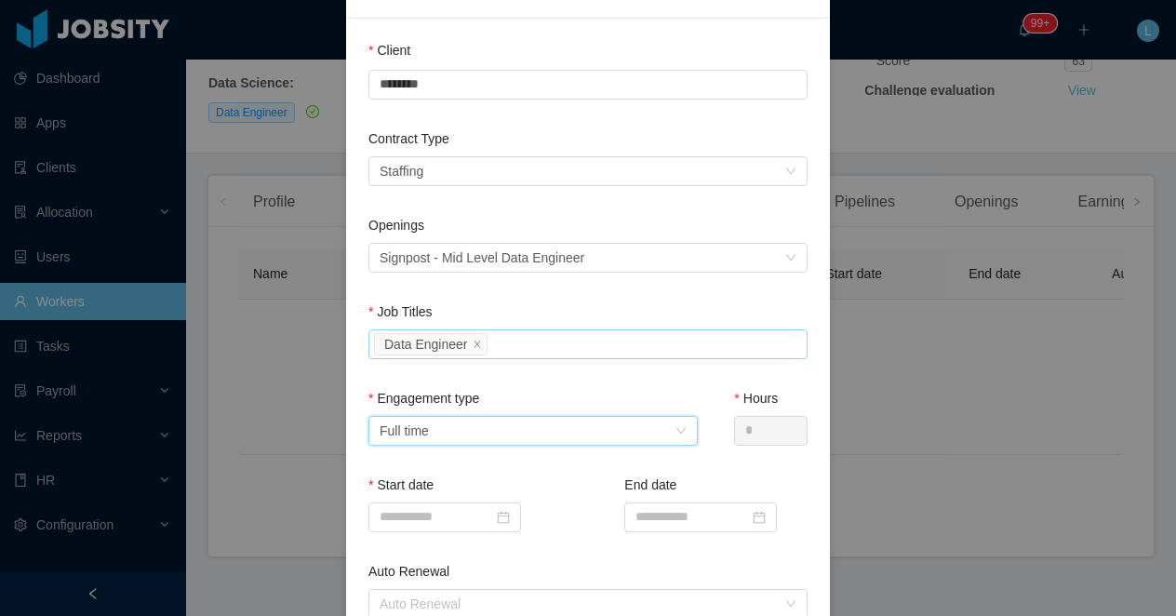
scroll to position [161, 0]
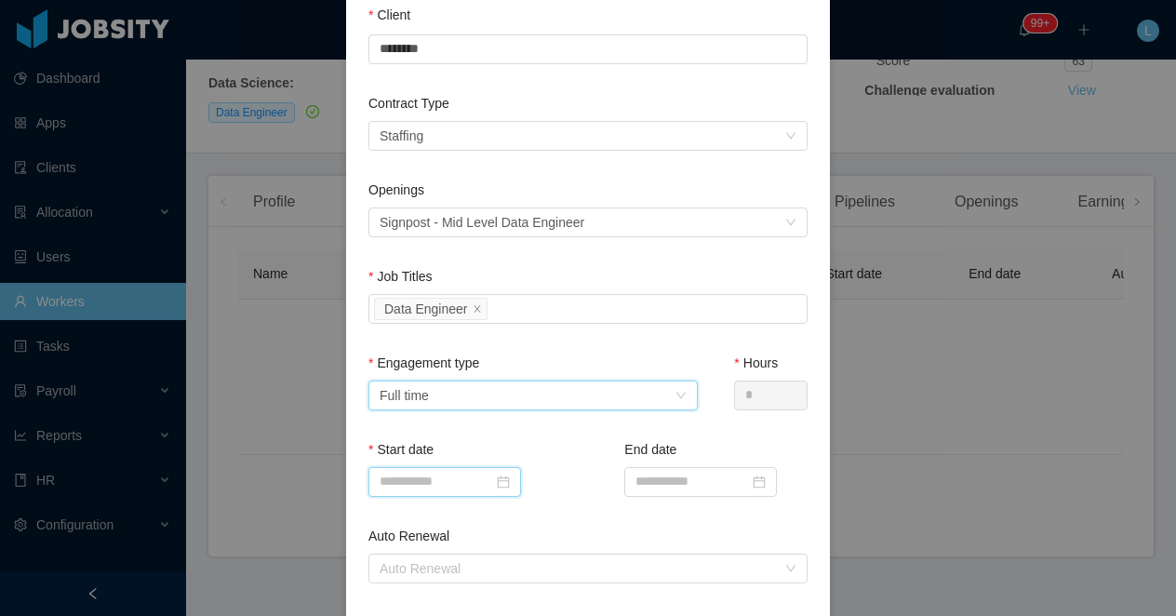
click at [416, 483] on input at bounding box center [445, 482] width 153 height 30
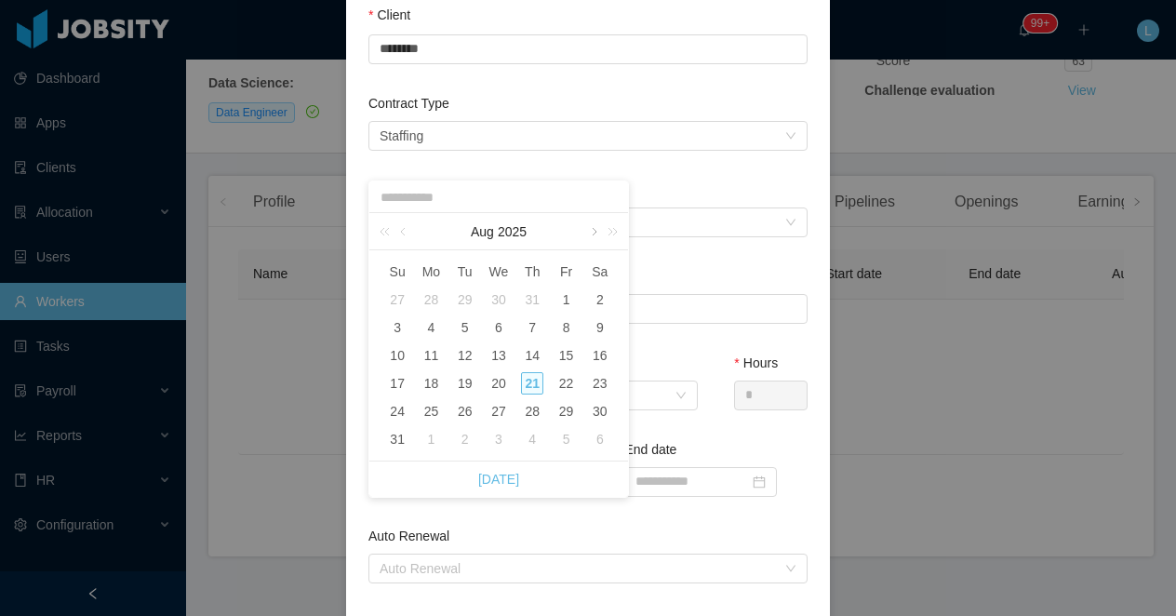
click at [595, 235] on link at bounding box center [592, 231] width 17 height 37
click at [429, 328] on div "8" at bounding box center [431, 327] width 22 height 22
type input "**********"
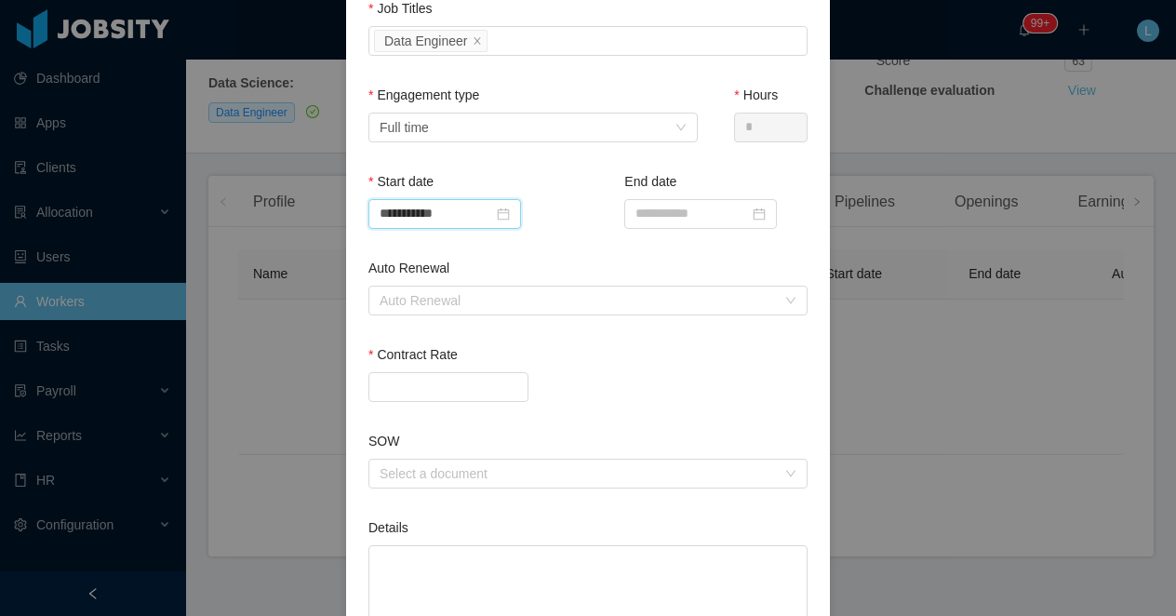
scroll to position [431, 0]
click at [398, 385] on input "Contract Rate" at bounding box center [448, 385] width 158 height 28
type input "*******"
click at [588, 387] on div "*******" at bounding box center [588, 385] width 439 height 30
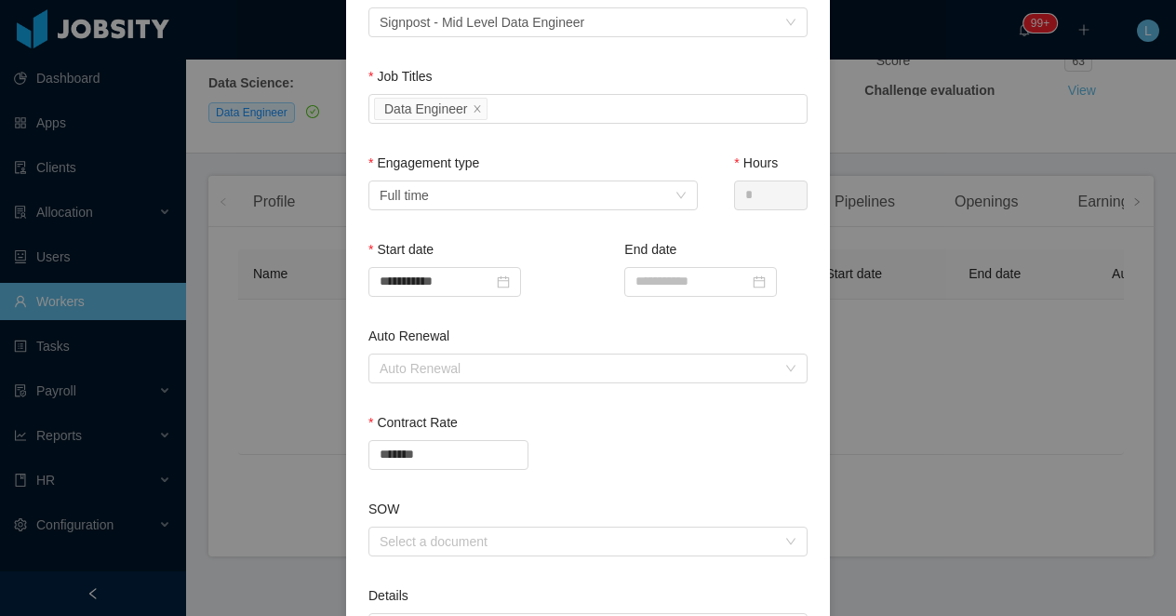
scroll to position [650, 0]
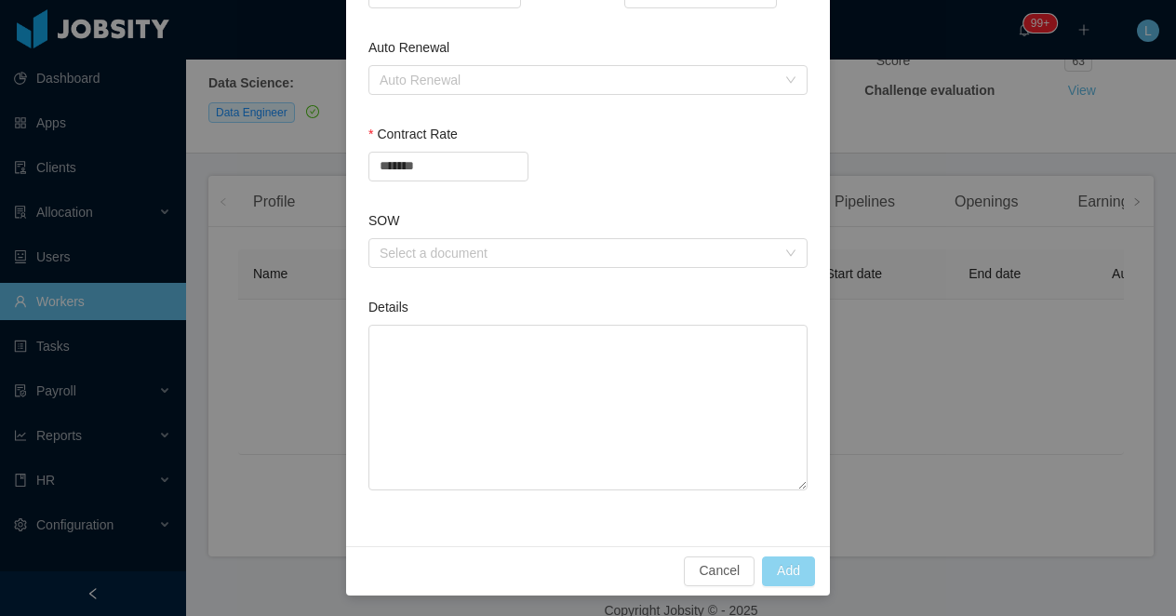
click at [784, 572] on button "Add" at bounding box center [788, 571] width 53 height 30
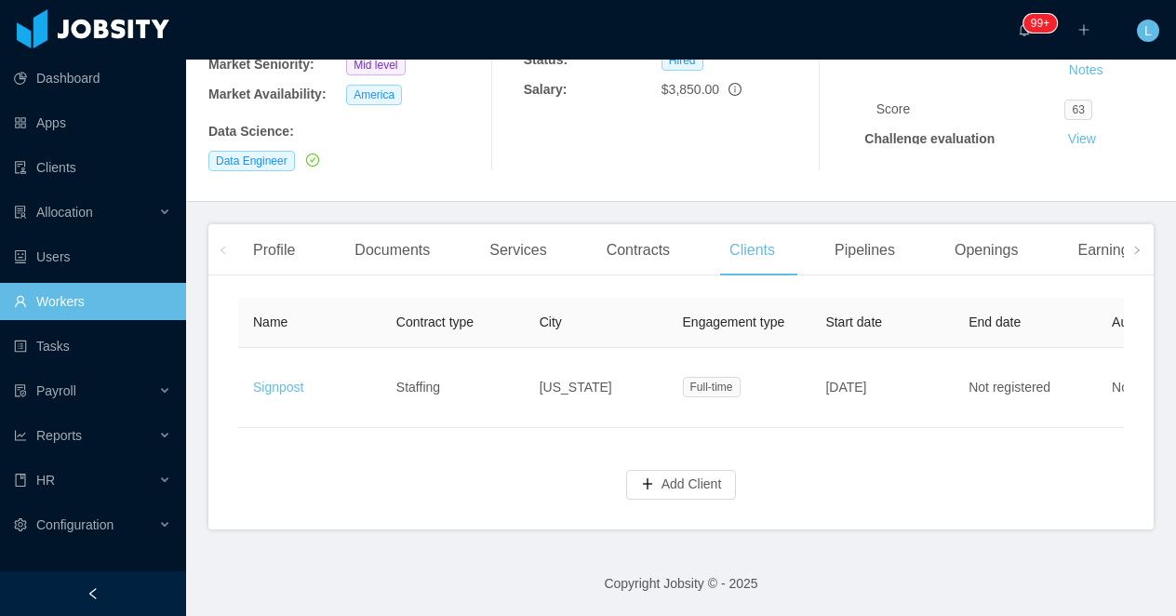
scroll to position [323, 0]
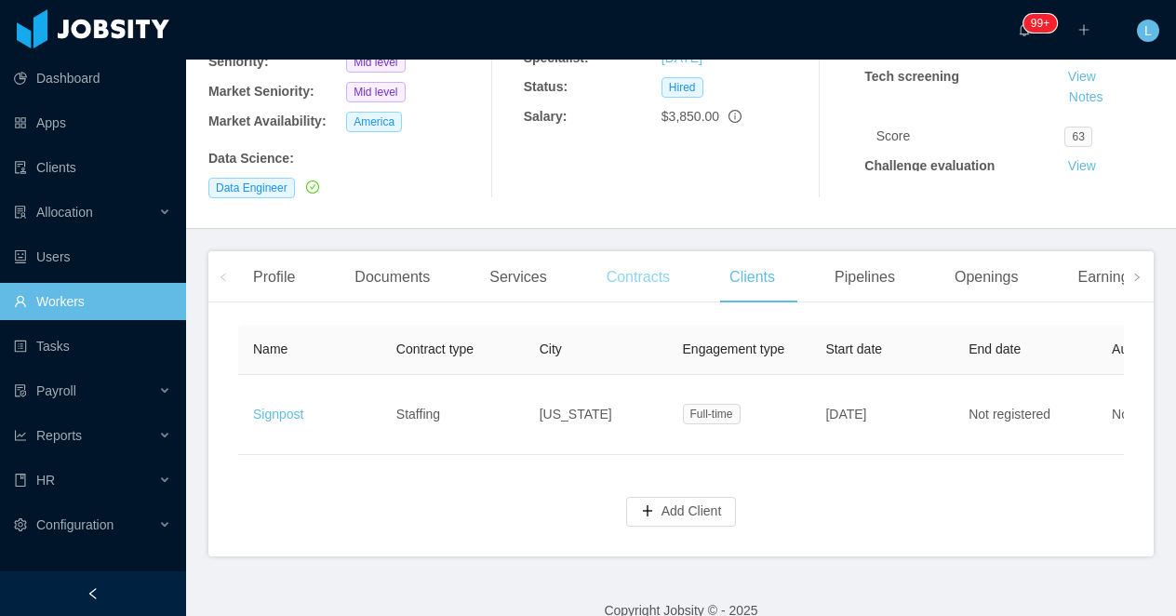
click at [643, 251] on div "Contracts" at bounding box center [638, 277] width 93 height 52
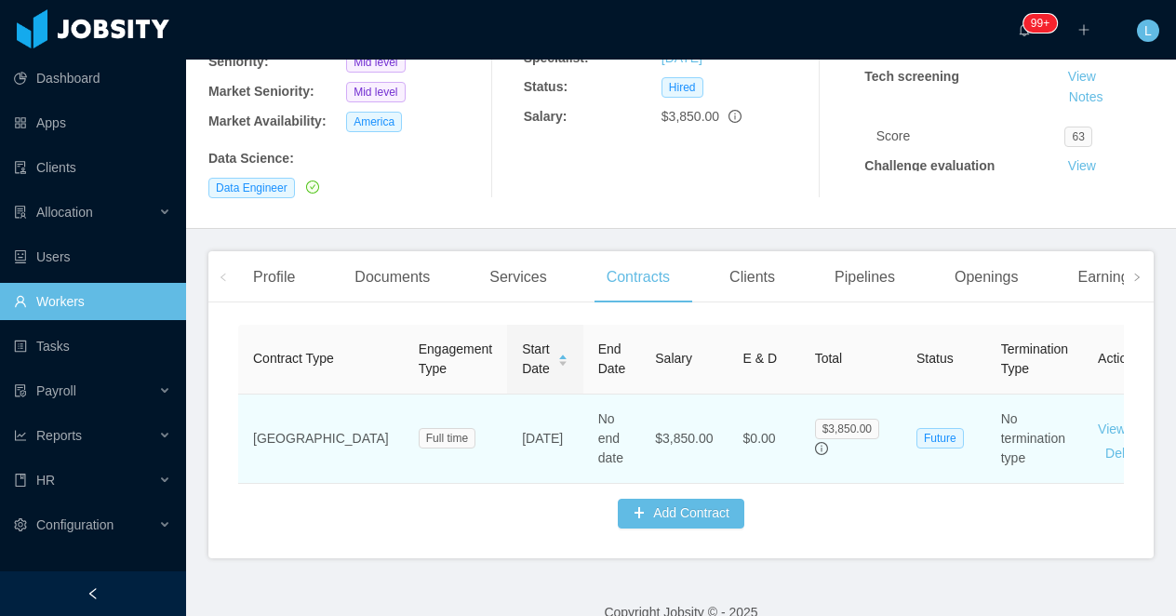
scroll to position [294, 0]
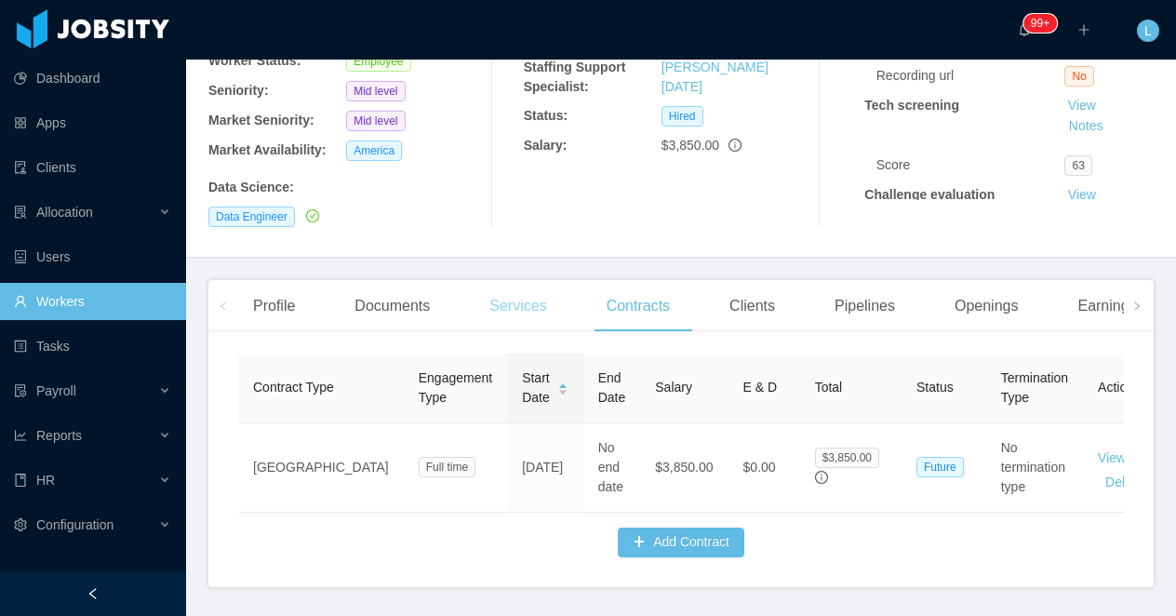
click at [533, 288] on div "Services" at bounding box center [518, 306] width 87 height 52
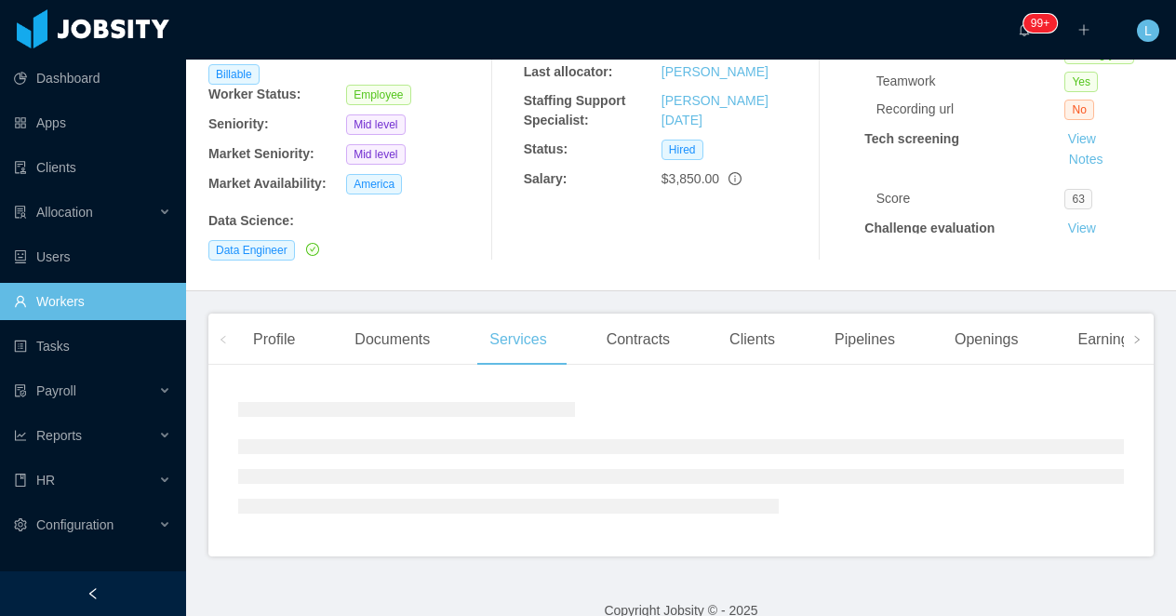
scroll to position [234, 0]
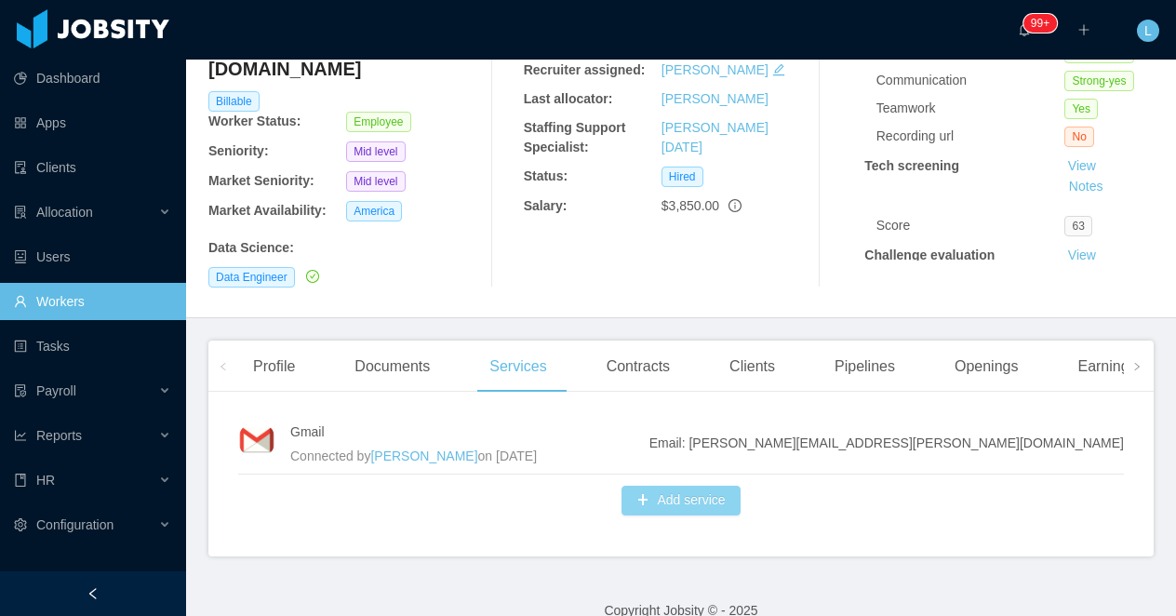
click at [677, 486] on button "Add service" at bounding box center [681, 501] width 118 height 30
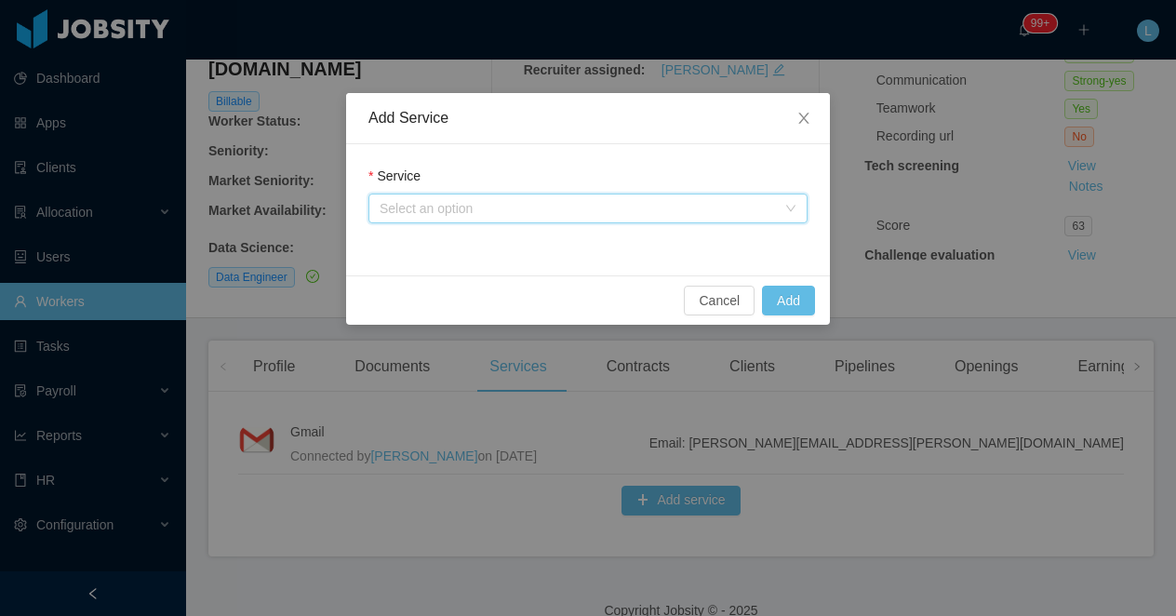
click at [475, 198] on div "Select an option" at bounding box center [582, 208] width 405 height 28
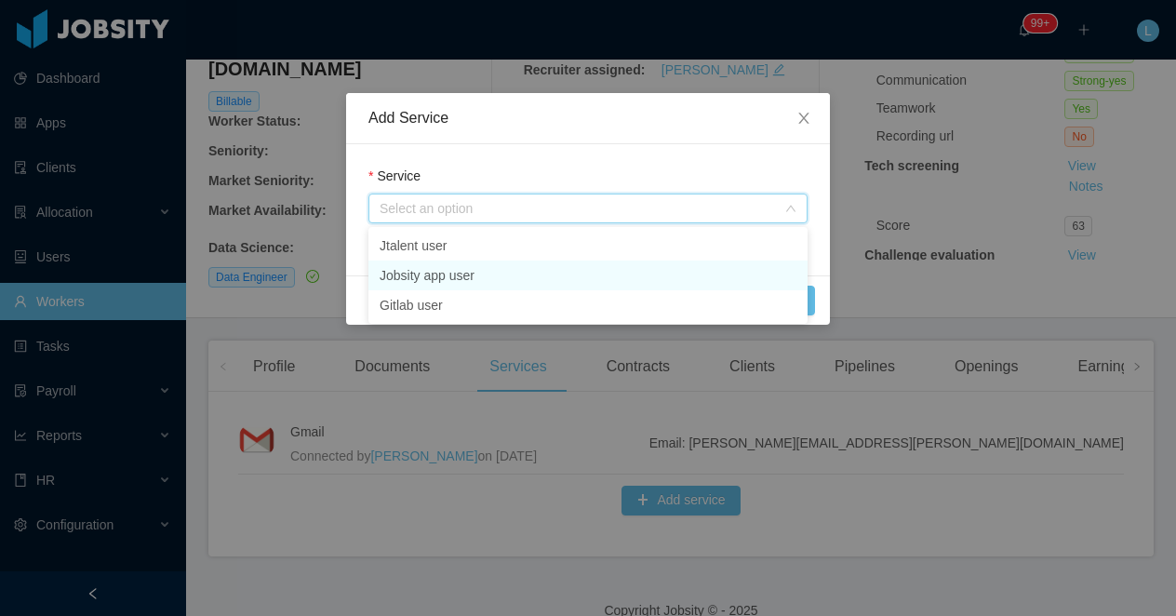
click at [474, 279] on li "Jobsity app user" at bounding box center [588, 276] width 439 height 30
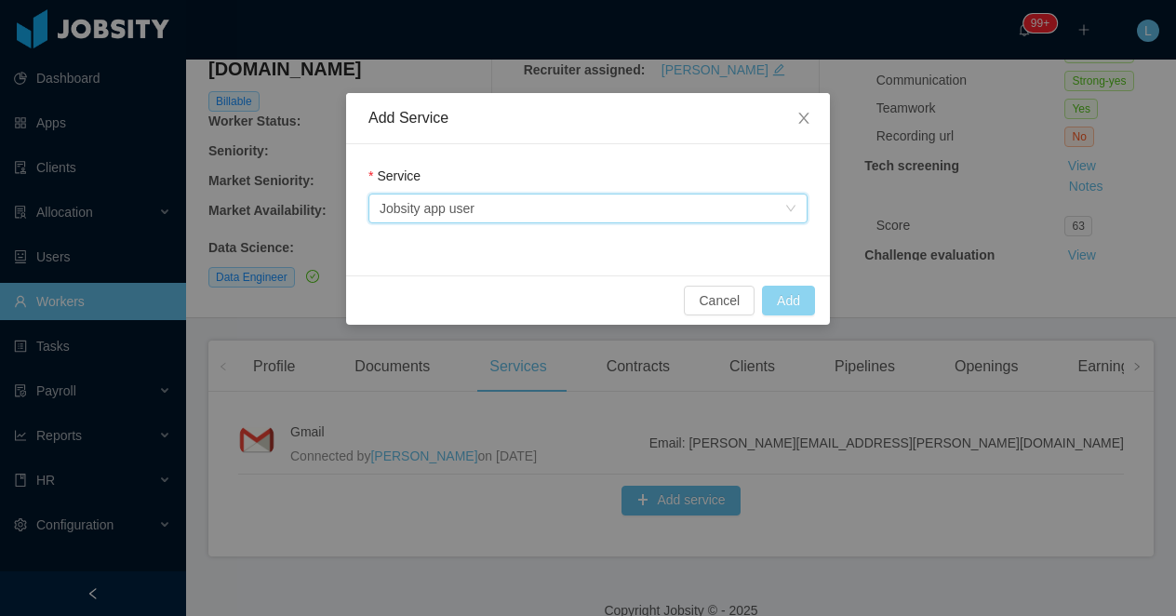
click at [781, 301] on button "Add" at bounding box center [788, 301] width 53 height 30
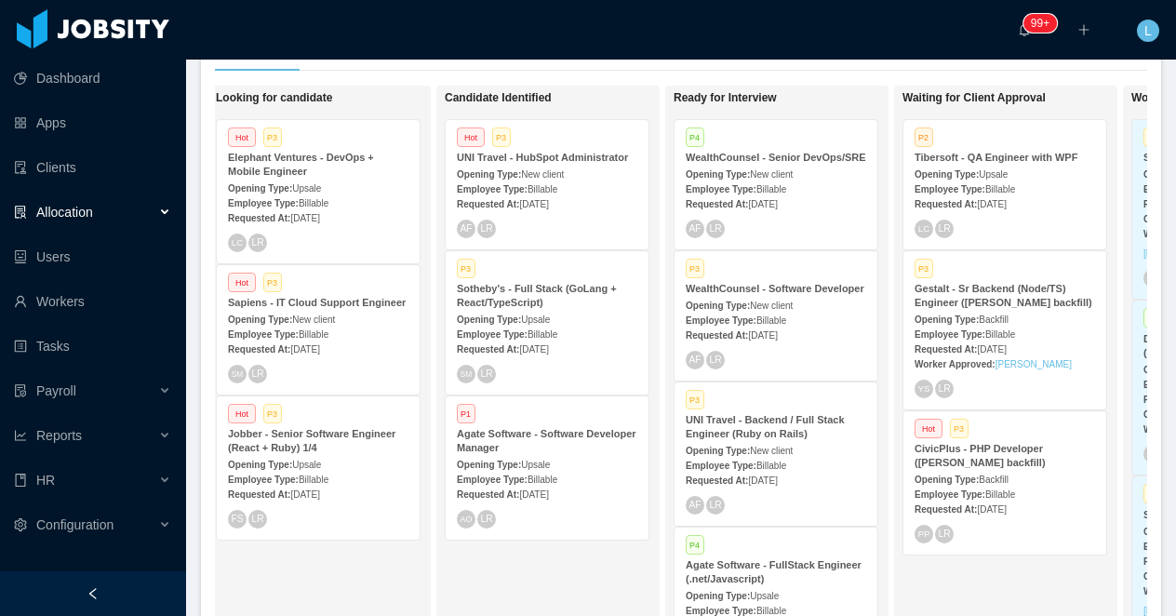
scroll to position [0, 173]
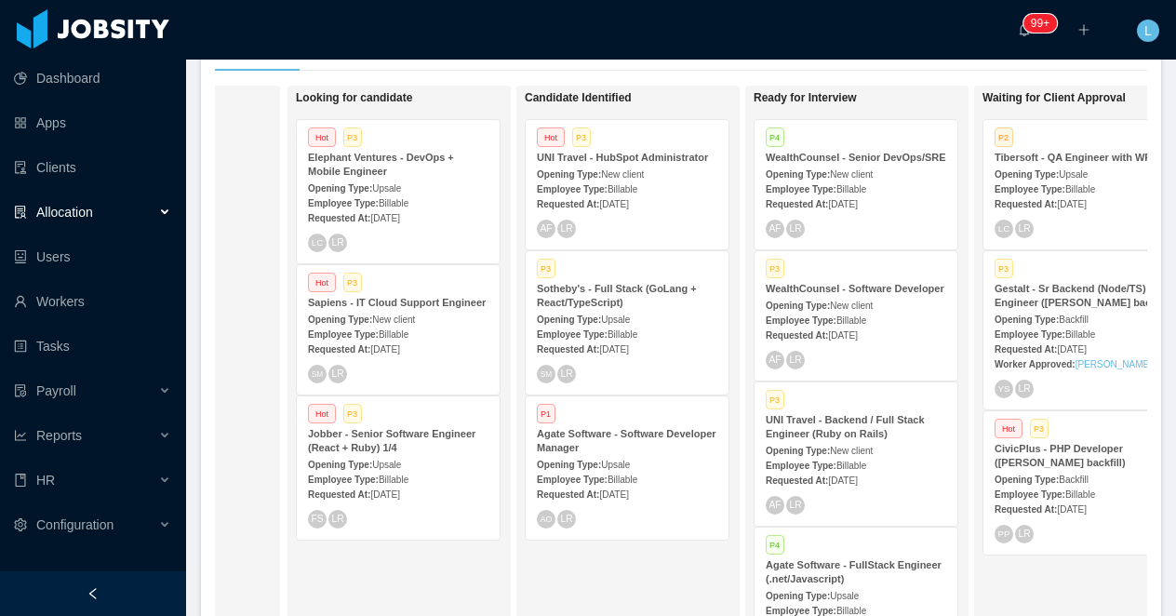
click at [594, 165] on div "Opening Type: New client" at bounding box center [627, 174] width 181 height 20
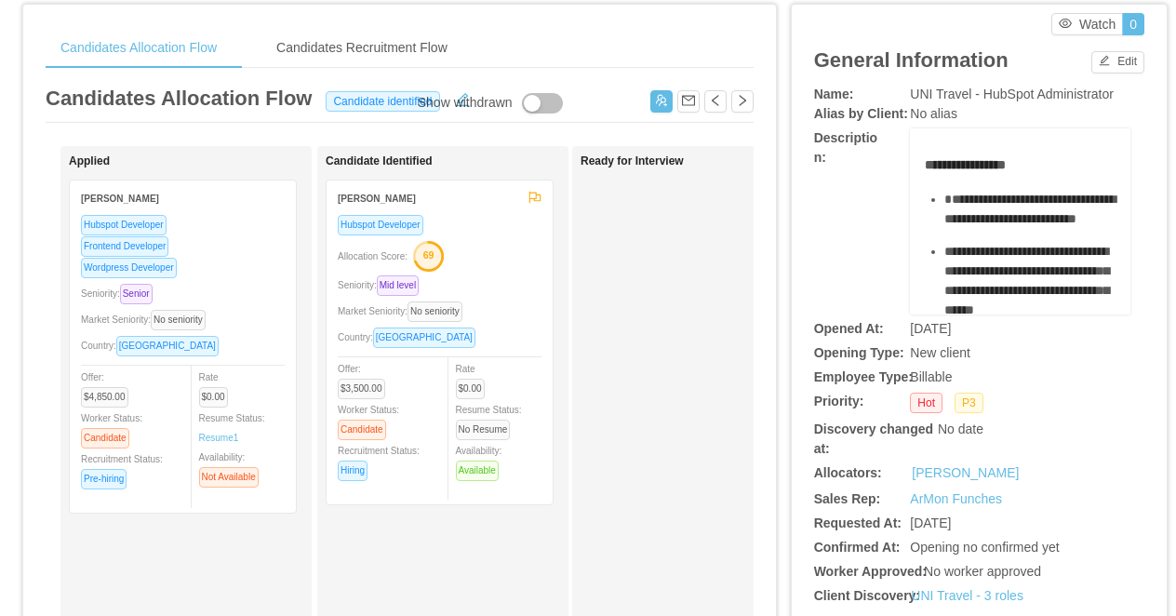
scroll to position [54, 0]
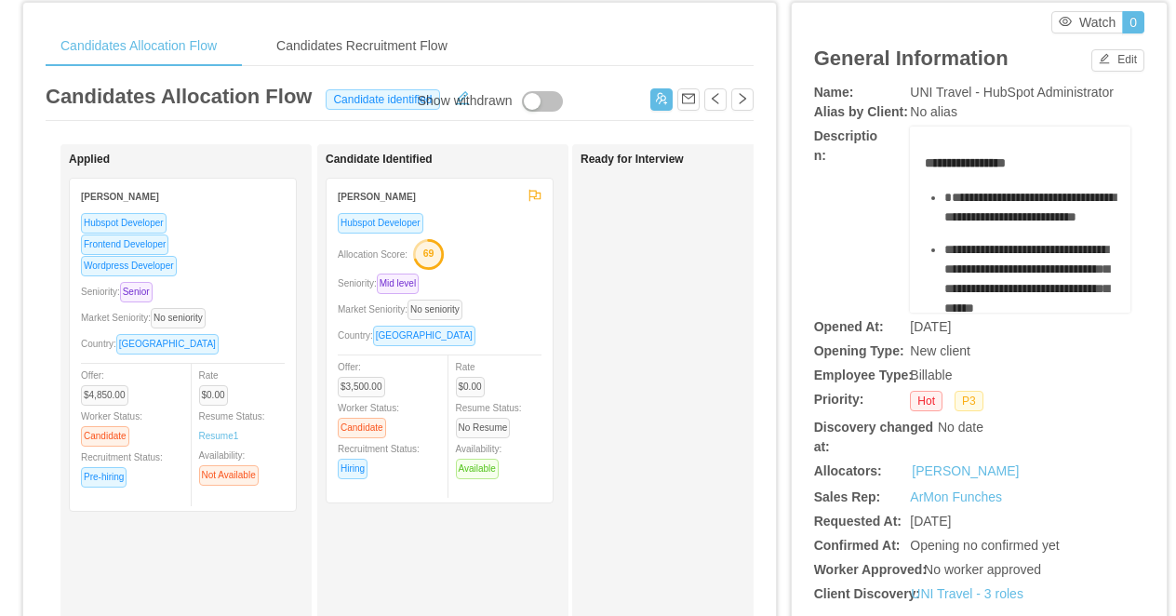
click at [503, 265] on div "Allocation Score: 69" at bounding box center [440, 253] width 204 height 30
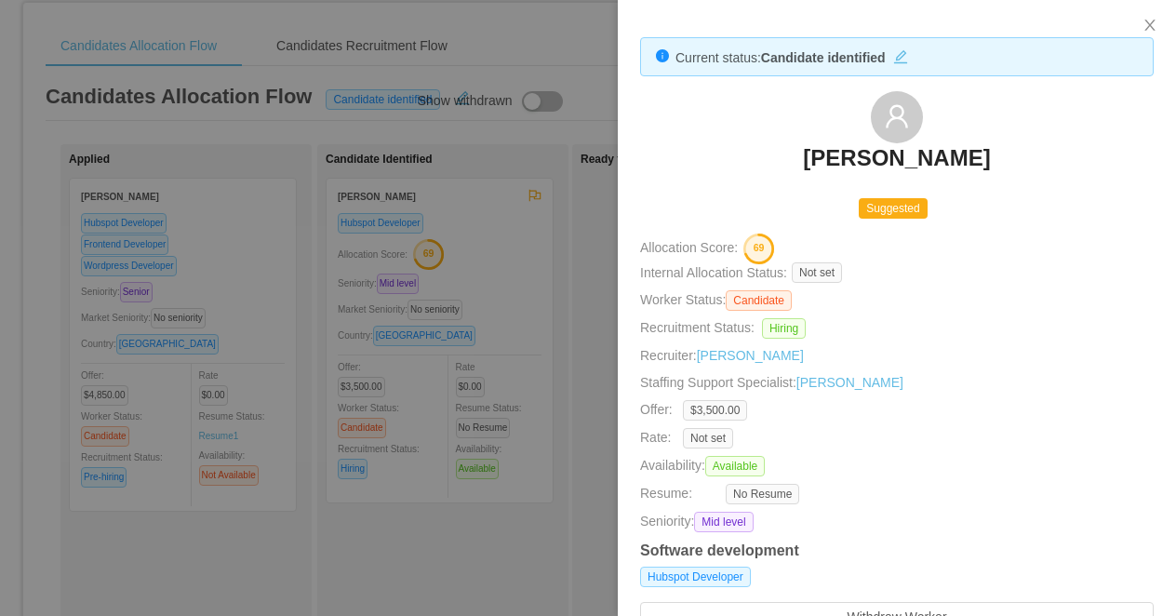
click at [518, 312] on div at bounding box center [588, 308] width 1176 height 616
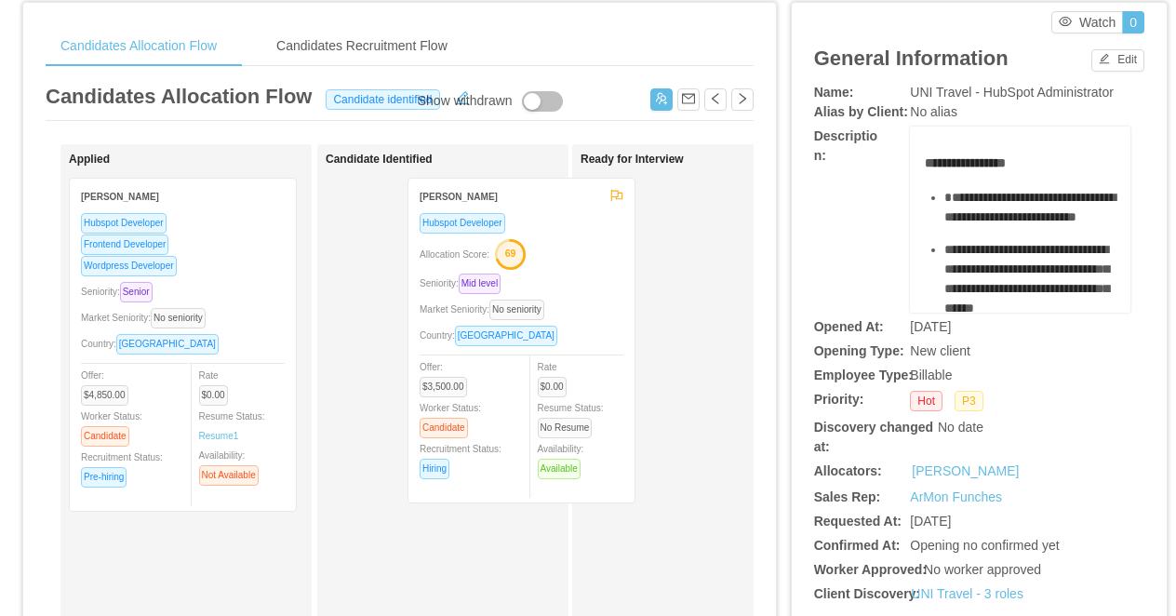
drag, startPoint x: 506, startPoint y: 270, endPoint x: 688, endPoint y: 267, distance: 181.5
click at [688, 267] on div "Applied Julio Chávez Hubspot Developer Frontend Developer Wordpress Developer S…" at bounding box center [400, 616] width 708 height 945
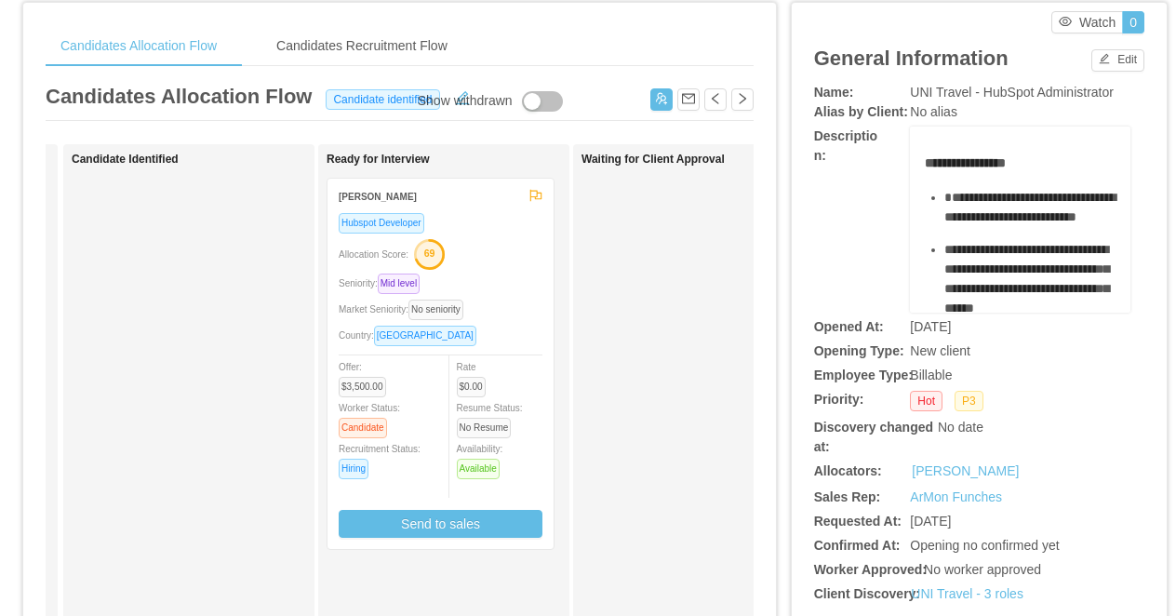
scroll to position [0, 255]
click at [489, 516] on button "Send to sales" at bounding box center [440, 524] width 204 height 28
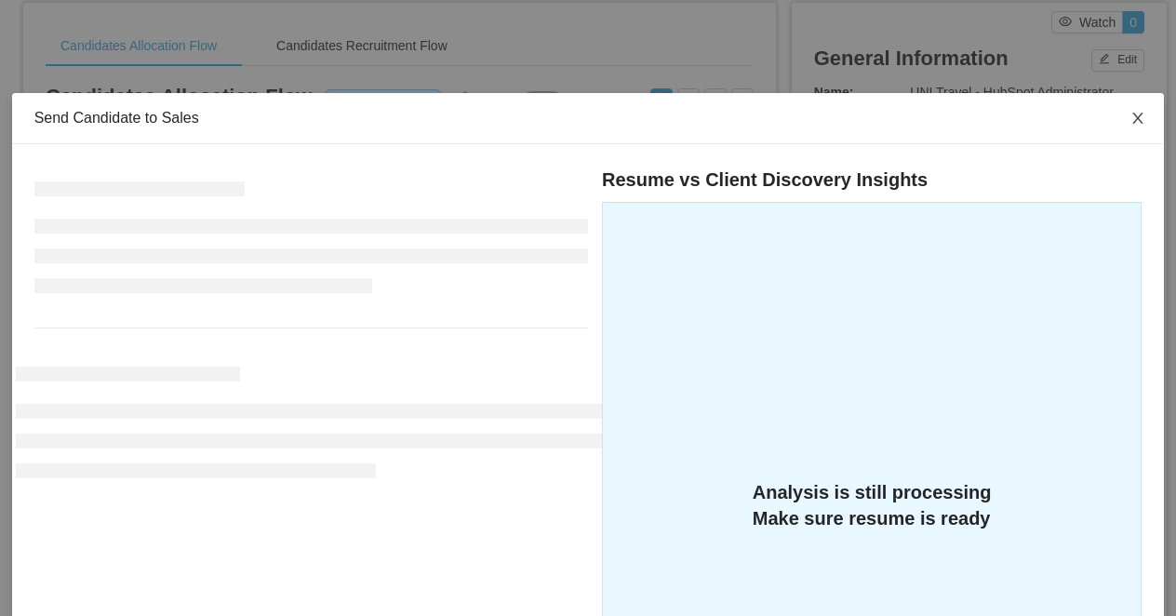
click at [1139, 118] on icon "icon: close" at bounding box center [1138, 118] width 10 height 11
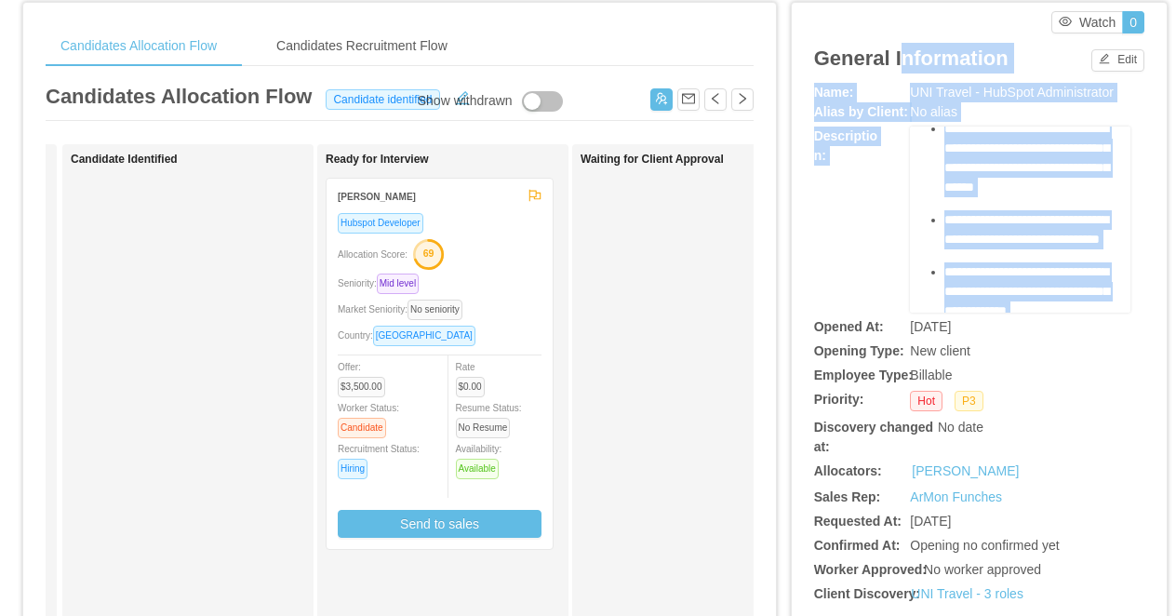
scroll to position [0, 0]
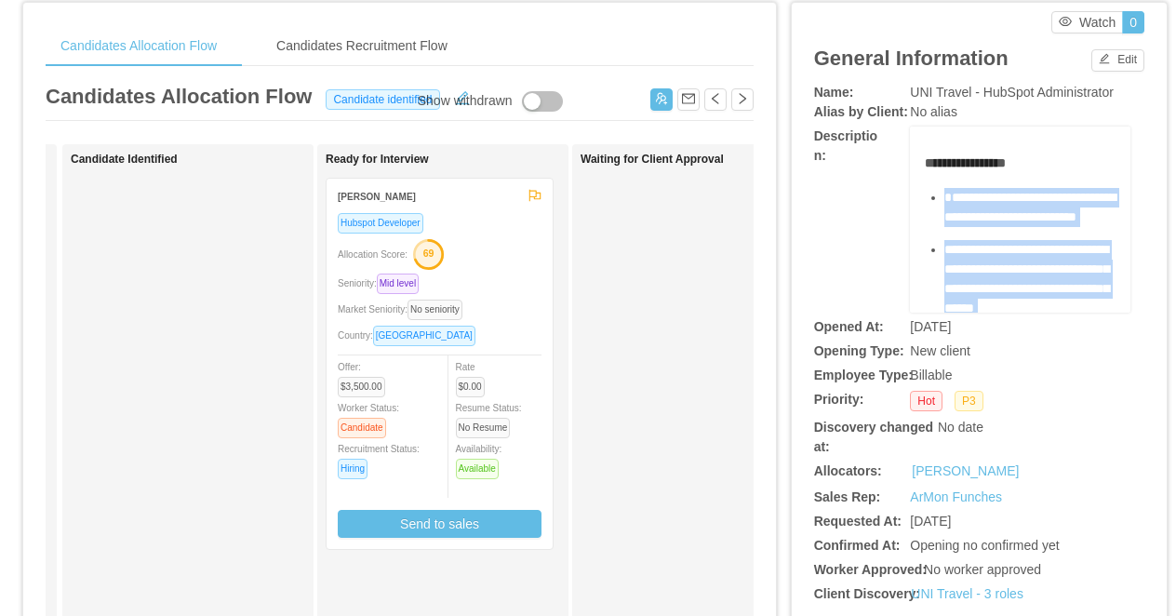
drag, startPoint x: 1072, startPoint y: 140, endPoint x: 944, endPoint y: 199, distance: 141.6
click at [944, 199] on ul "**********" at bounding box center [1021, 566] width 192 height 756
copy ul "**********"
click at [457, 530] on button "Send to sales" at bounding box center [440, 524] width 204 height 28
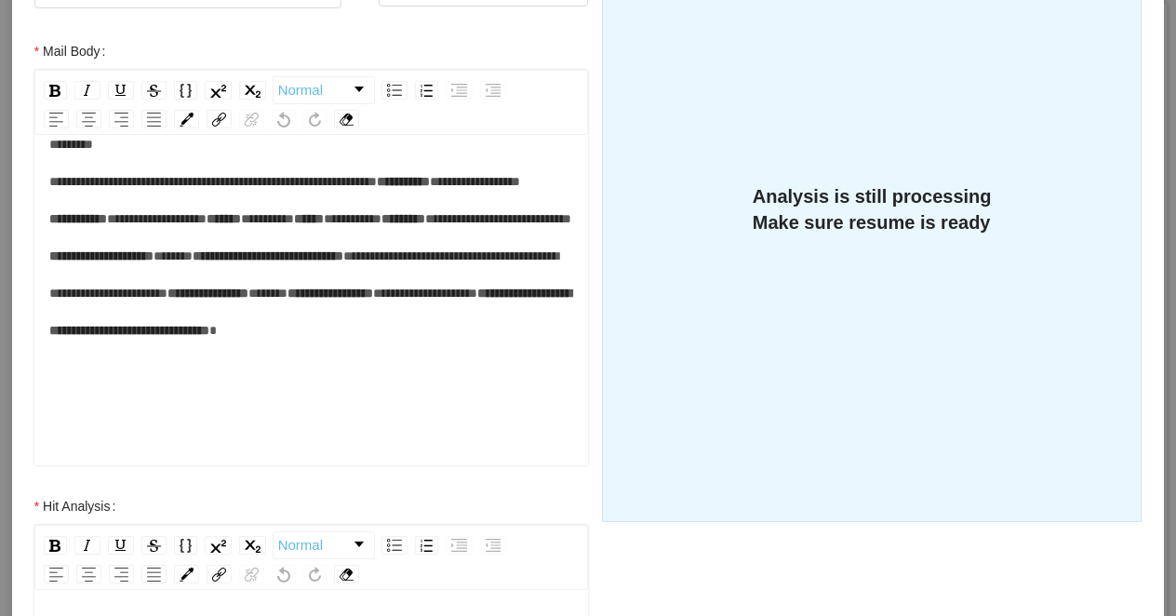
scroll to position [222, 0]
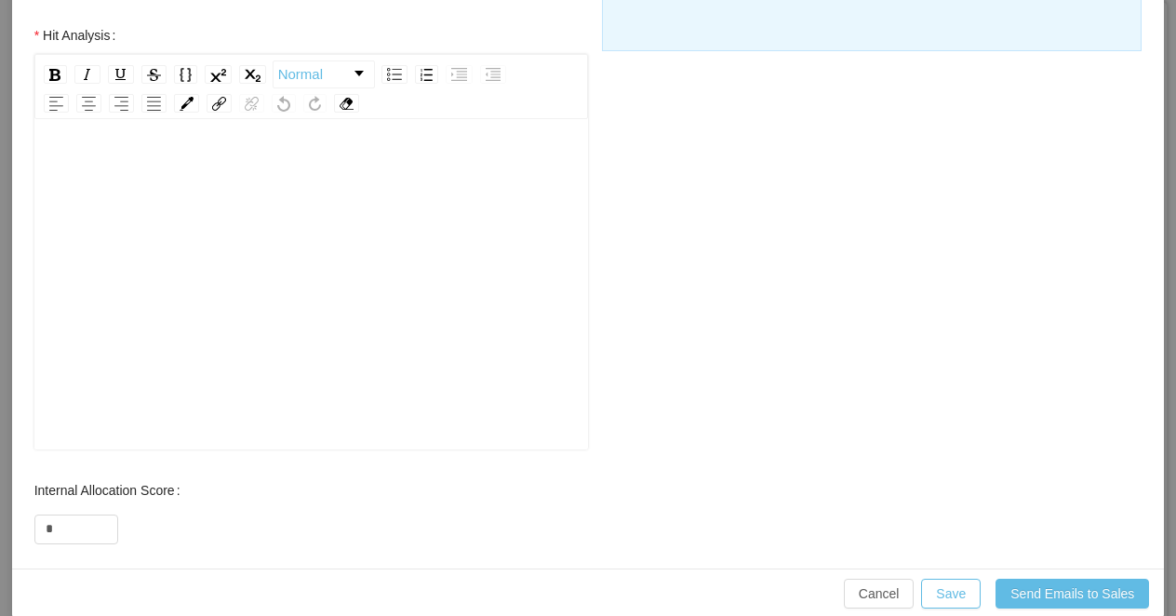
click at [191, 338] on div "rdw-editor" at bounding box center [311, 314] width 525 height 326
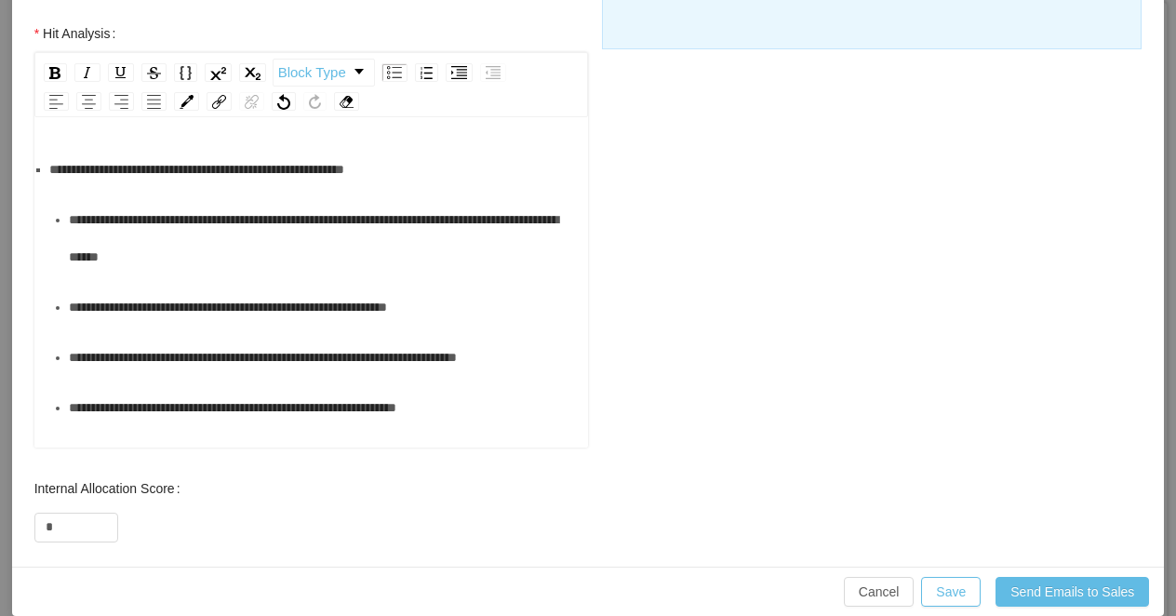
scroll to position [13, 0]
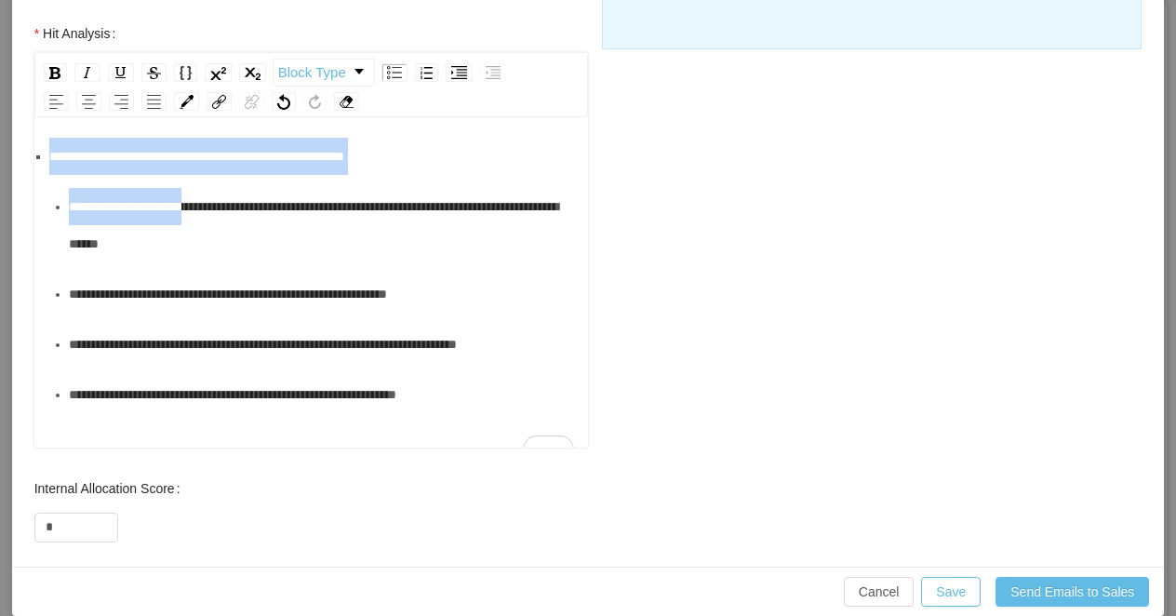
drag, startPoint x: 218, startPoint y: 206, endPoint x: 22, endPoint y: 157, distance: 201.3
click at [22, 157] on div "**********" at bounding box center [311, 242] width 591 height 455
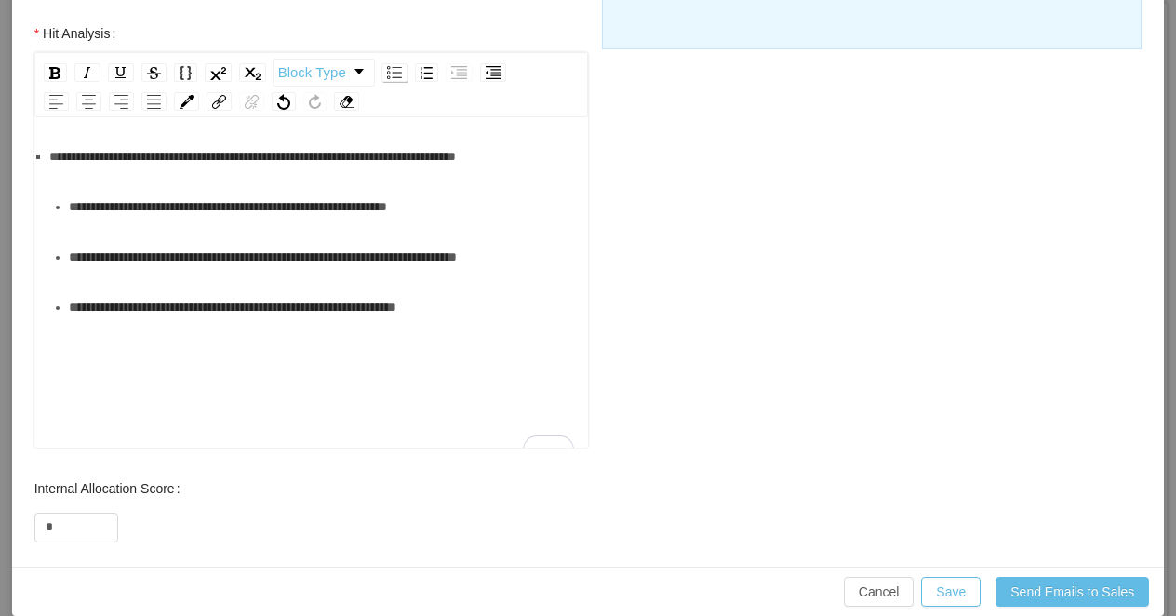
click at [389, 74] on img "rdw-list-control" at bounding box center [394, 72] width 15 height 13
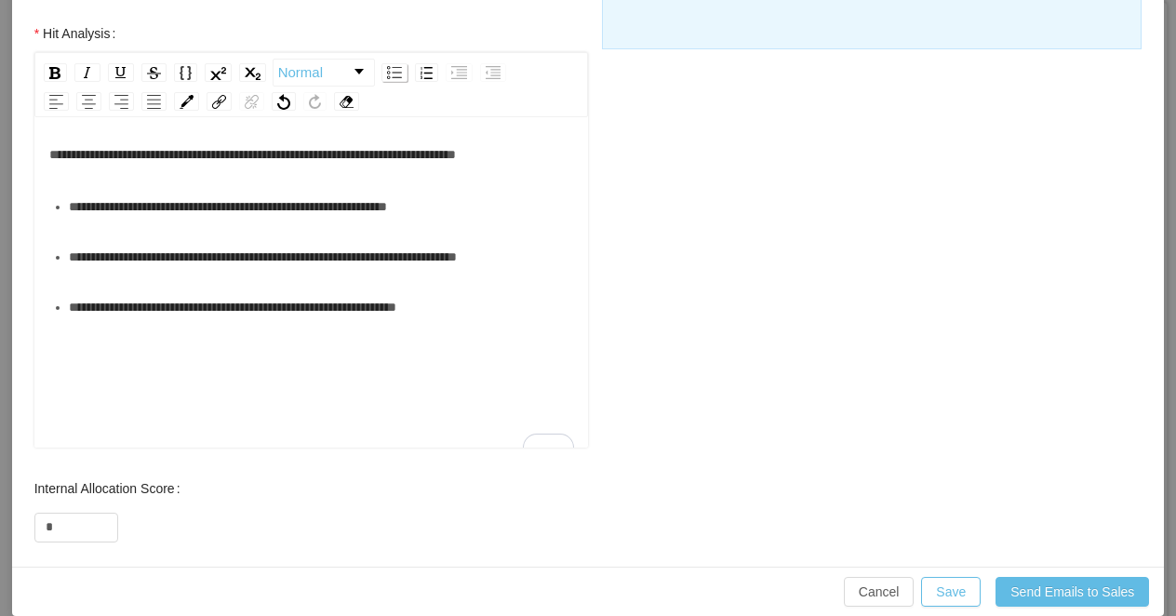
scroll to position [11, 0]
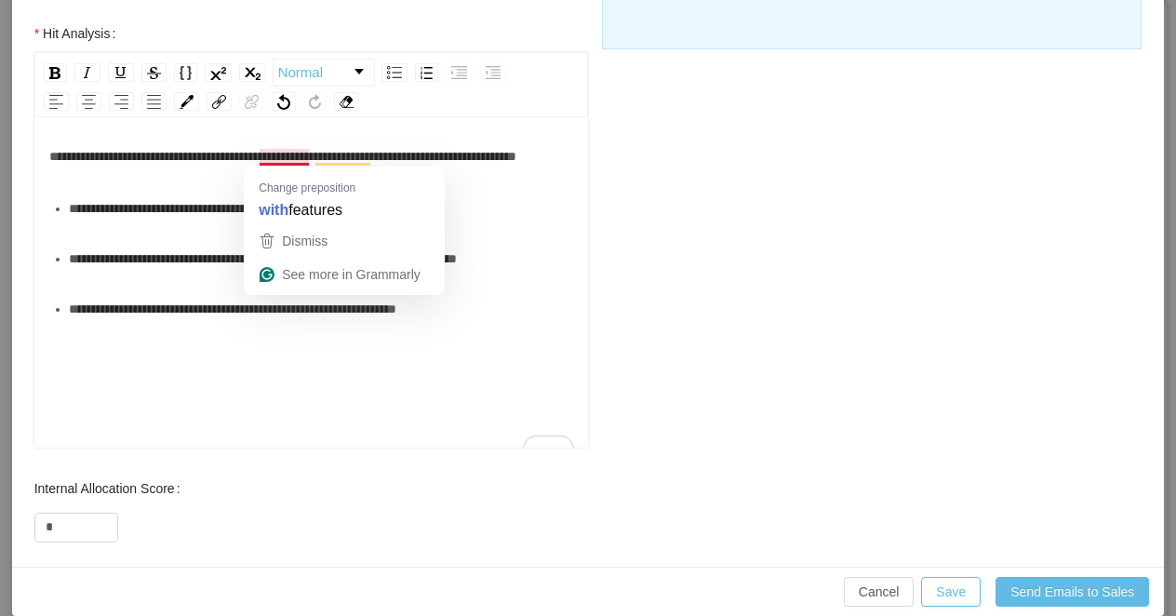
click at [176, 175] on div "**********" at bounding box center [311, 156] width 525 height 37
click at [258, 155] on span "**********" at bounding box center [282, 156] width 467 height 13
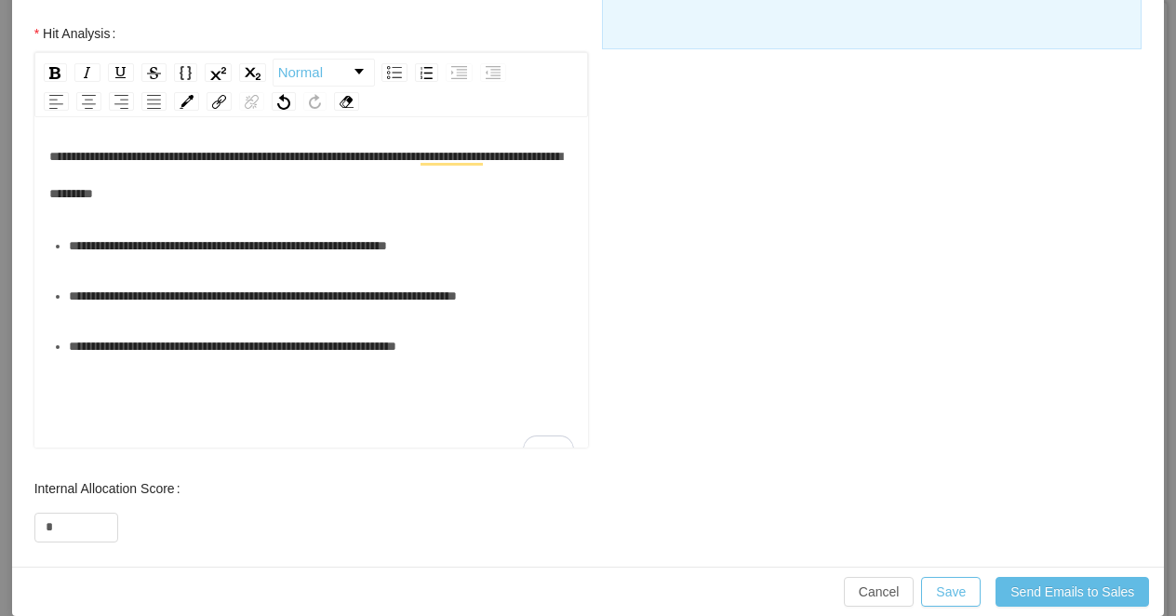
click at [315, 194] on div "**********" at bounding box center [311, 175] width 525 height 74
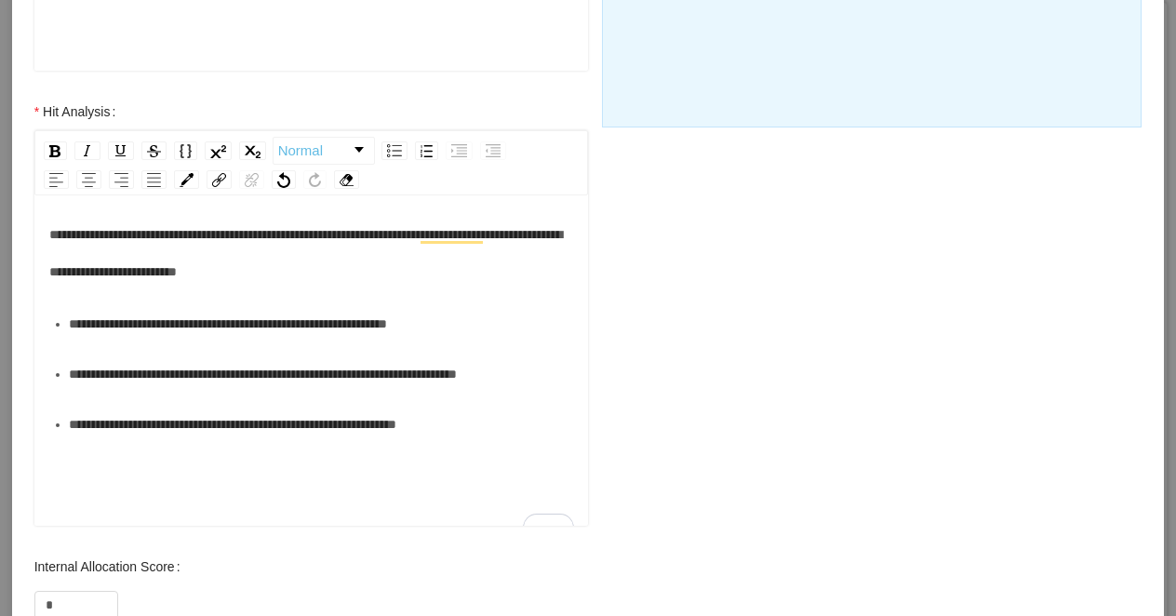
scroll to position [791, 0]
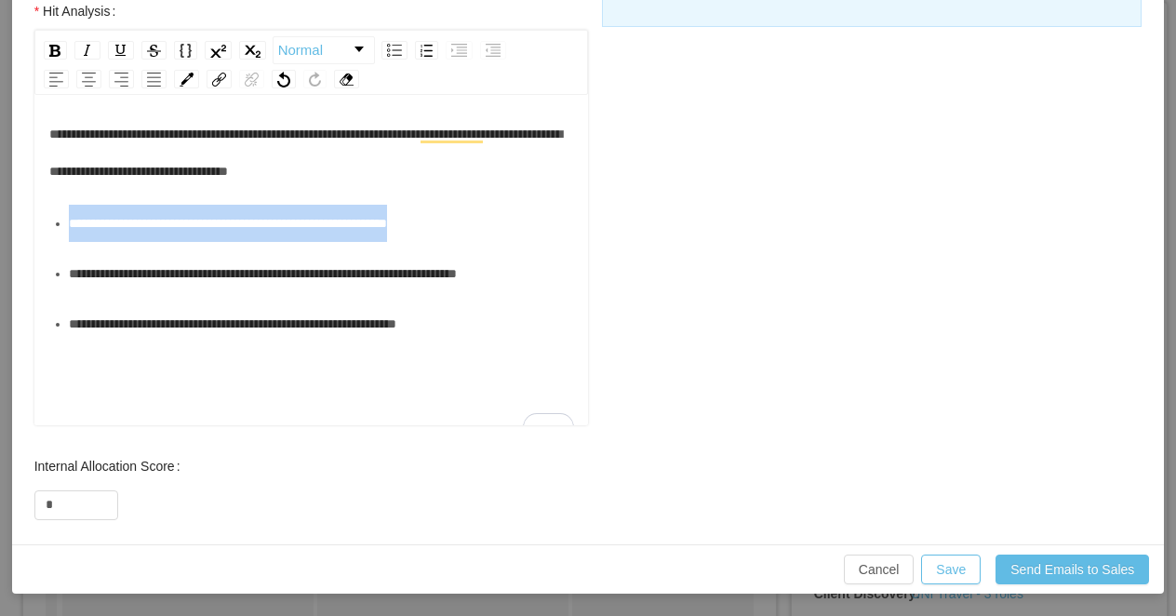
drag, startPoint x: 504, startPoint y: 233, endPoint x: 451, endPoint y: 170, distance: 81.9
click at [451, 170] on div "**********" at bounding box center [311, 228] width 525 height 227
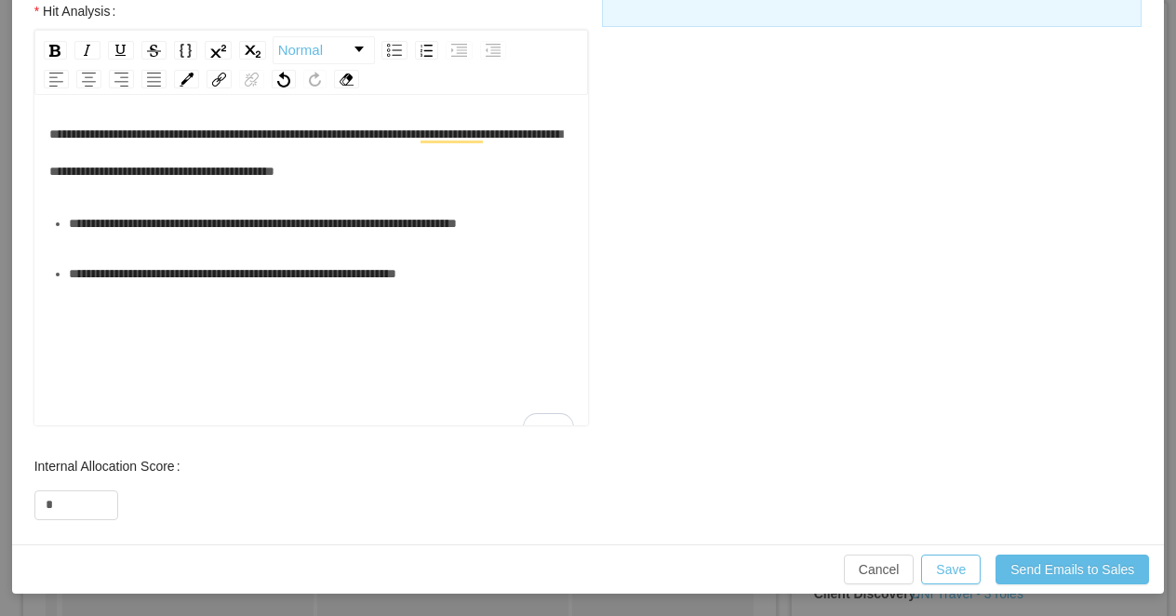
click at [516, 172] on div "**********" at bounding box center [311, 152] width 525 height 74
drag, startPoint x: 503, startPoint y: 169, endPoint x: 442, endPoint y: 170, distance: 61.4
click at [442, 170] on div "**********" at bounding box center [311, 152] width 525 height 74
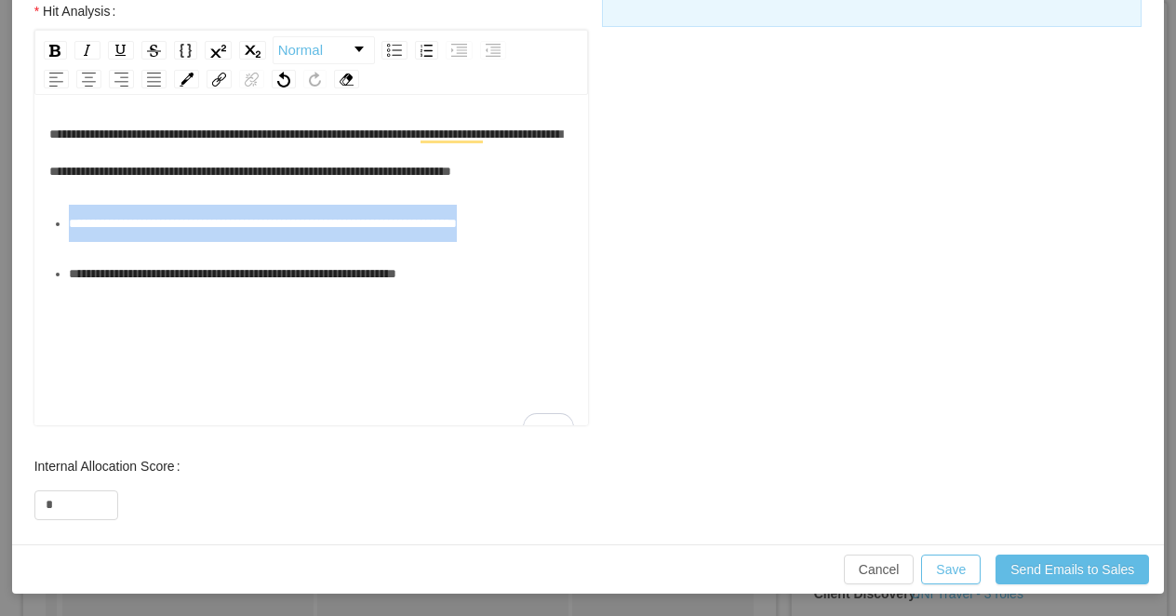
drag, startPoint x: 154, startPoint y: 297, endPoint x: 44, endPoint y: 272, distance: 112.6
click at [44, 272] on div "**********" at bounding box center [311, 263] width 554 height 326
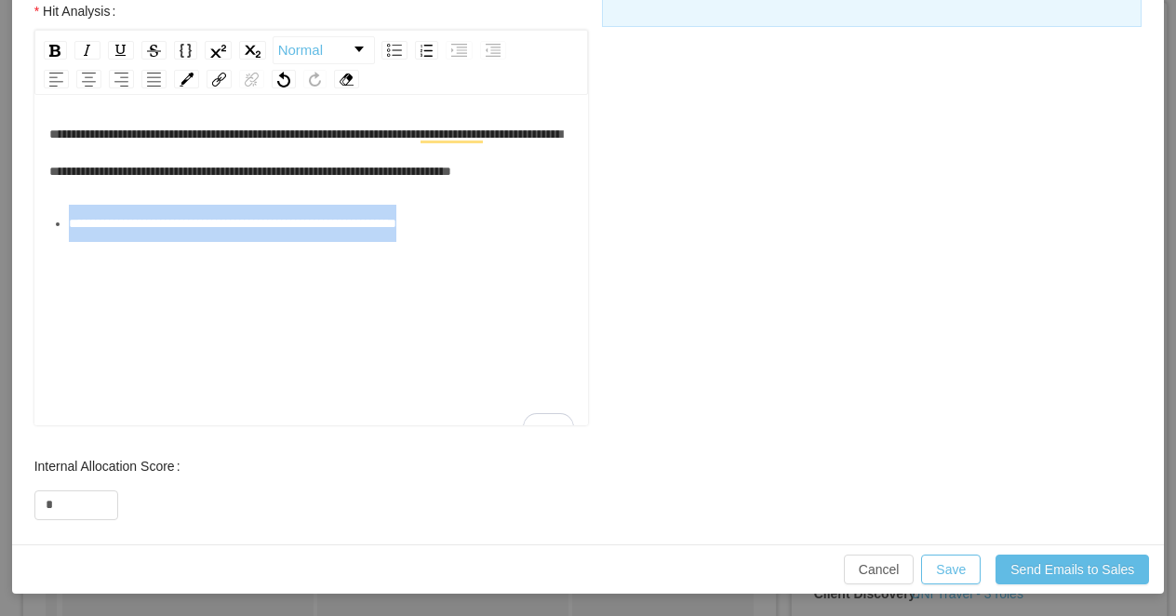
drag, startPoint x: 517, startPoint y: 256, endPoint x: 42, endPoint y: 261, distance: 475.5
click at [42, 261] on div "**********" at bounding box center [311, 263] width 554 height 326
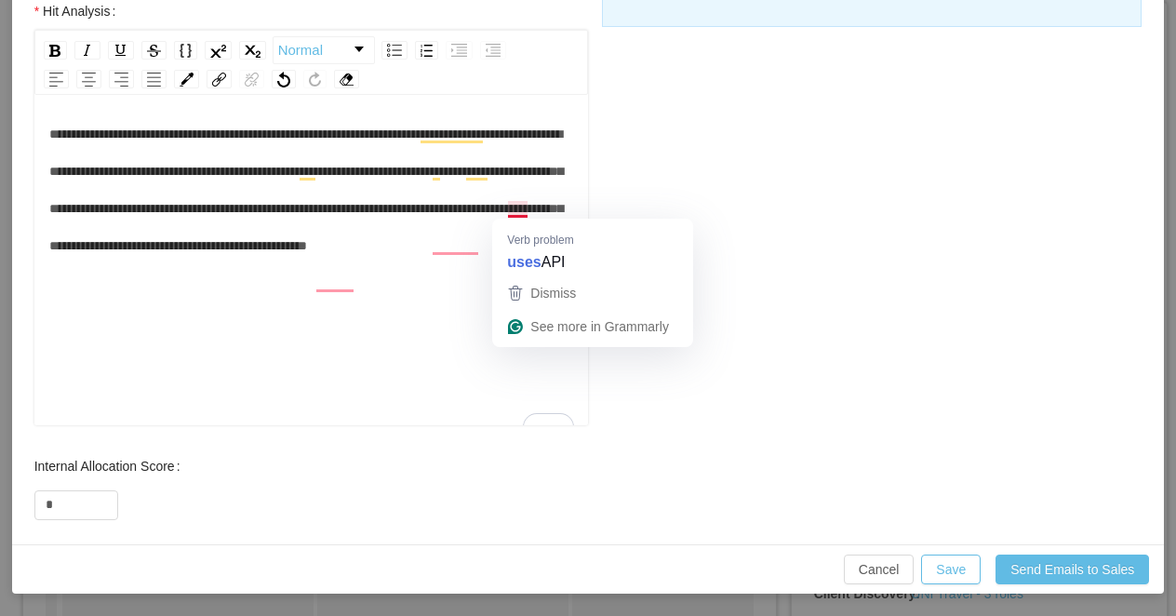
click at [506, 212] on span "**********" at bounding box center [306, 189] width 514 height 125
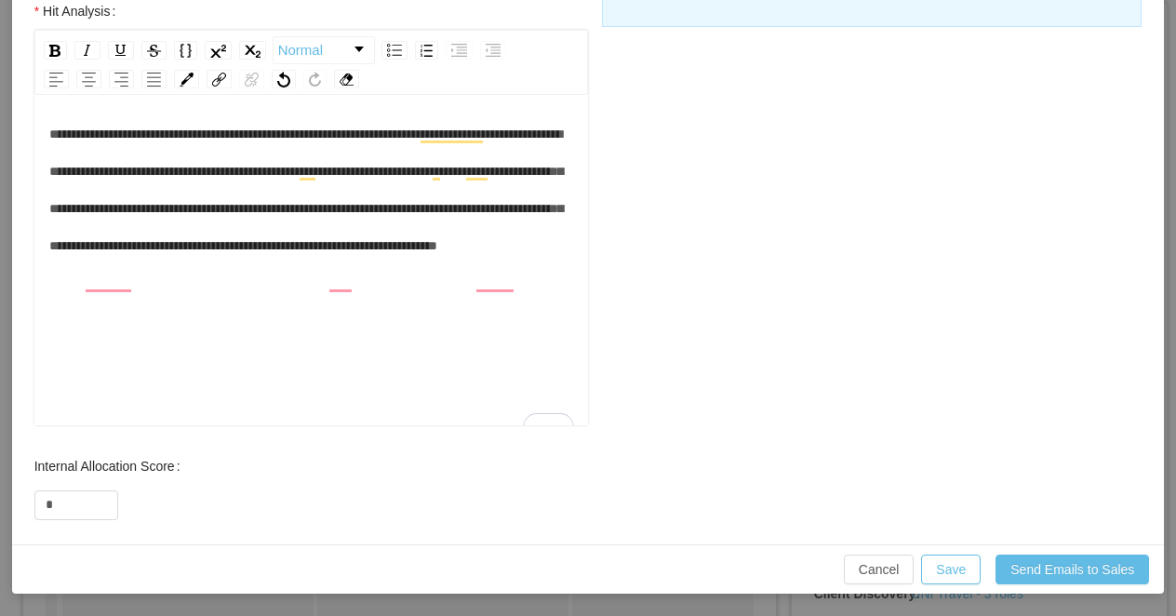
click at [182, 248] on span "**********" at bounding box center [306, 189] width 514 height 125
drag, startPoint x: 416, startPoint y: 248, endPoint x: 374, endPoint y: 251, distance: 42.0
click at [374, 251] on span "**********" at bounding box center [306, 189] width 514 height 125
click at [166, 249] on span "**********" at bounding box center [306, 189] width 514 height 125
click at [520, 264] on div "**********" at bounding box center [311, 189] width 525 height 149
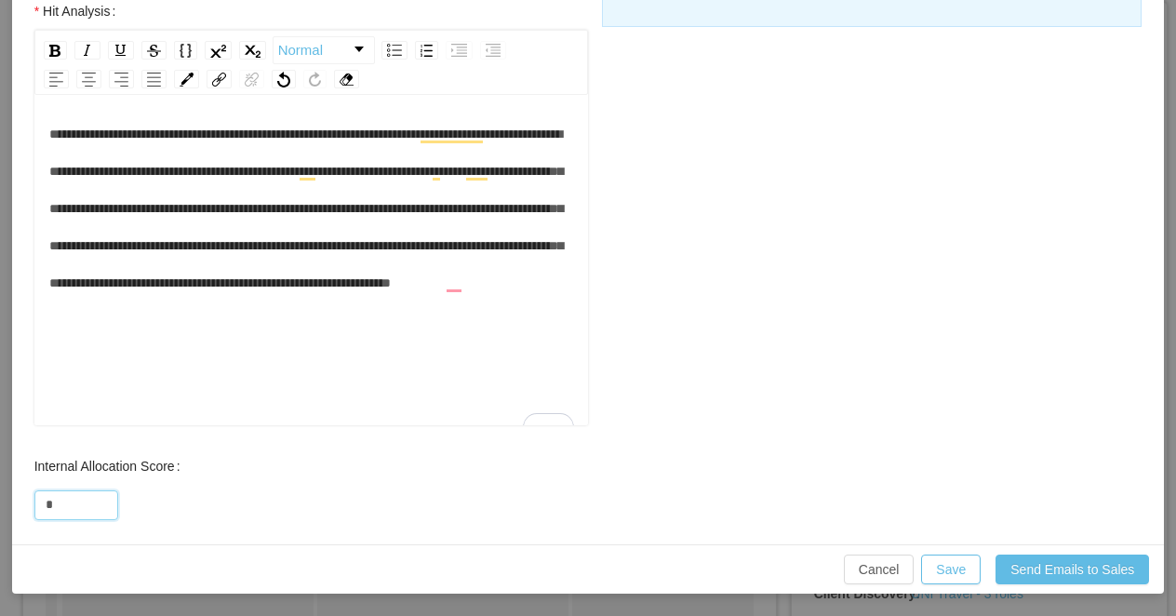
drag, startPoint x: 80, startPoint y: 499, endPoint x: 22, endPoint y: 499, distance: 57.7
click at [22, 499] on div "Internal Allocation Score *" at bounding box center [311, 485] width 591 height 74
type input "**"
click at [128, 302] on div "**********" at bounding box center [311, 208] width 525 height 186
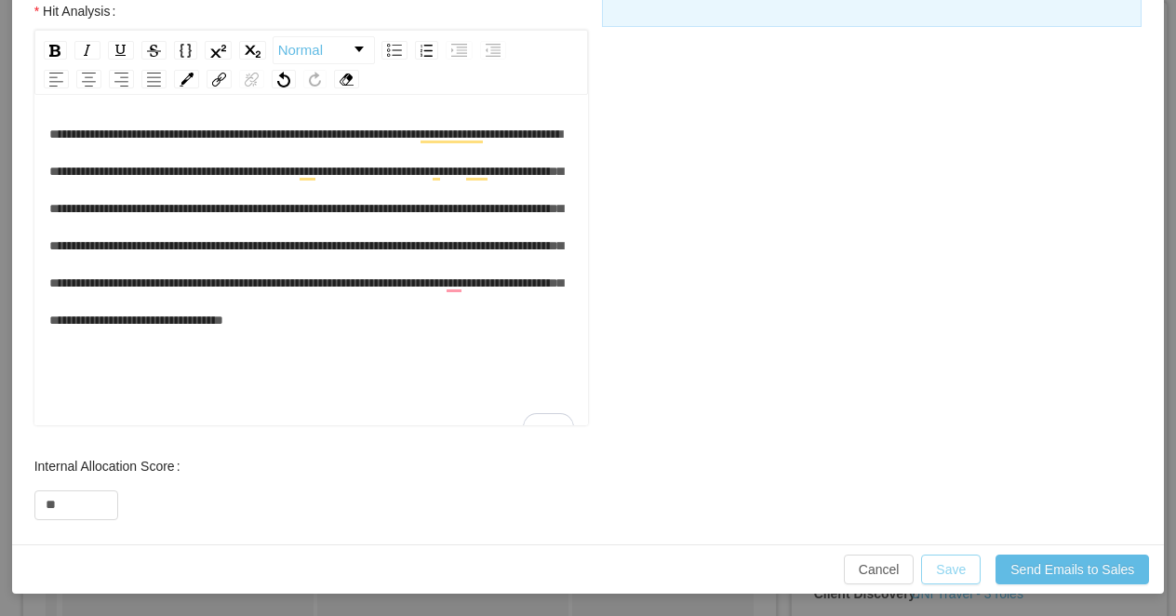
click at [932, 570] on button "Save" at bounding box center [951, 570] width 60 height 30
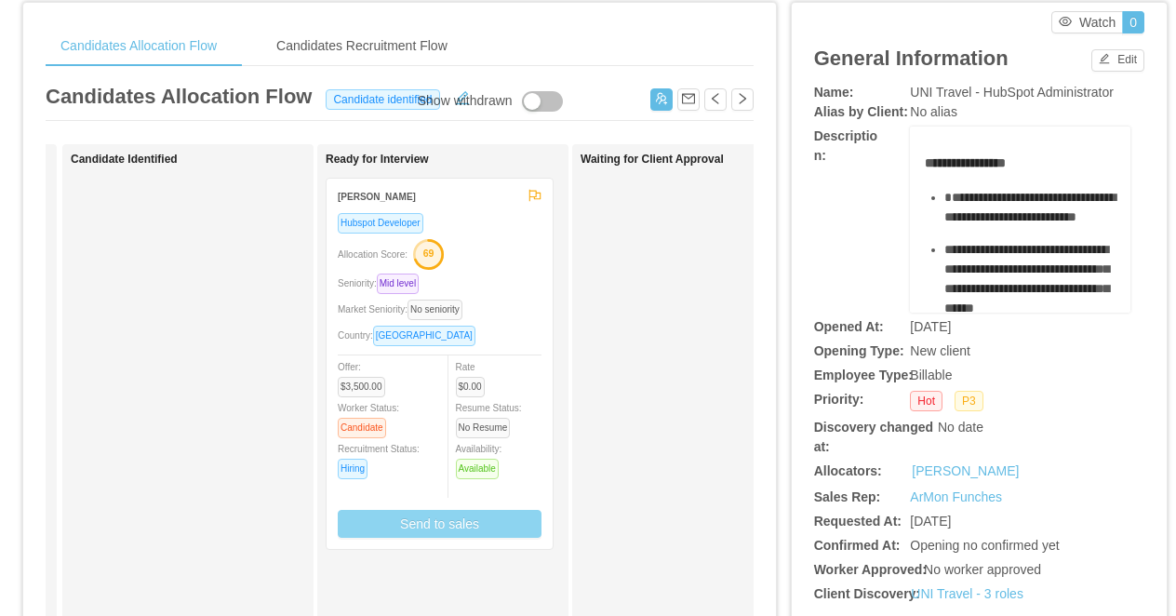
scroll to position [698, 0]
click at [502, 269] on div "Hubspot Developer Allocation Score: 69 Seniority: Mid level Market Seniority: N…" at bounding box center [440, 375] width 204 height 326
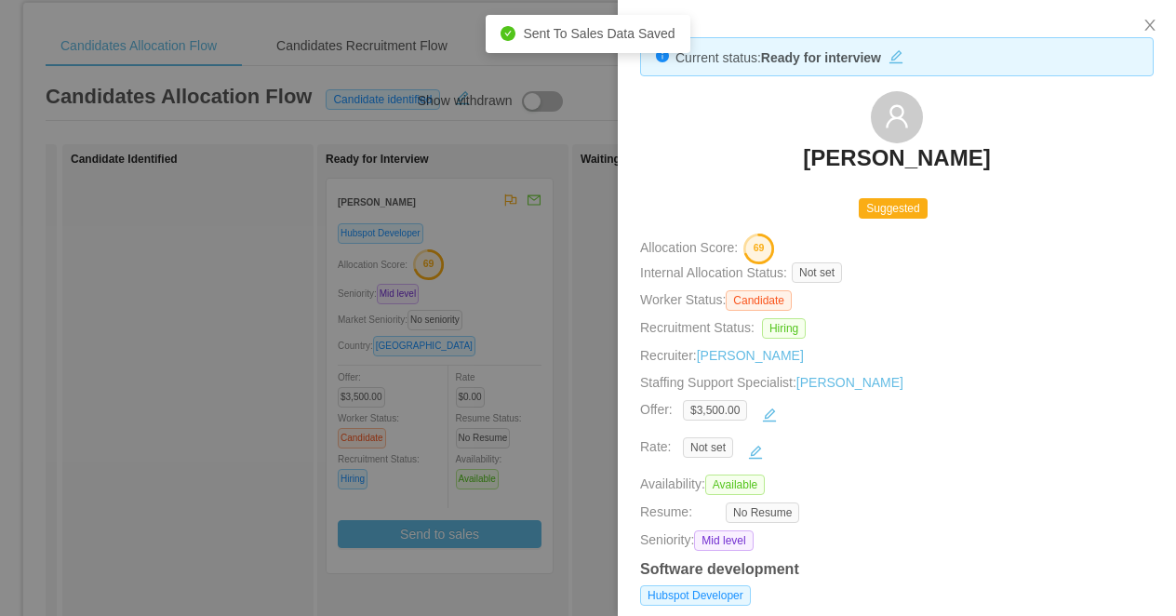
drag, startPoint x: 1013, startPoint y: 154, endPoint x: 753, endPoint y: 153, distance: 260.6
click at [753, 153] on div "Eduarda Faustino" at bounding box center [897, 137] width 514 height 93
copy h3 "Eduarda Faustino"
click at [436, 260] on div at bounding box center [588, 308] width 1176 height 616
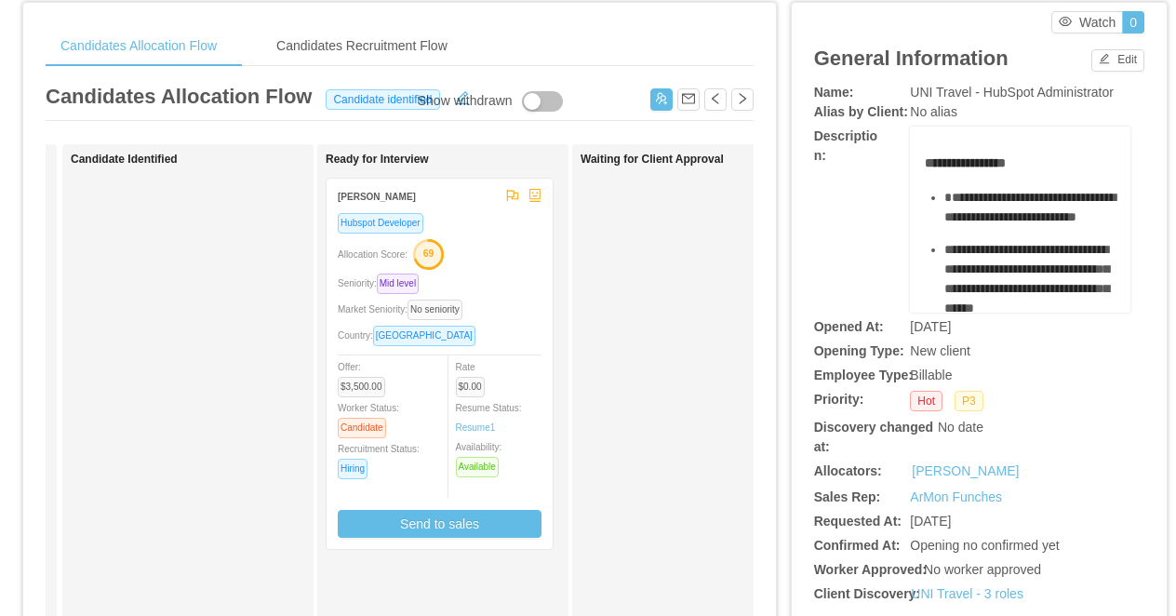
click at [442, 265] on icon "button" at bounding box center [428, 254] width 28 height 28
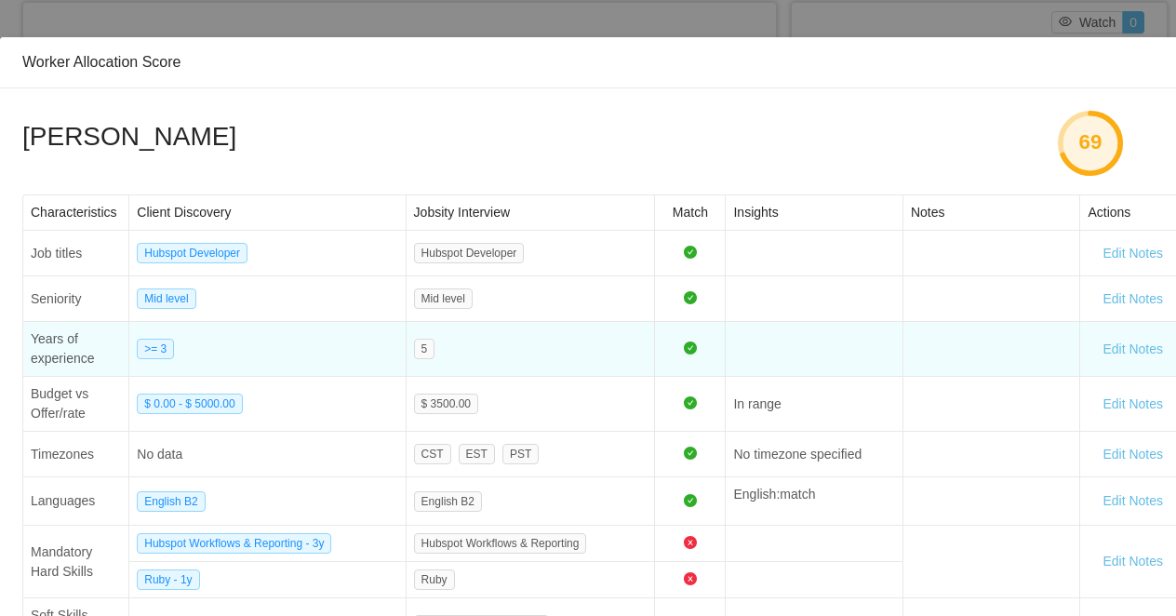
scroll to position [0, 0]
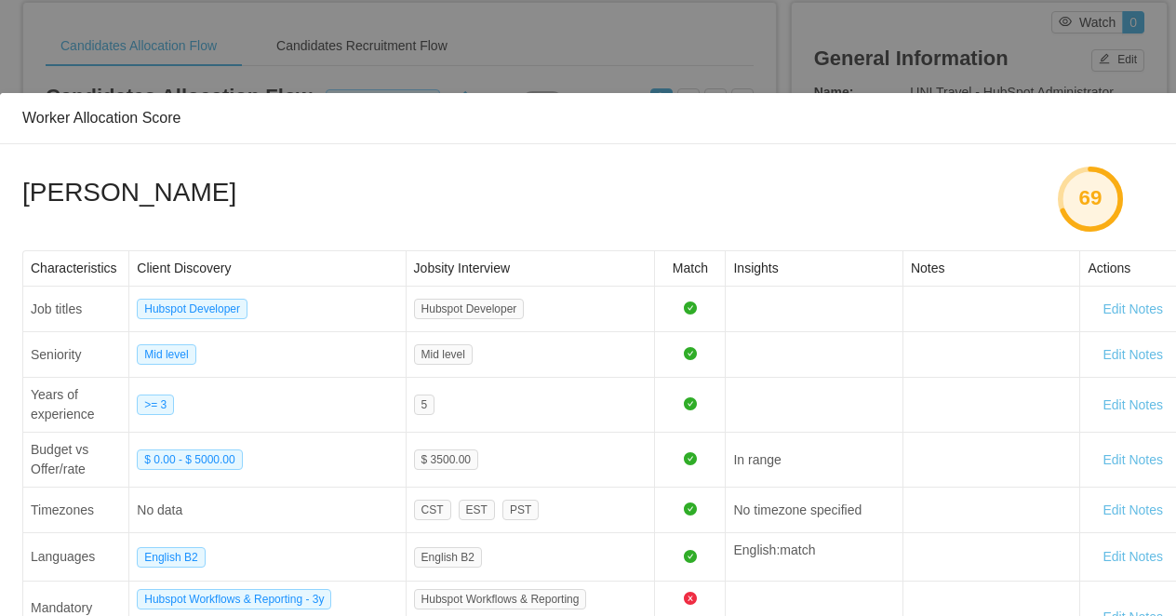
click at [502, 80] on div "Worker Allocation Score Eduarda Faustino 69 Characteristics Client Discovery Jo…" at bounding box center [588, 308] width 1176 height 616
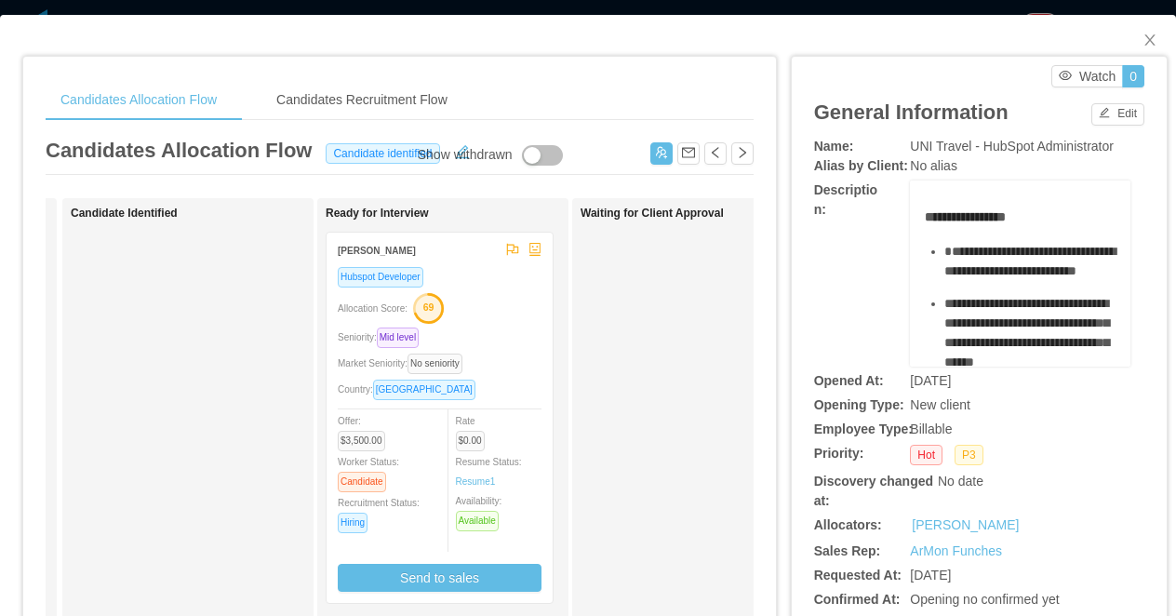
click at [471, 7] on div "**********" at bounding box center [588, 308] width 1176 height 616
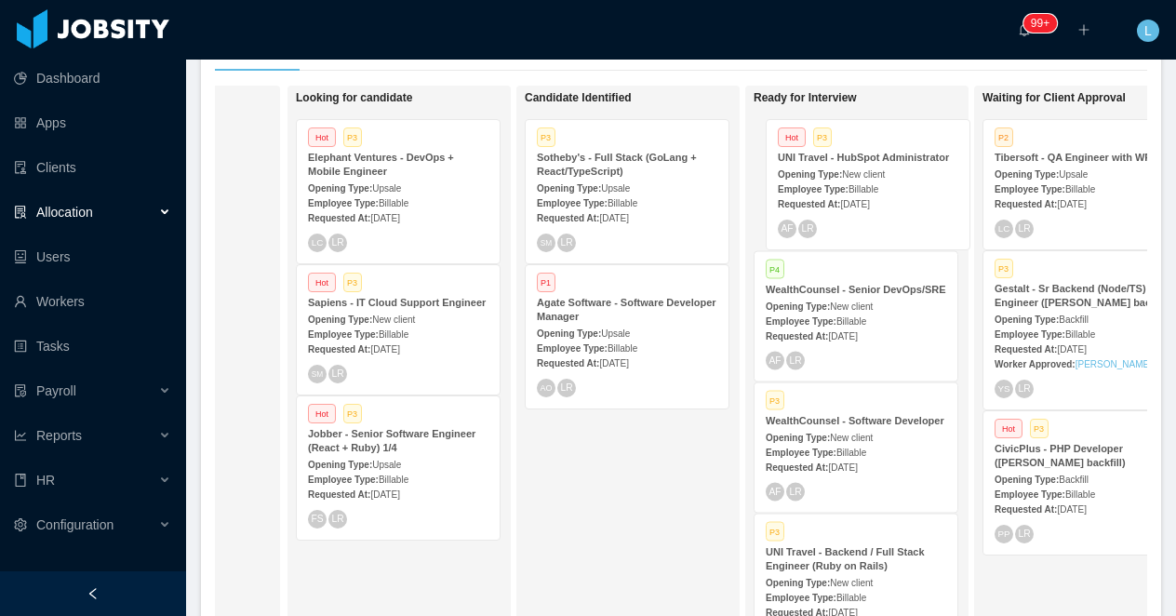
drag, startPoint x: 625, startPoint y: 173, endPoint x: 866, endPoint y: 173, distance: 241.0
click at [866, 173] on div "On Hold Looking for candidate Hot P3 Elephant Ventures - DevOps + Mobile Engine…" at bounding box center [681, 363] width 932 height 555
click at [863, 169] on span "New client" at bounding box center [851, 174] width 43 height 10
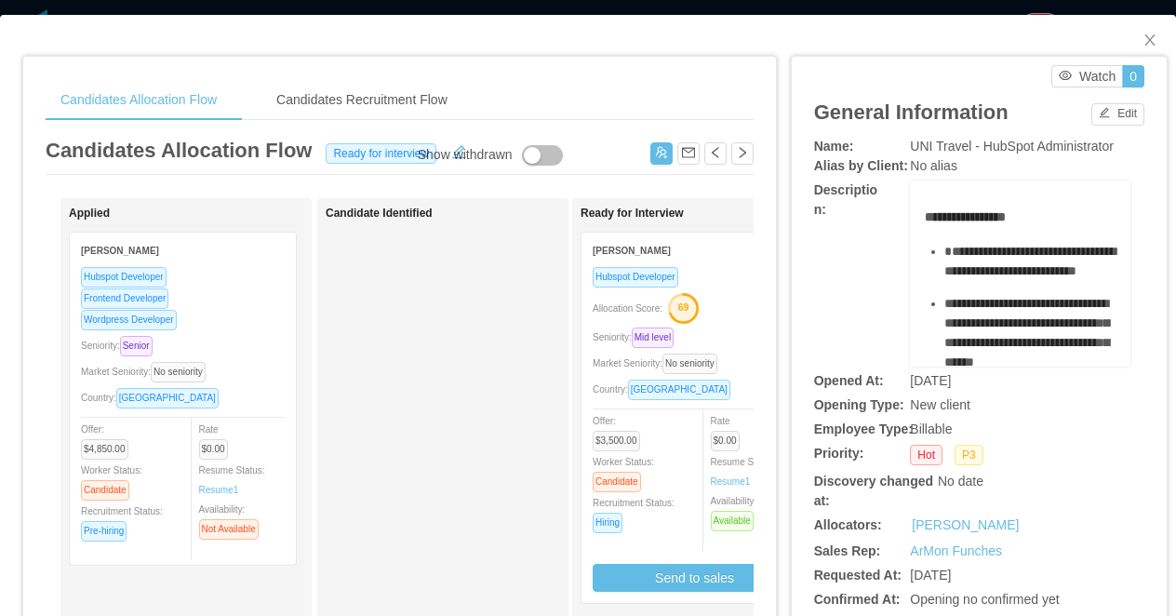
click at [964, 151] on span "UNI Travel - HubSpot Administrator" at bounding box center [1012, 146] width 204 height 15
copy span "UNI Travel - HubSpot Administrator"
click at [715, 273] on div "Hubspot Developer" at bounding box center [695, 276] width 204 height 21
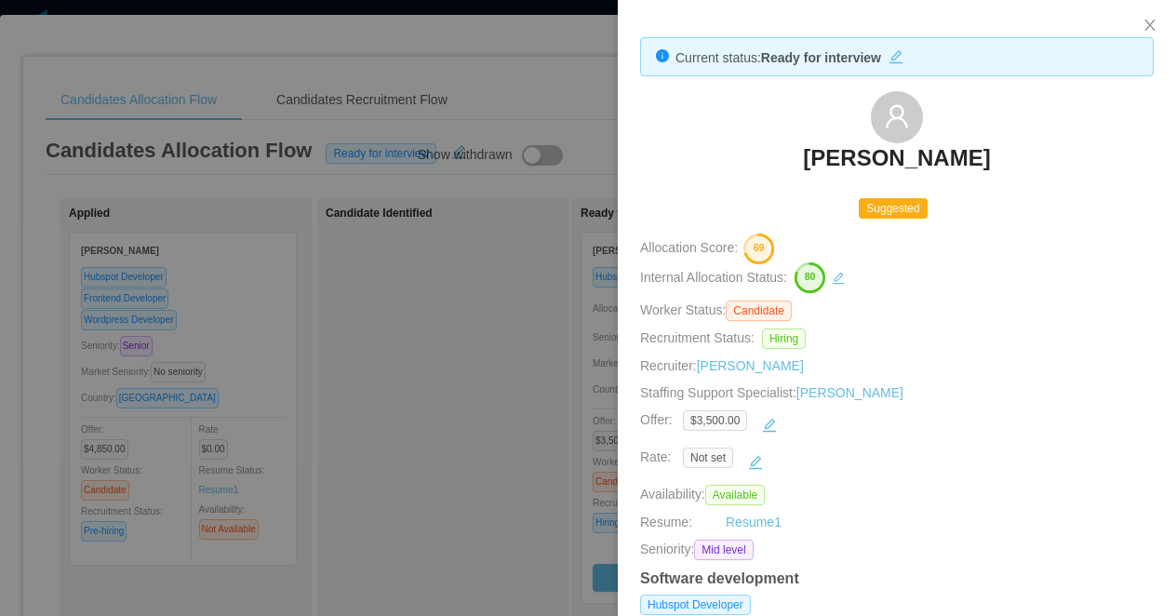
drag, startPoint x: 993, startPoint y: 159, endPoint x: 801, endPoint y: 159, distance: 191.7
click at [801, 159] on div "Eduarda Faustino" at bounding box center [897, 137] width 514 height 93
copy h3 "Eduarda Faustino"
click at [464, 292] on div at bounding box center [588, 308] width 1176 height 616
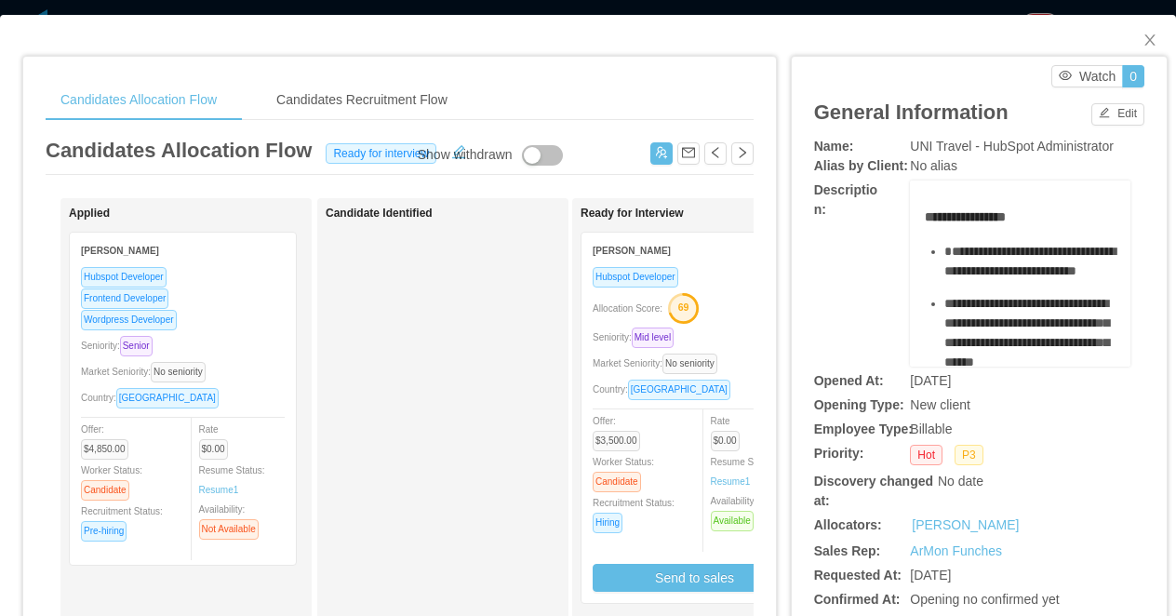
click at [508, 8] on div "**********" at bounding box center [588, 308] width 1176 height 616
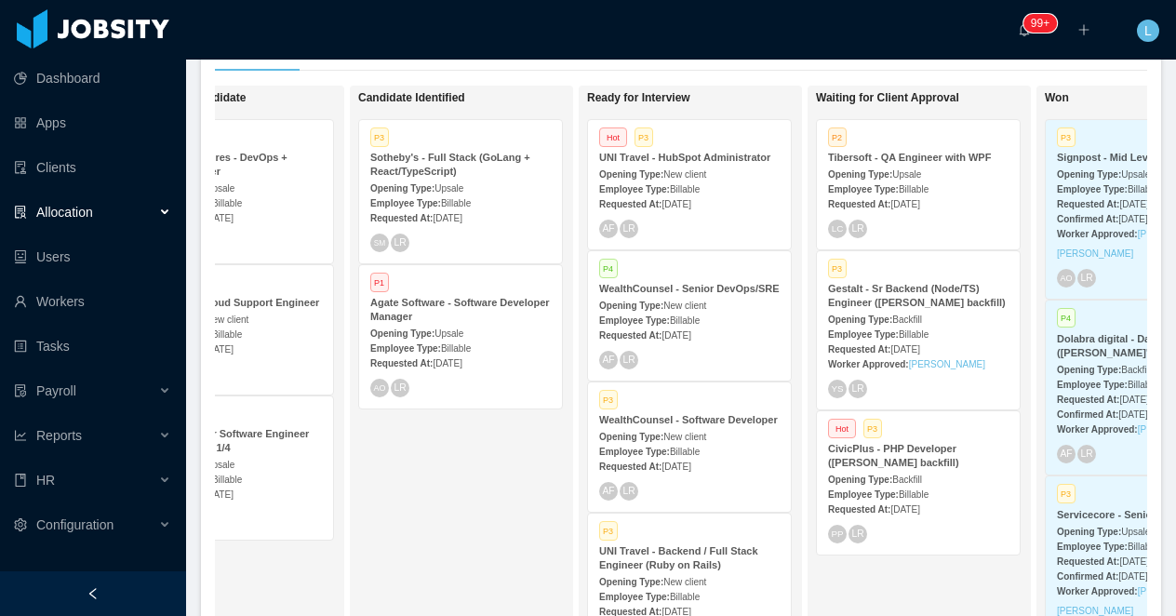
scroll to position [0, 341]
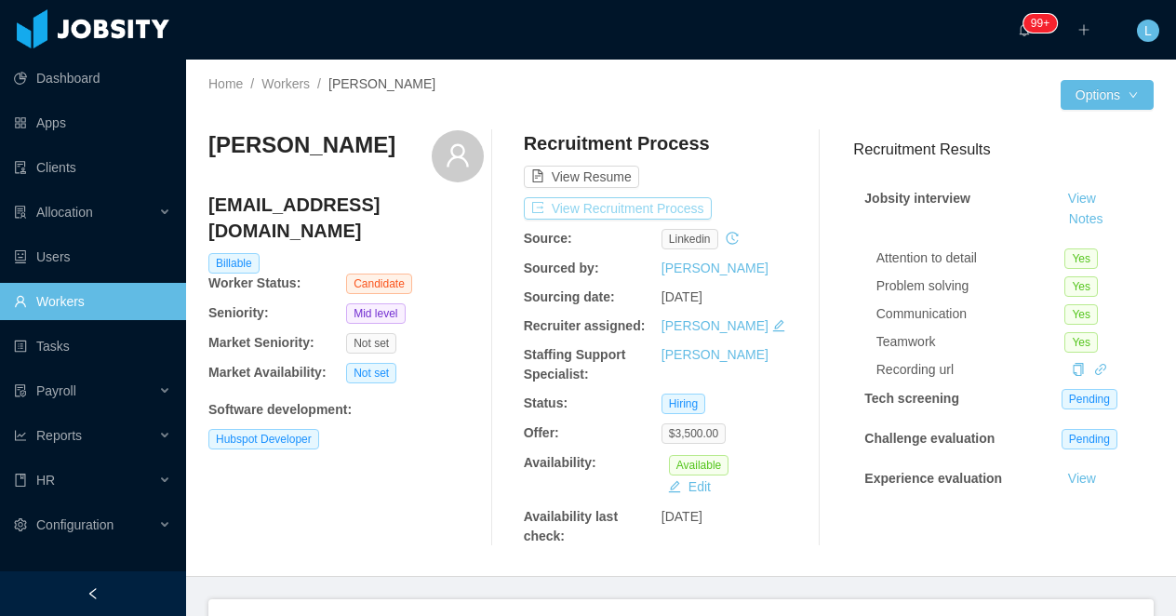
click at [623, 208] on button "View Recruitment Process" at bounding box center [618, 208] width 188 height 22
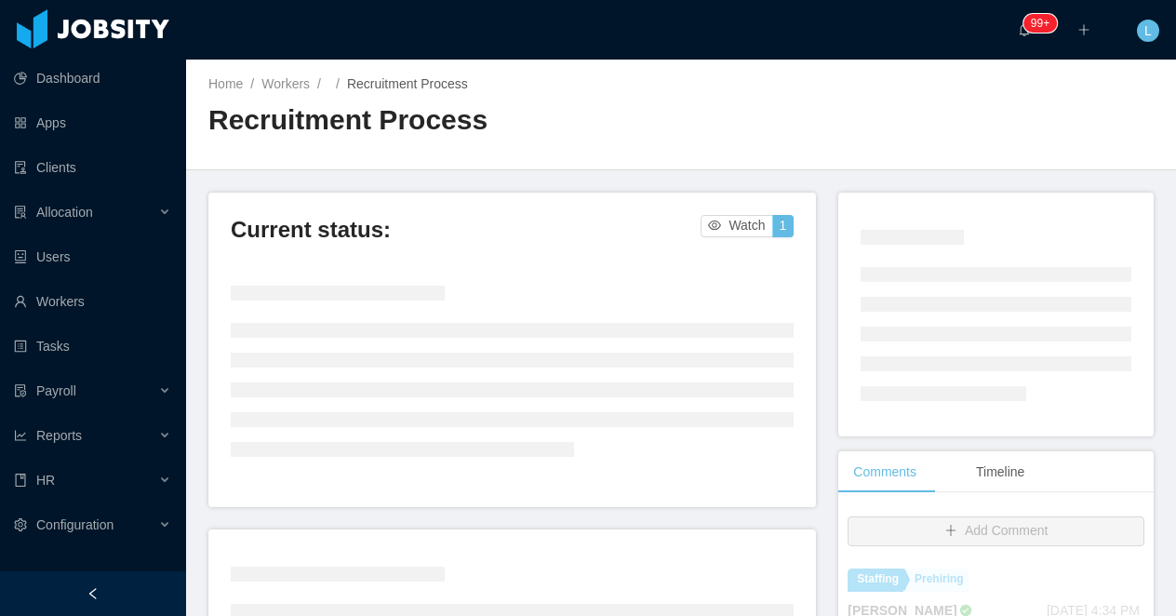
click at [99, 587] on icon "icon: left" at bounding box center [93, 593] width 13 height 13
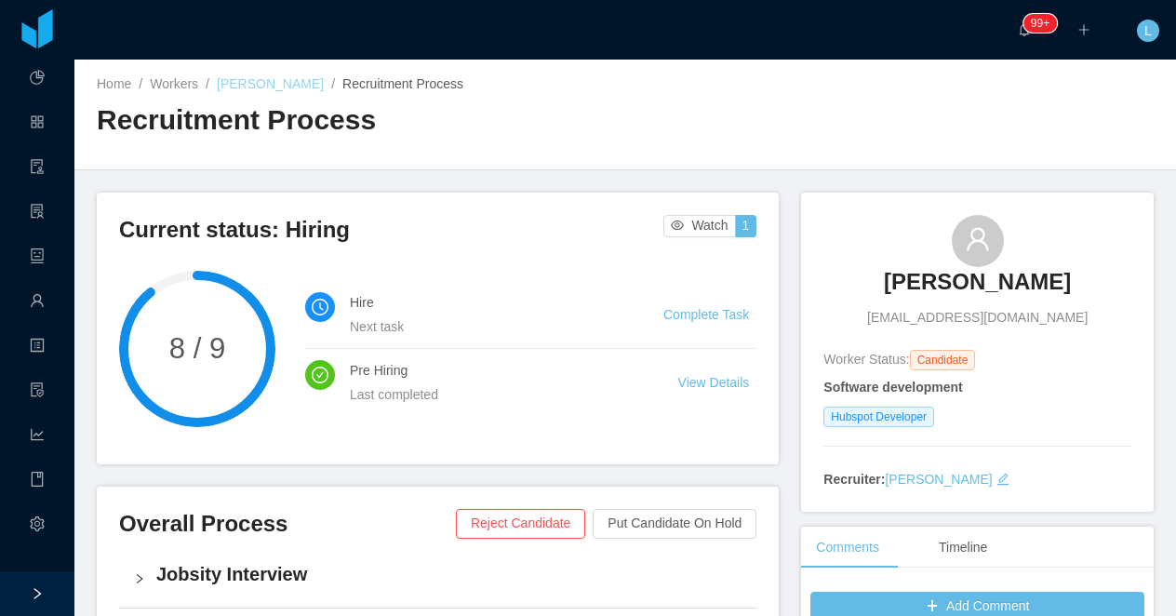
click at [265, 77] on link "[PERSON_NAME]" at bounding box center [270, 83] width 107 height 15
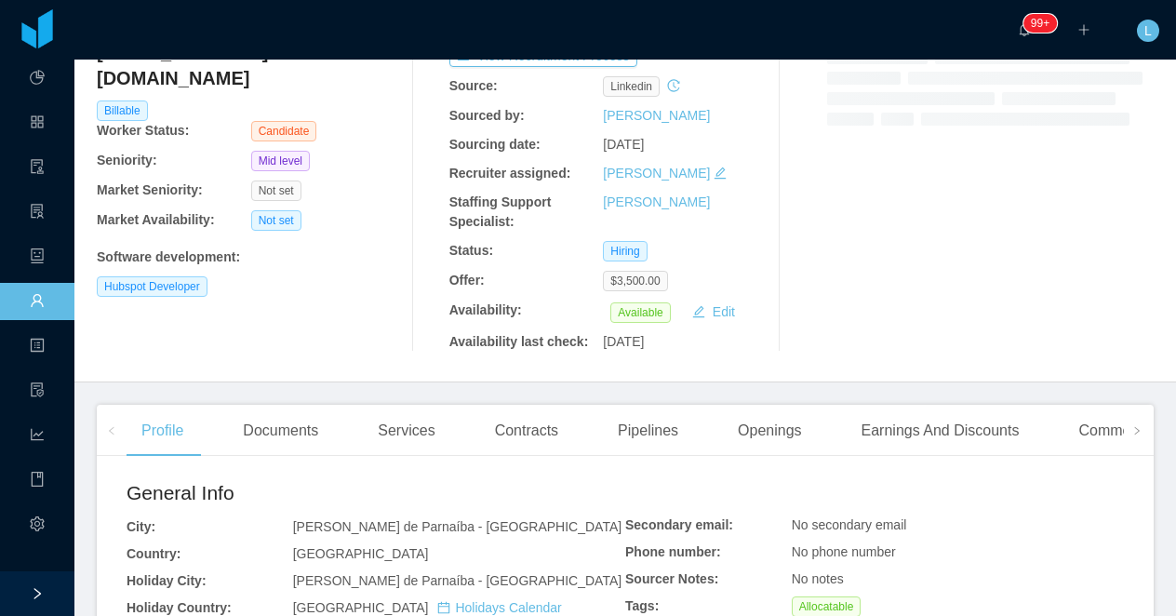
scroll to position [251, 0]
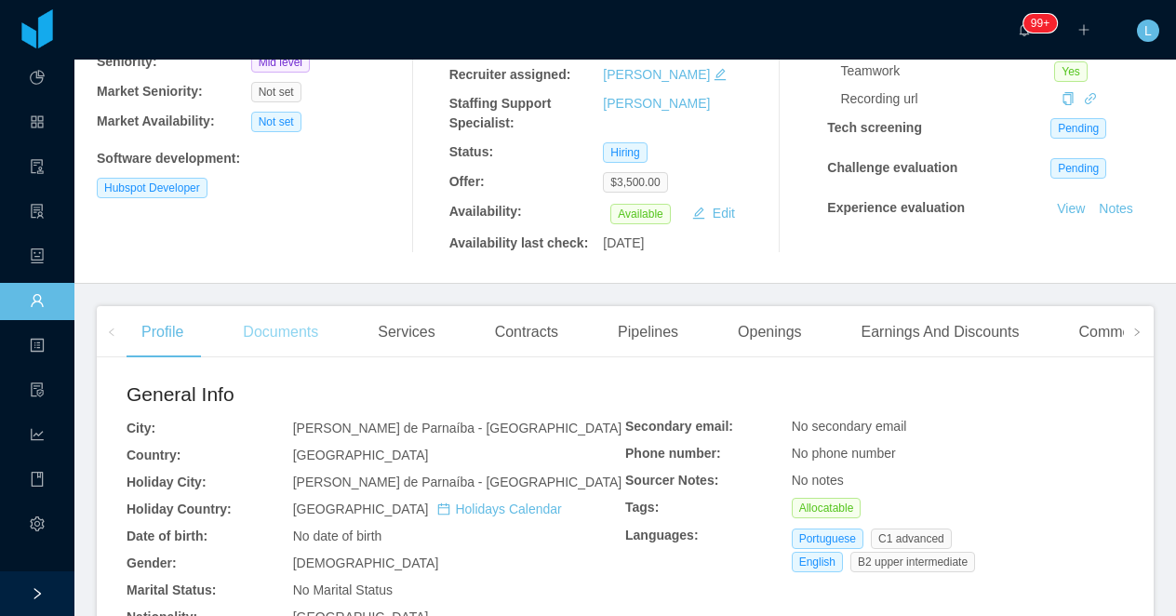
click at [287, 331] on div "Documents" at bounding box center [280, 332] width 105 height 52
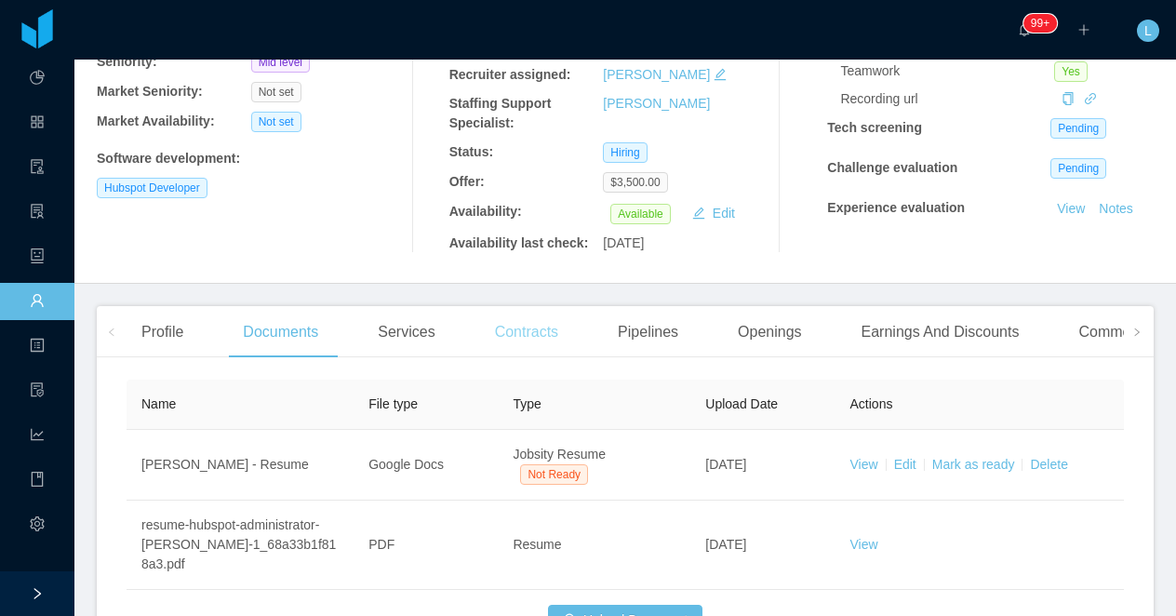
scroll to position [386, 0]
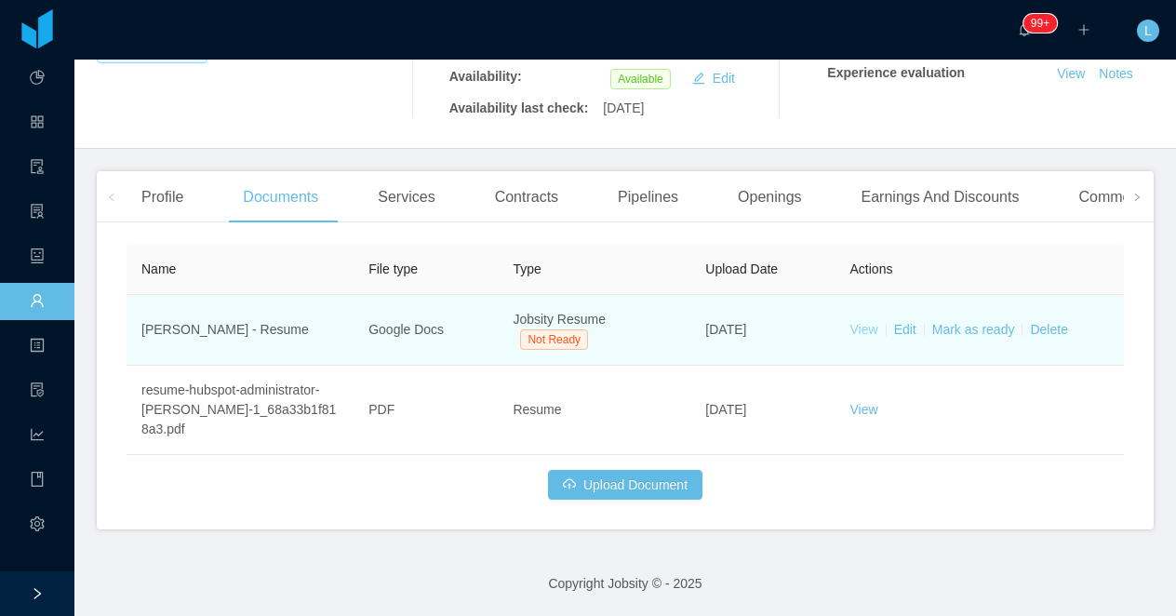
click at [866, 332] on link "View" at bounding box center [865, 329] width 28 height 15
click at [942, 333] on link "Mark as ready" at bounding box center [973, 329] width 83 height 15
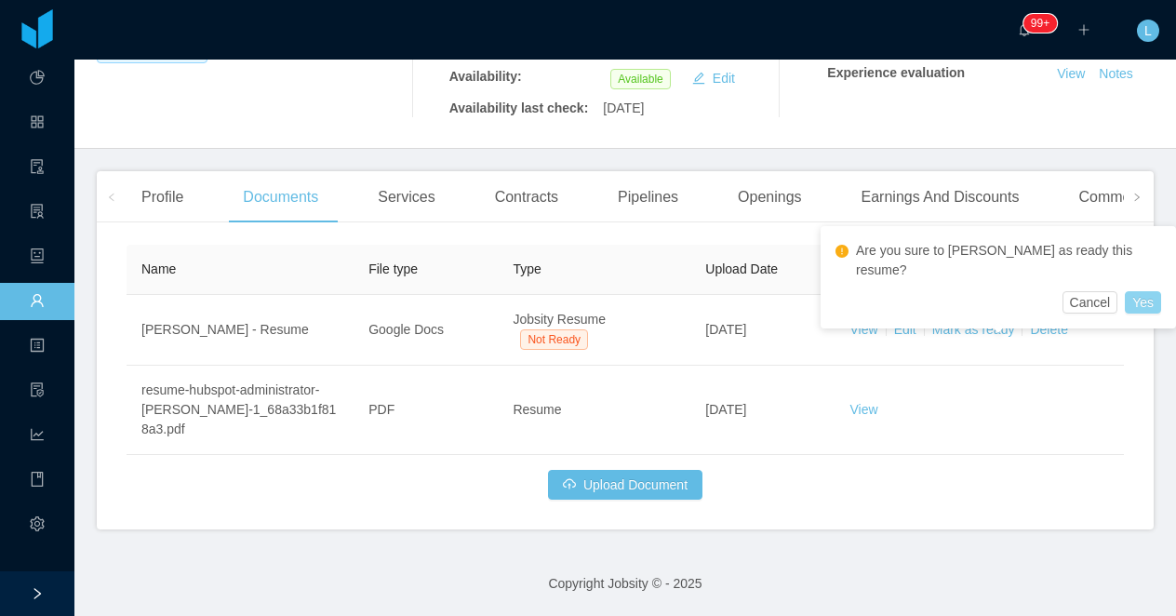
click at [1125, 291] on button "Yes" at bounding box center [1143, 302] width 36 height 22
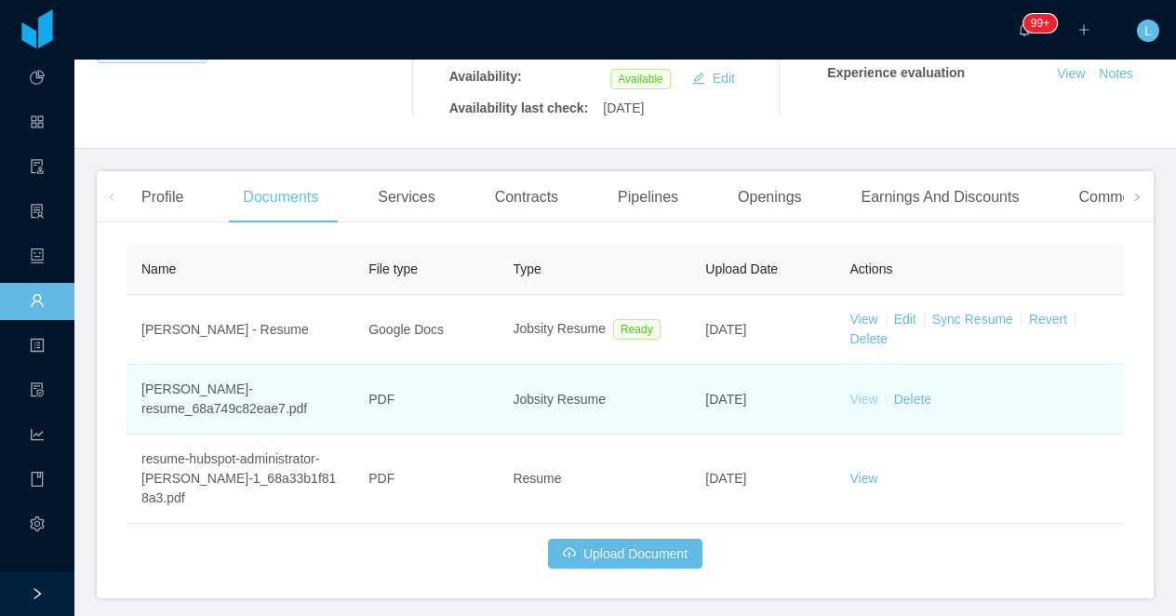
click at [858, 396] on link "View" at bounding box center [865, 399] width 28 height 15
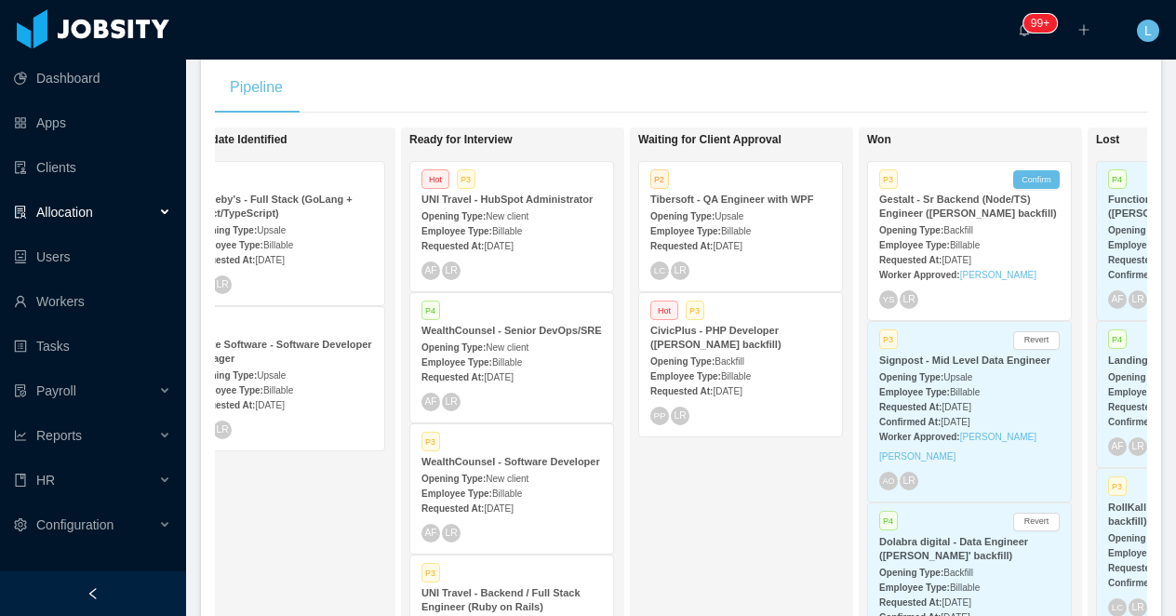
scroll to position [0, 553]
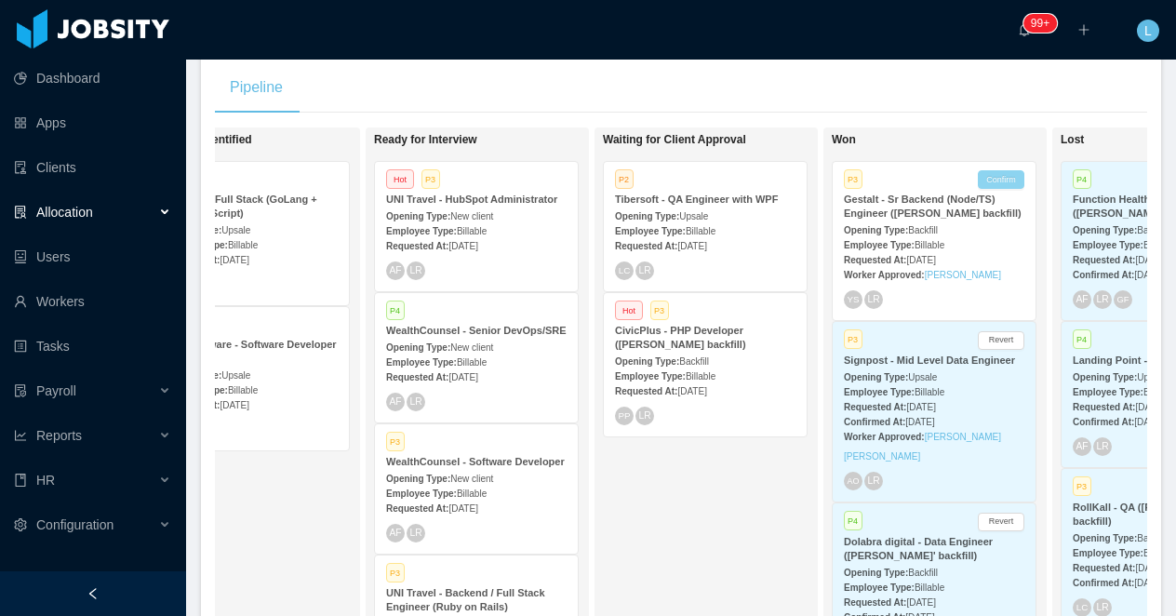
click at [1010, 181] on button "Confirm" at bounding box center [1001, 179] width 47 height 19
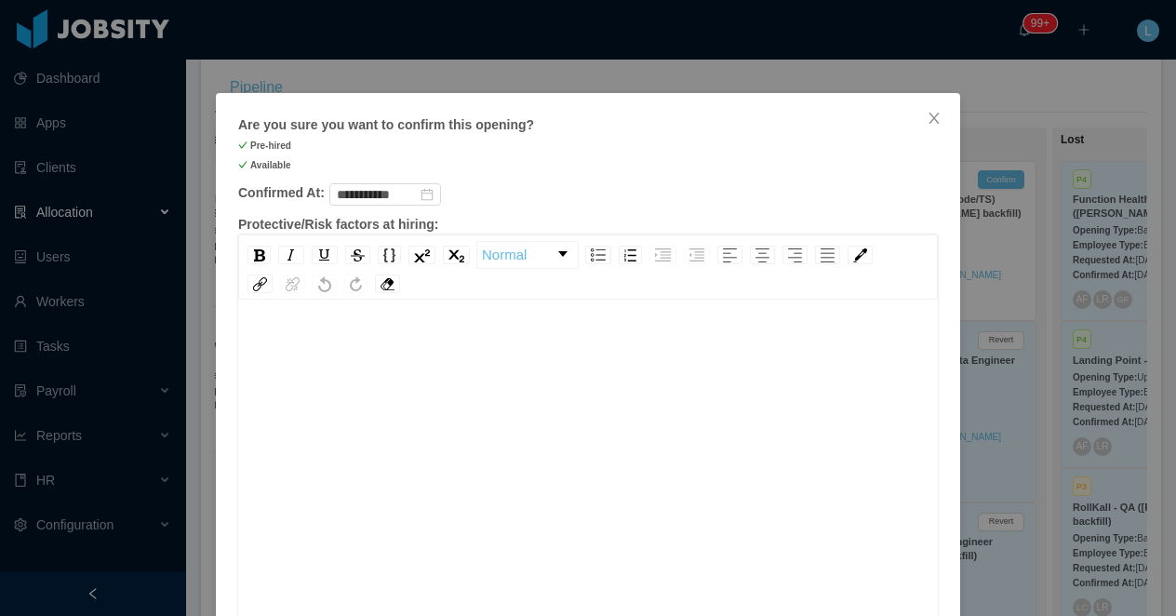
click at [612, 332] on div "rdw-editor" at bounding box center [588, 341] width 671 height 20
drag, startPoint x: 574, startPoint y: 342, endPoint x: 473, endPoint y: 342, distance: 101.4
click at [473, 342] on div "**********" at bounding box center [588, 341] width 671 height 20
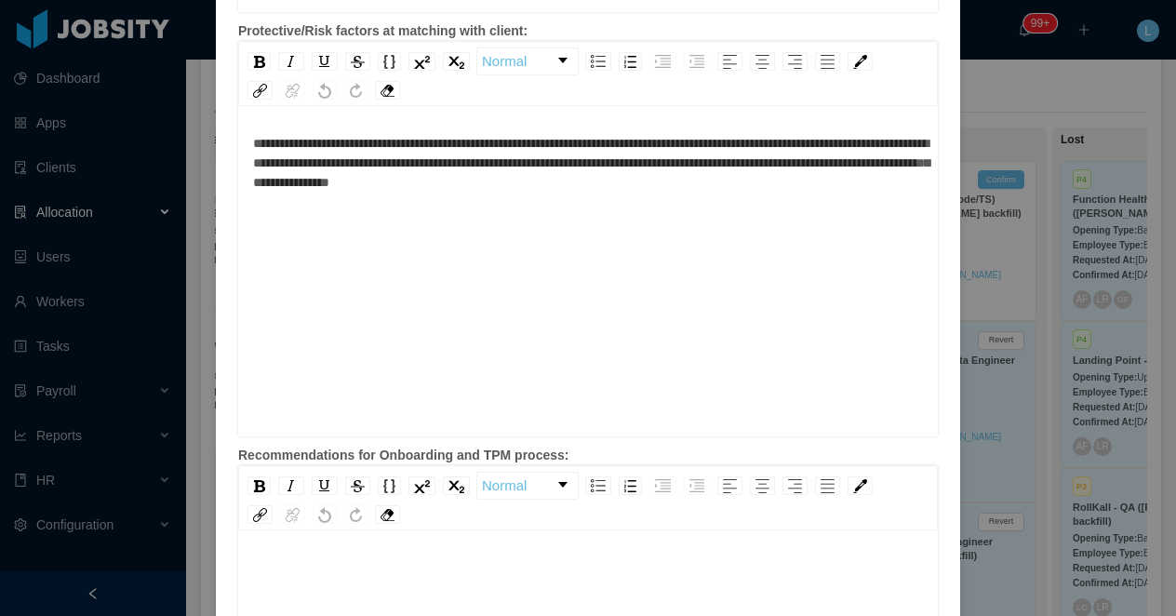
scroll to position [627, 0]
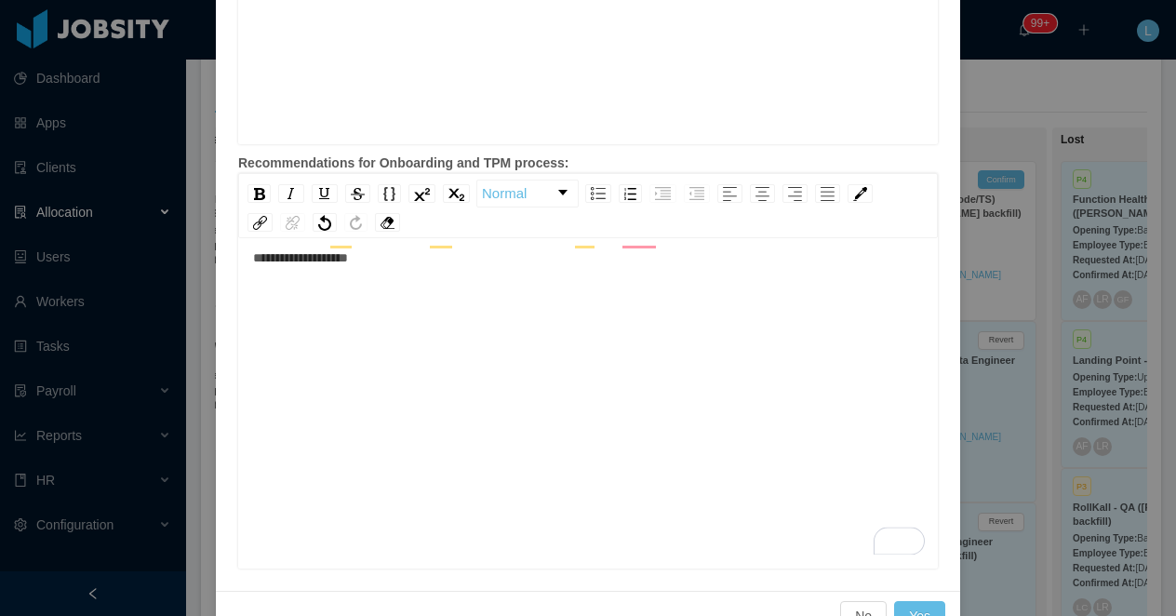
scroll to position [957, 0]
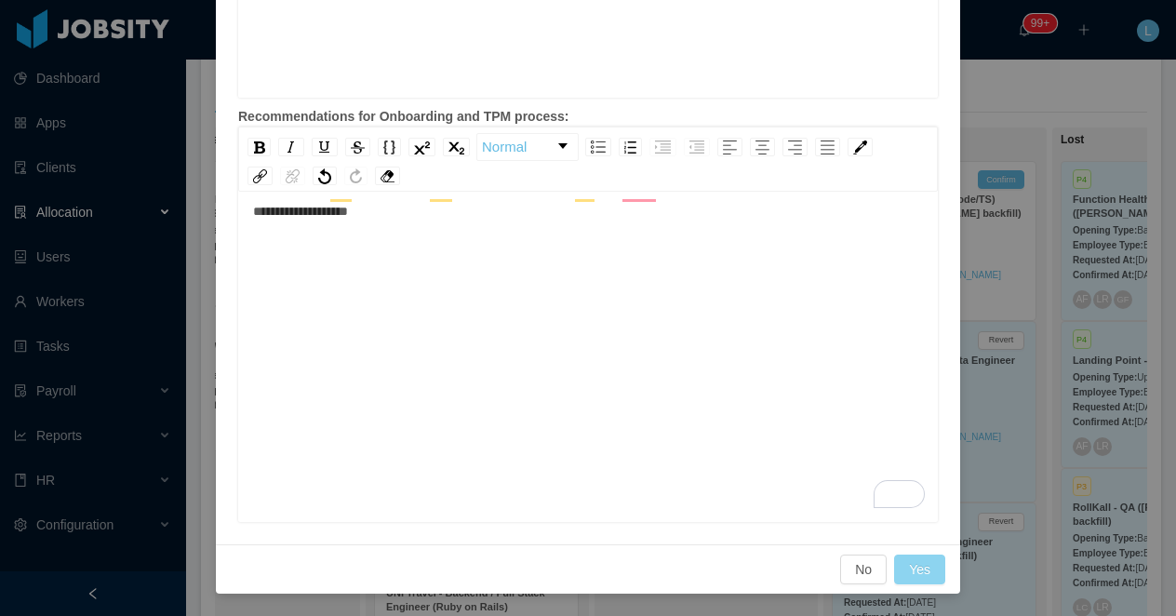
click at [911, 570] on button "Yes" at bounding box center [919, 570] width 51 height 30
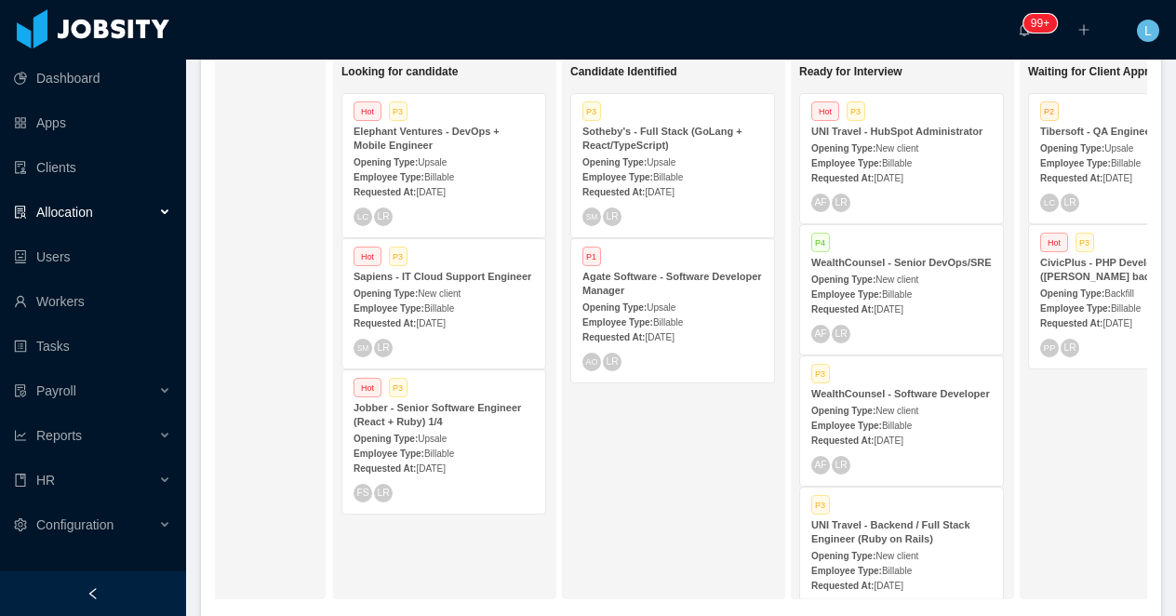
scroll to position [0, 126]
click at [482, 284] on div "Sapiens - IT Cloud Support Engineer" at bounding box center [445, 277] width 181 height 14
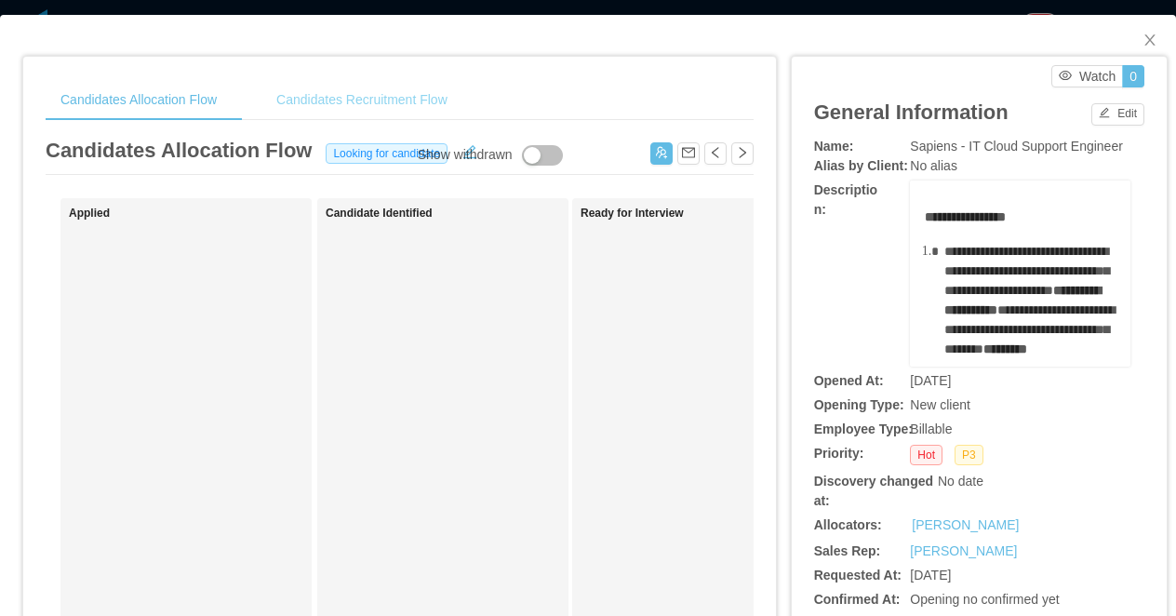
click at [308, 113] on div "Candidates Recruitment Flow" at bounding box center [361, 100] width 201 height 42
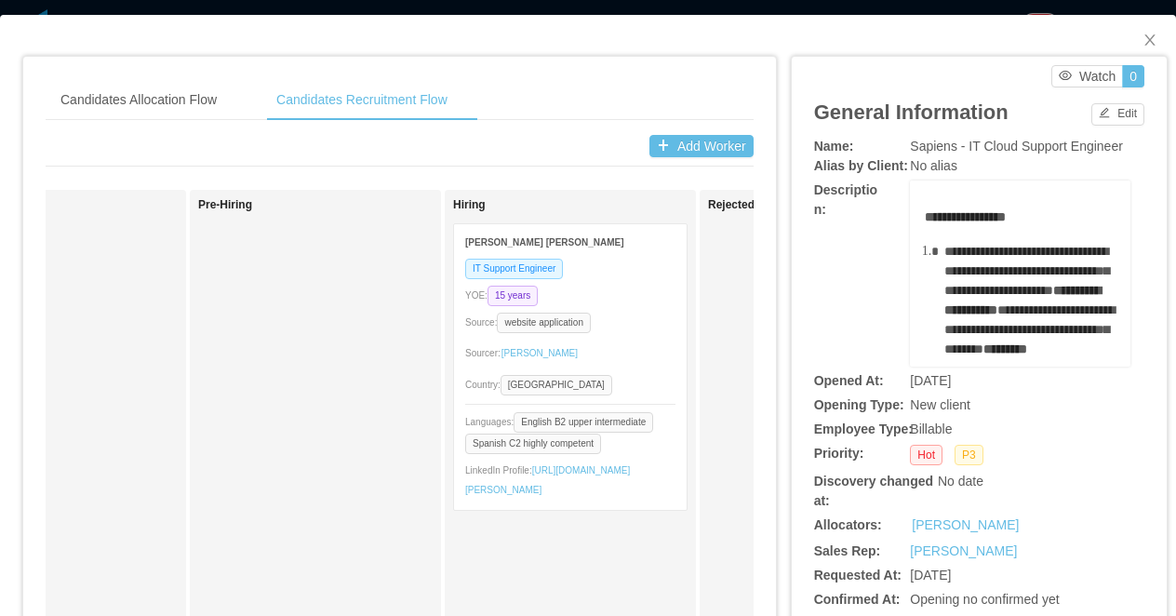
scroll to position [0, 1669]
click at [634, 297] on div "YOE: 15 years" at bounding box center [559, 295] width 210 height 21
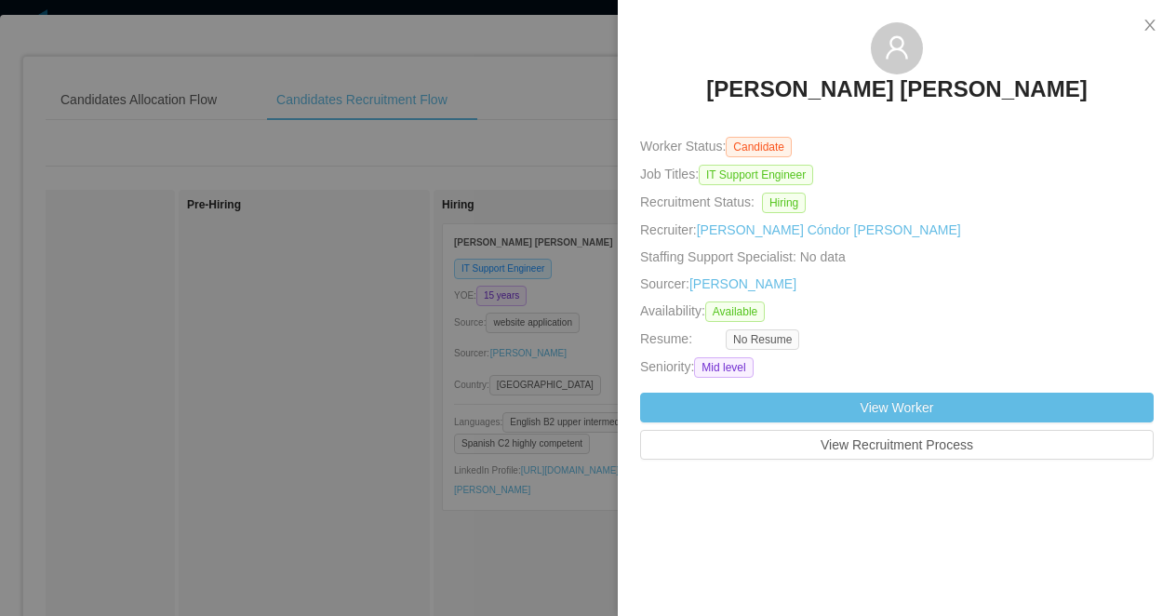
drag, startPoint x: 700, startPoint y: 79, endPoint x: 1087, endPoint y: 79, distance: 387.1
click at [1087, 79] on div "[PERSON_NAME] [PERSON_NAME]" at bounding box center [897, 68] width 514 height 93
copy h3 "[PERSON_NAME] [PERSON_NAME]"
click at [93, 91] on div at bounding box center [588, 308] width 1176 height 616
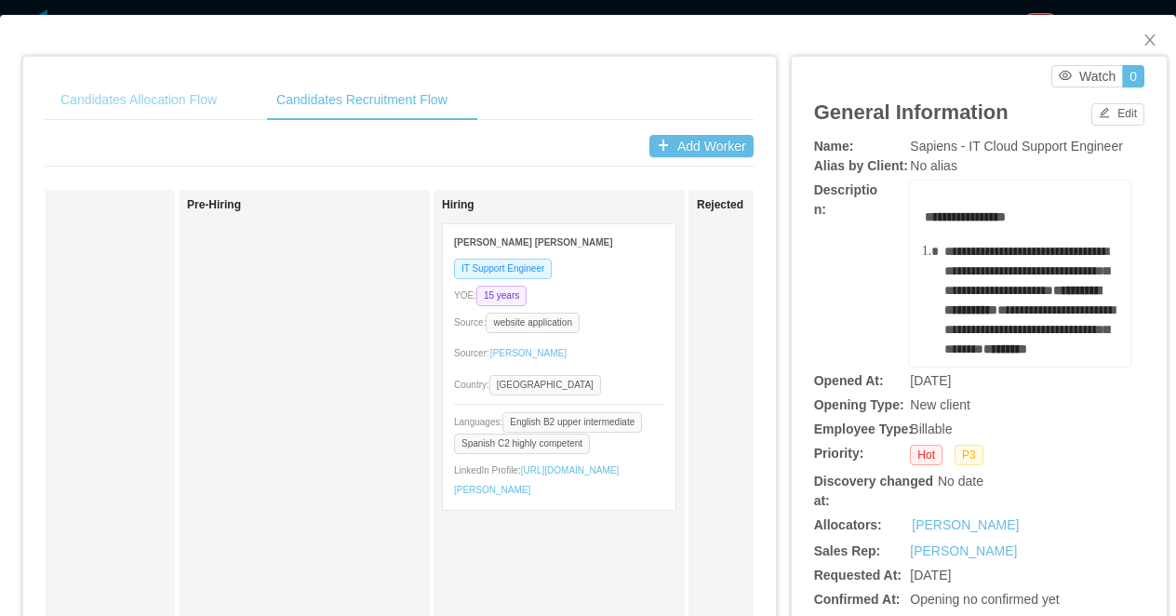
click at [124, 104] on div "Candidates Allocation Flow" at bounding box center [139, 100] width 186 height 42
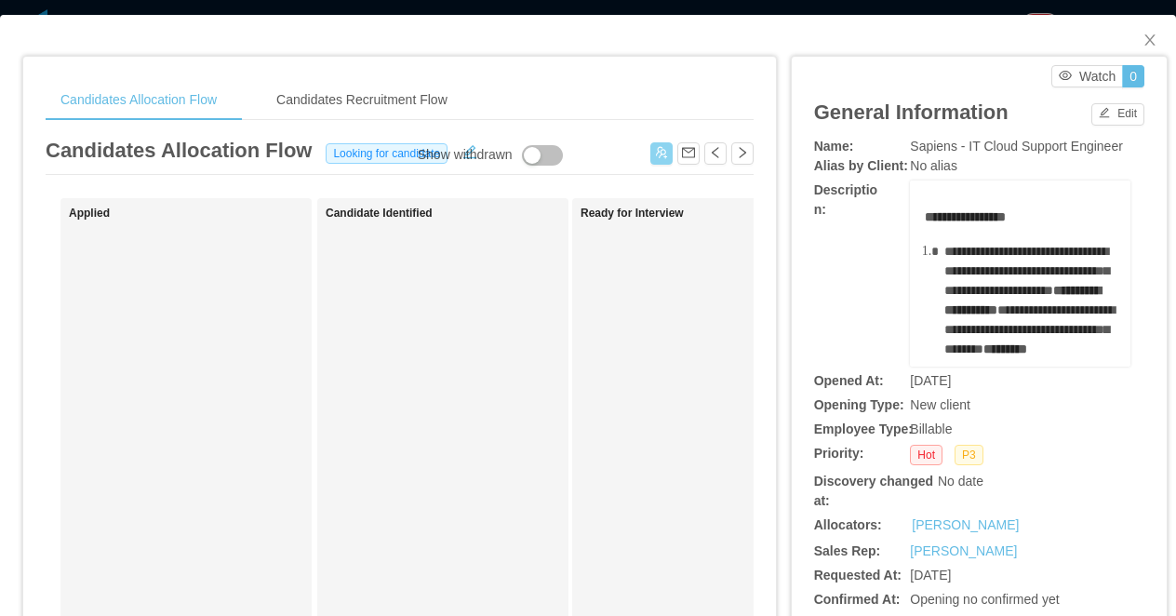
click at [651, 156] on button "button" at bounding box center [661, 153] width 22 height 22
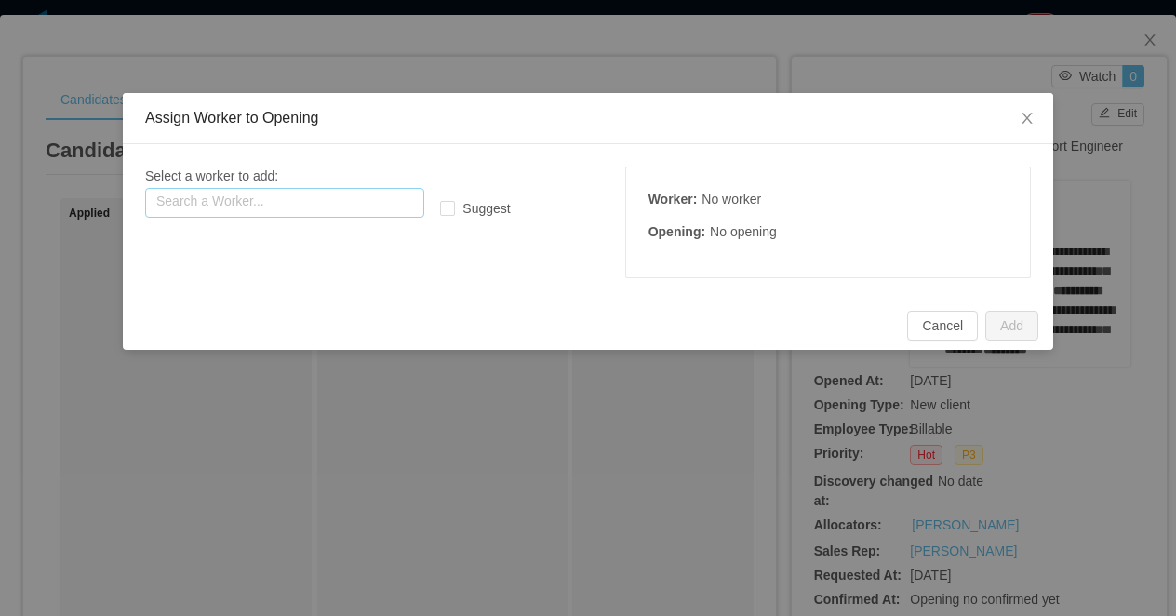
click at [279, 203] on input "text" at bounding box center [284, 203] width 279 height 30
paste input "**********"
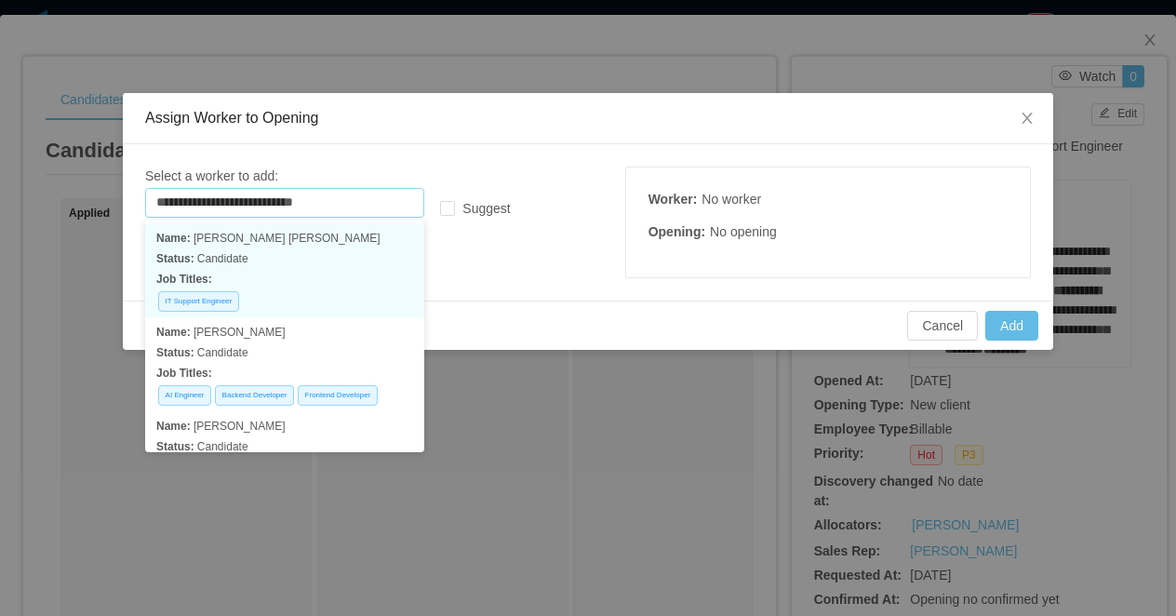
click at [304, 252] on p "Status: Candidate" at bounding box center [284, 258] width 257 height 20
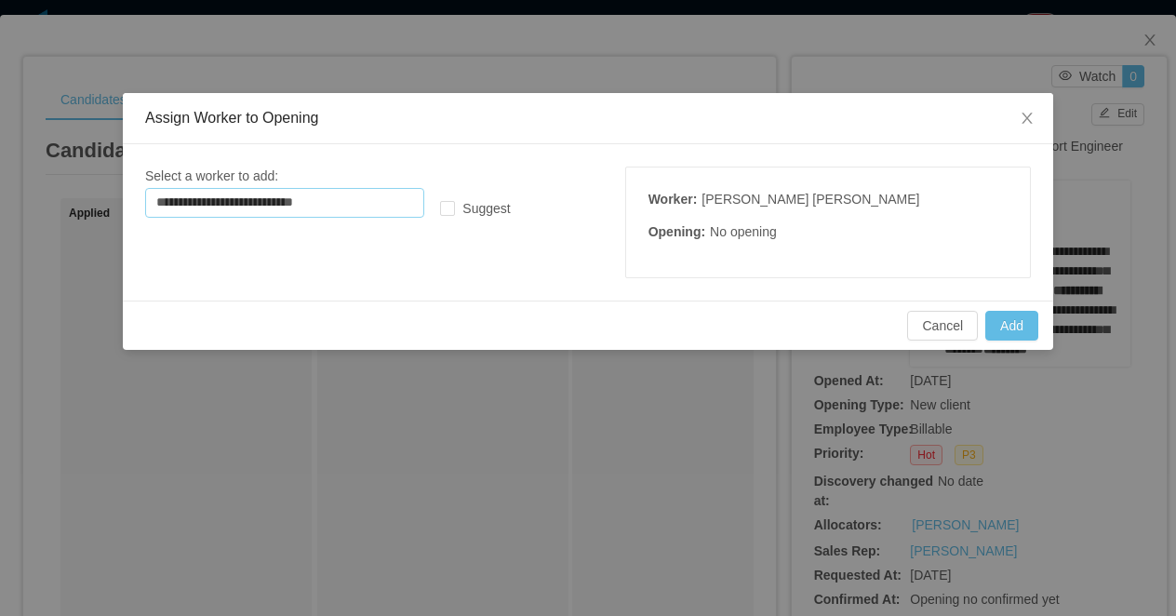
type input "**********"
click at [1021, 328] on button "Add" at bounding box center [1011, 326] width 53 height 30
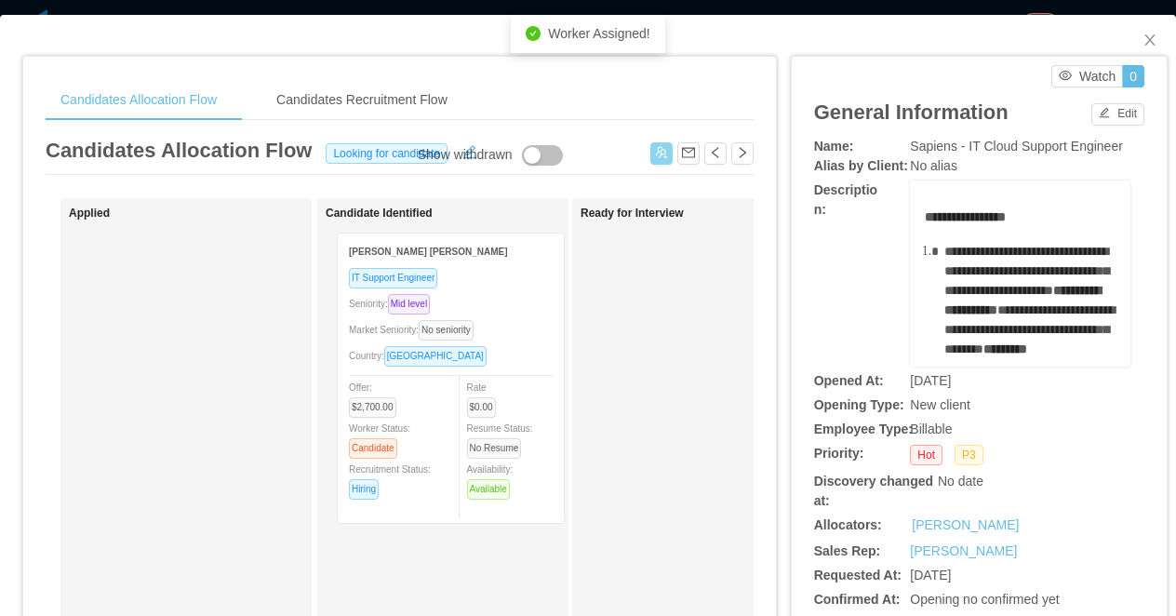
drag, startPoint x: 223, startPoint y: 264, endPoint x: 491, endPoint y: 265, distance: 268.0
click at [676, 11] on div "Candidates Allocation Flow Candidates Recruitment Flow Candidates Allocation Fl…" at bounding box center [588, 308] width 1176 height 616
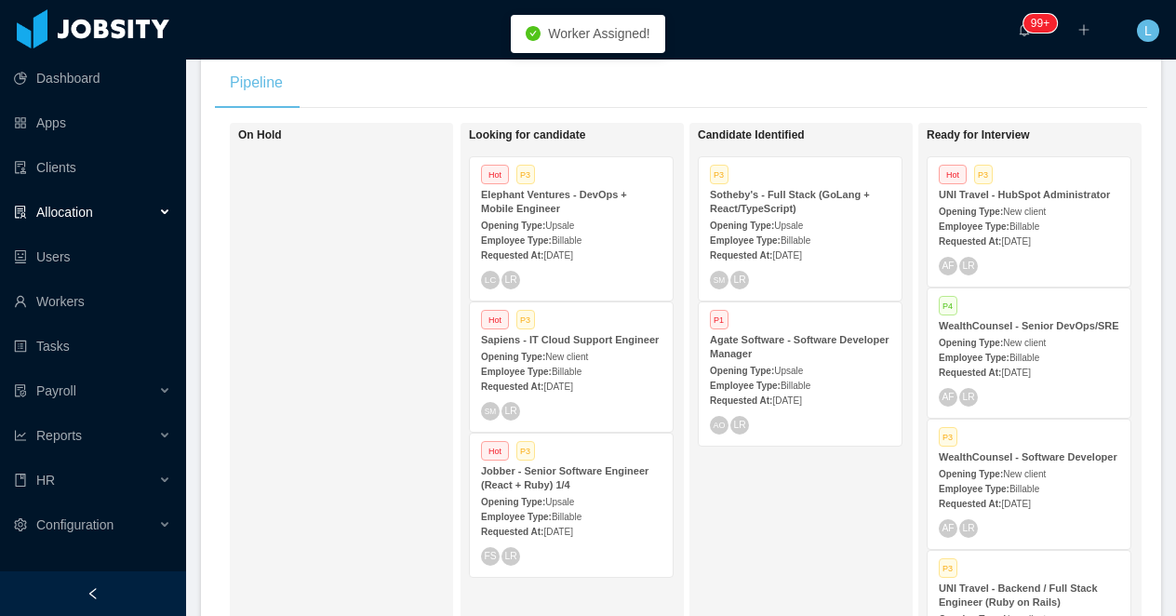
scroll to position [352, 0]
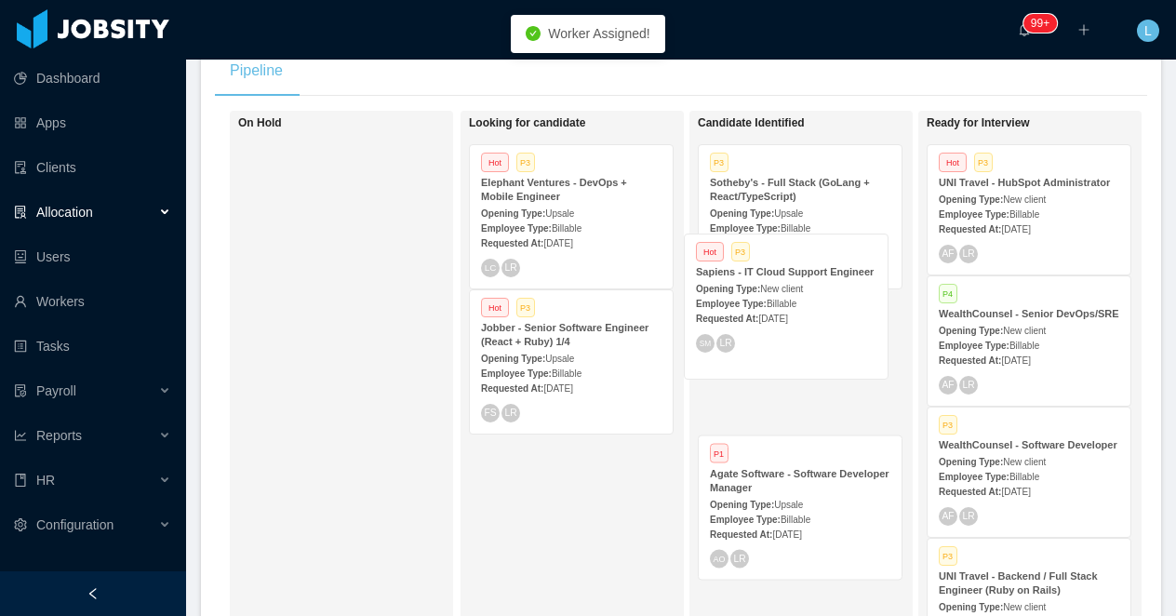
drag, startPoint x: 574, startPoint y: 344, endPoint x: 798, endPoint y: 285, distance: 231.1
click at [798, 285] on div "On Hold Looking for candidate Hot P3 Elephant Ventures - DevOps + Mobile Engine…" at bounding box center [681, 388] width 932 height 555
